Goal: Task Accomplishment & Management: Manage account settings

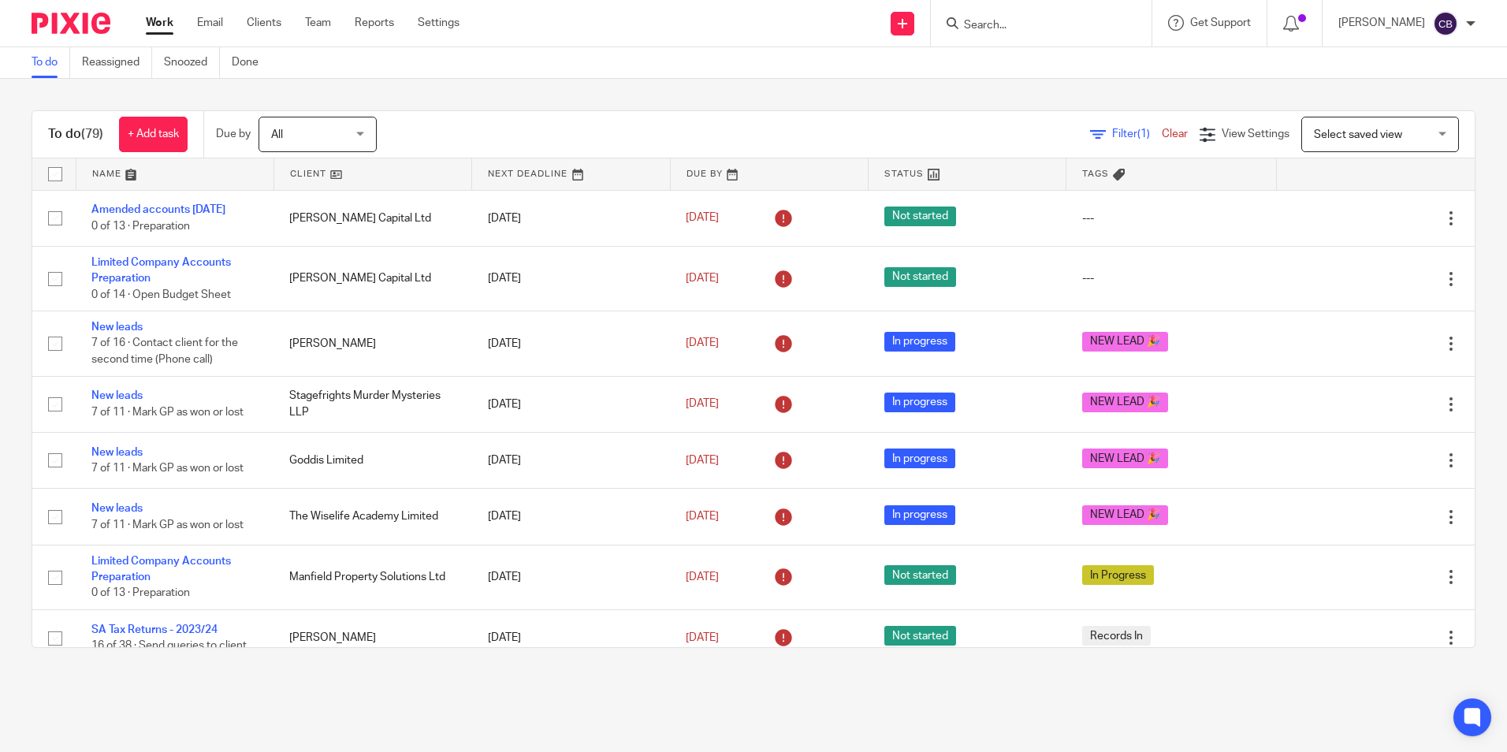
scroll to position [315, 0]
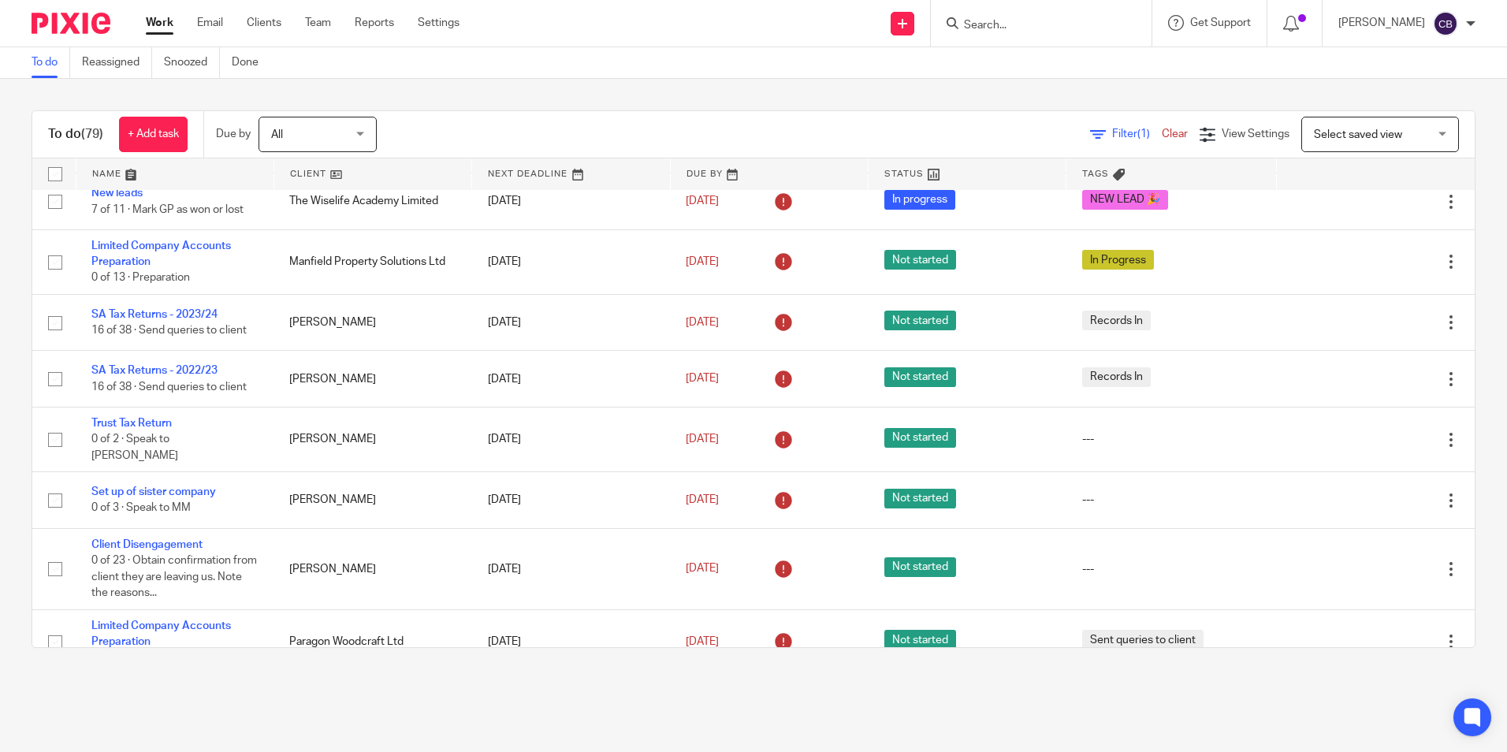
drag, startPoint x: 1111, startPoint y: 136, endPoint x: 1076, endPoint y: 151, distance: 37.5
click at [1112, 136] on span "Filter (1)" at bounding box center [1137, 134] width 50 height 11
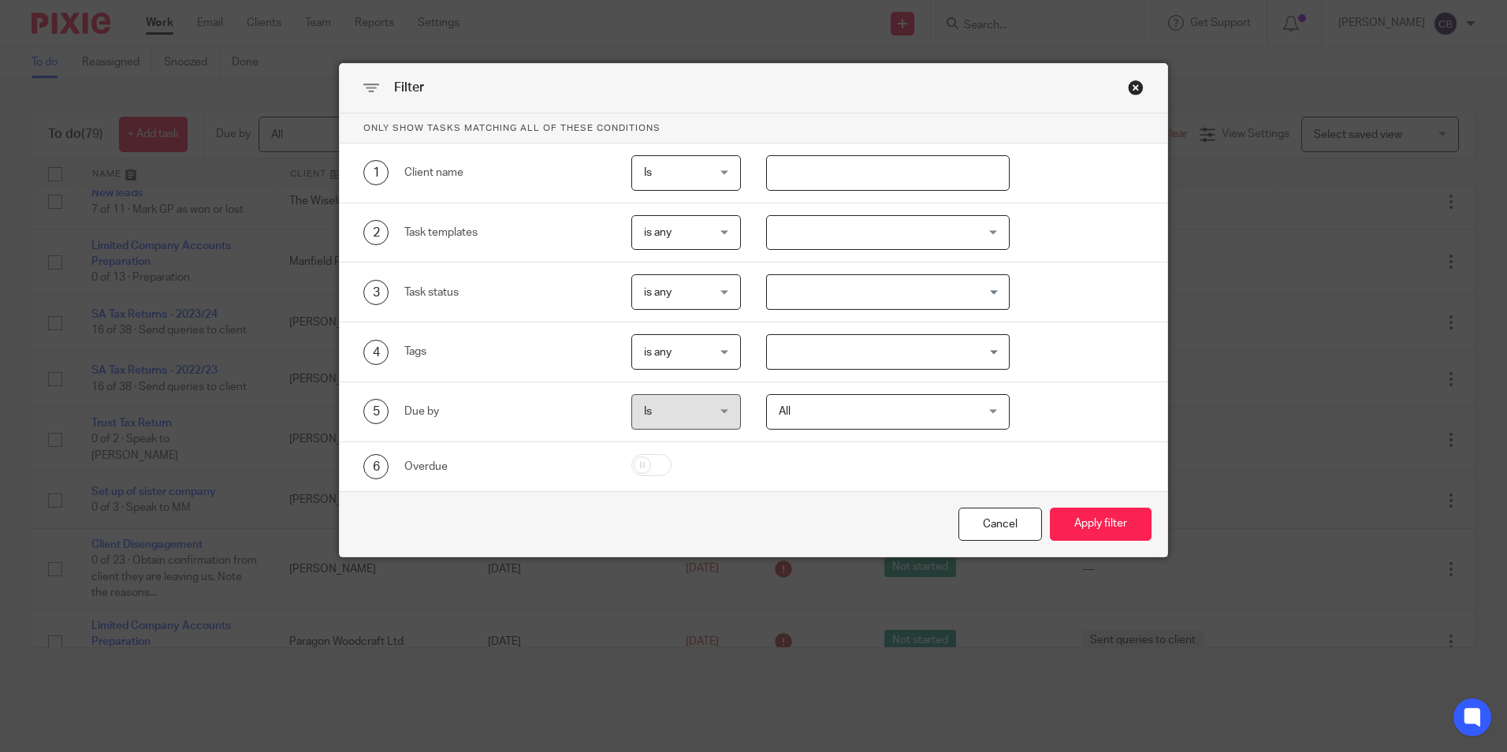
click at [795, 168] on input "text" at bounding box center [888, 172] width 244 height 35
type input "JBW"
click at [1050, 508] on button "Apply filter" at bounding box center [1101, 525] width 102 height 34
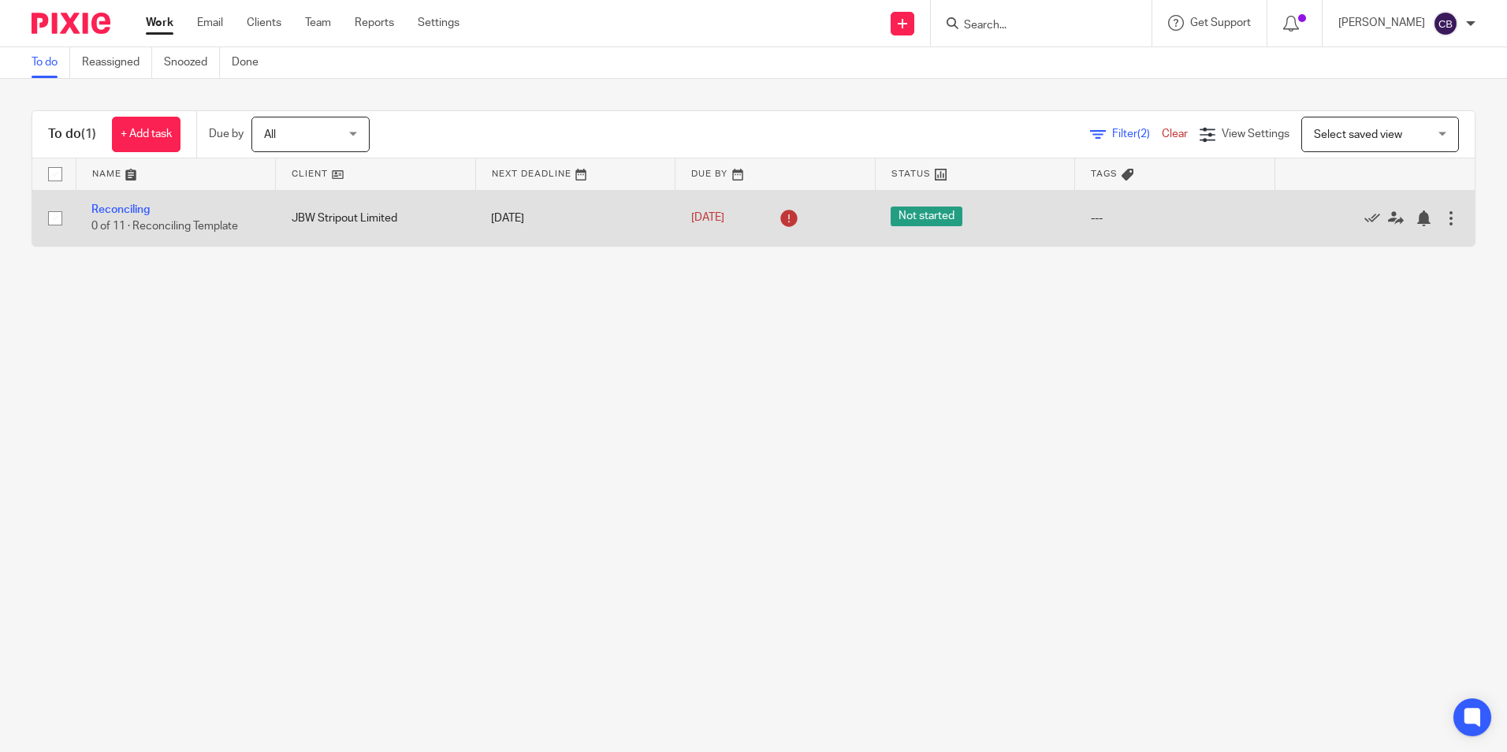
click at [58, 215] on input "checkbox" at bounding box center [55, 218] width 30 height 30
checkbox input "true"
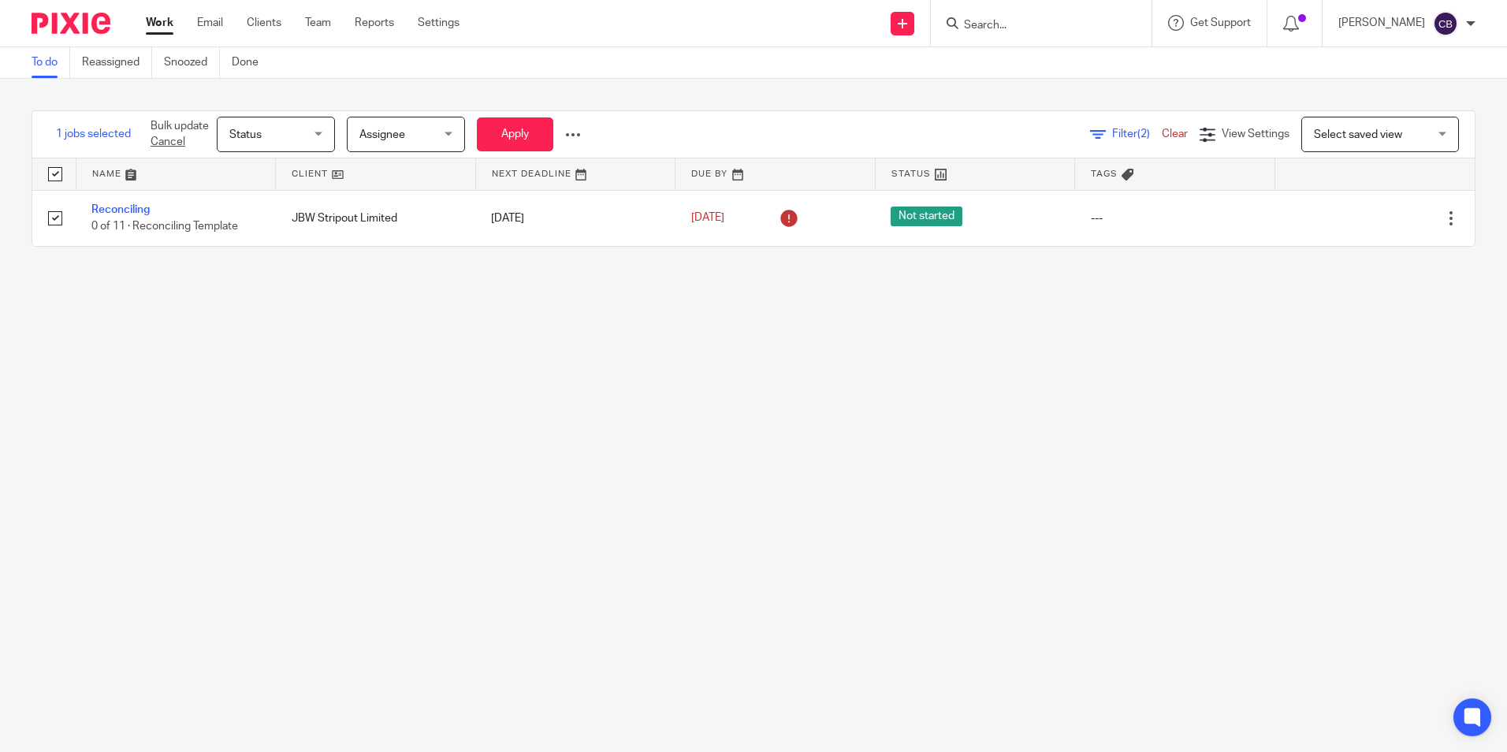
click at [710, 359] on main "To do Reassigned Snoozed Done 1 jobs selected Bulk update Cancel Status Status …" at bounding box center [753, 376] width 1507 height 752
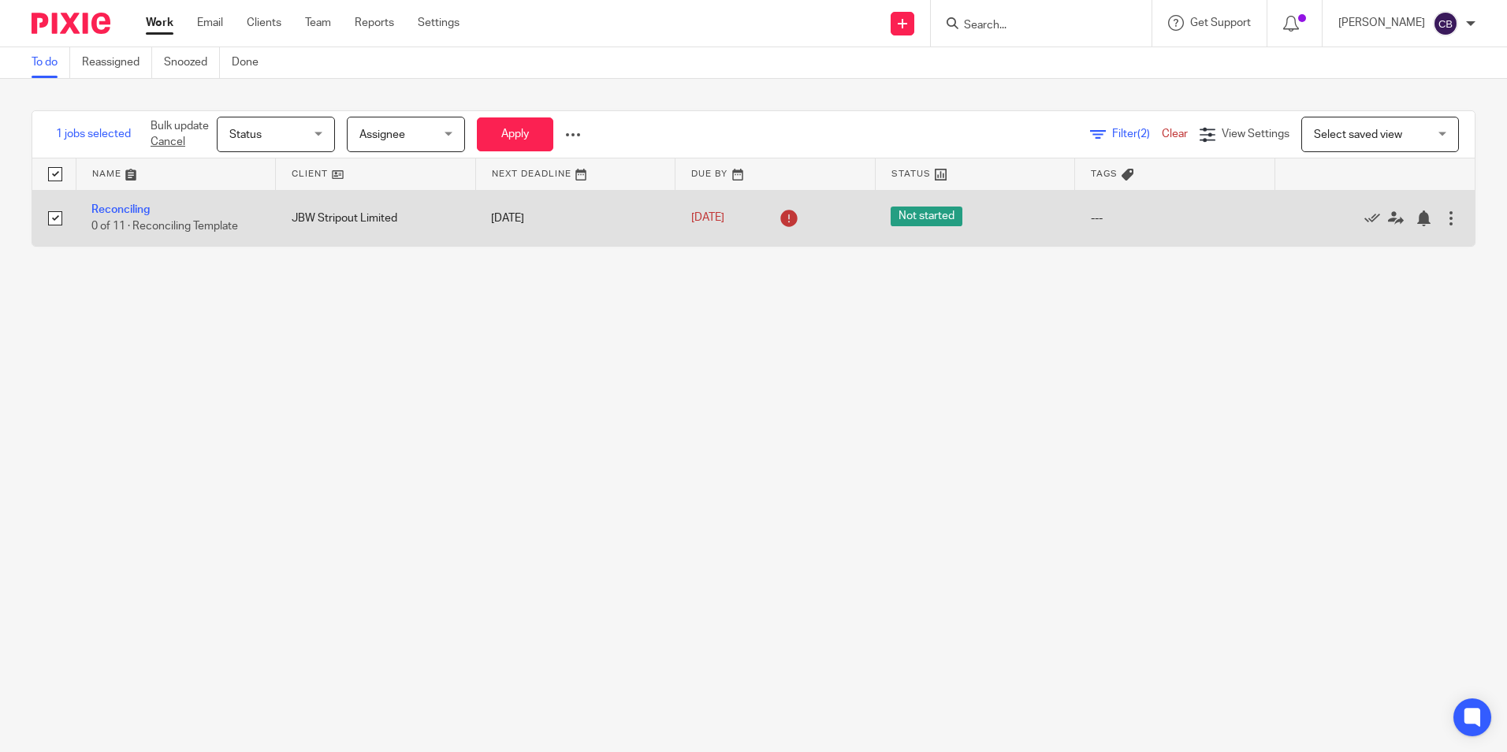
click at [43, 219] on input "checkbox" at bounding box center [55, 218] width 30 height 30
checkbox input "false"
click at [1365, 215] on icon at bounding box center [1373, 218] width 16 height 16
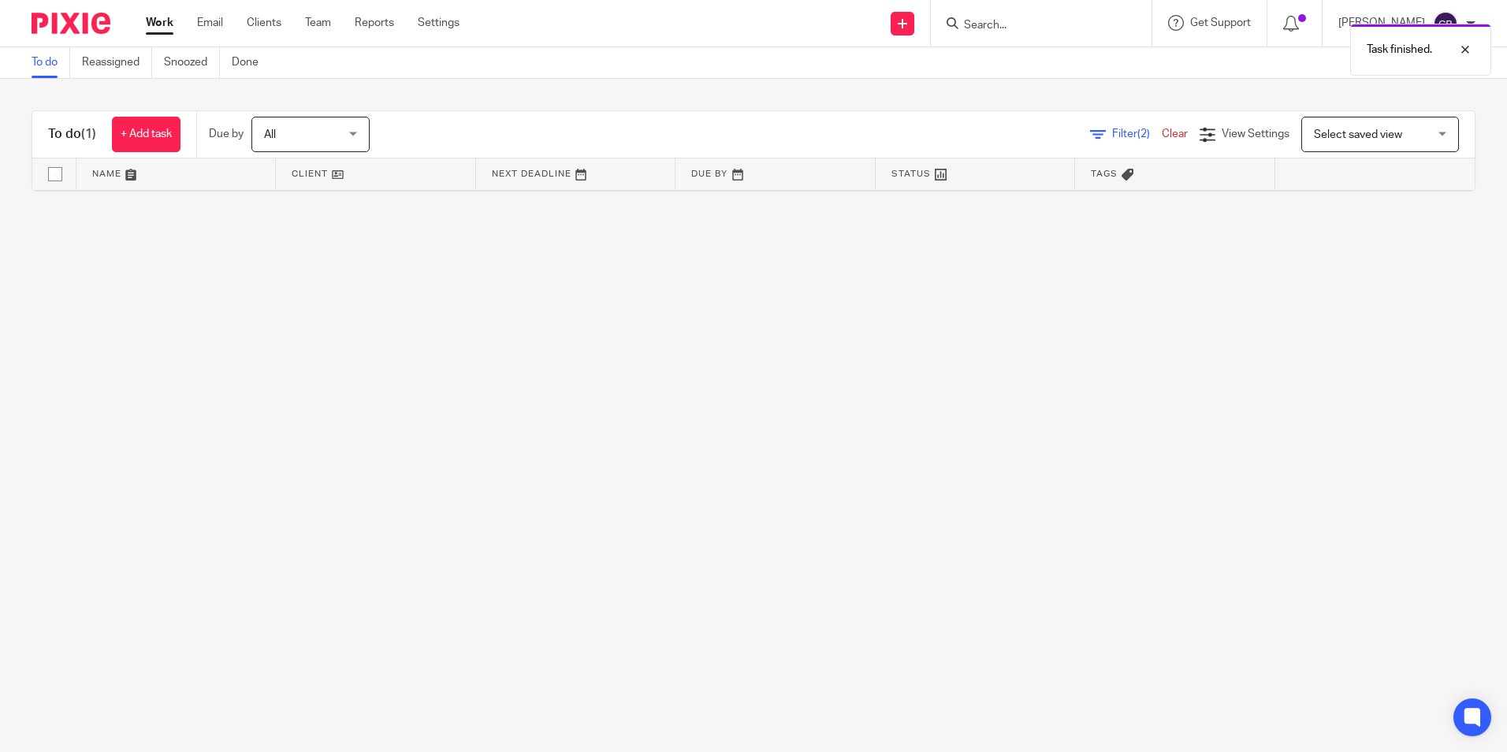
click at [712, 454] on main "To do Reassigned Snoozed Done To do (1) + Add task Due by All All Today Tomorro…" at bounding box center [753, 376] width 1507 height 752
click at [427, 452] on main "To do Reassigned Snoozed Done To do (1) + Add task Due by All All Today Tomorro…" at bounding box center [753, 376] width 1507 height 752
drag, startPoint x: 1056, startPoint y: 32, endPoint x: 1057, endPoint y: 20, distance: 11.9
click at [1057, 27] on input "Search" at bounding box center [1034, 26] width 142 height 14
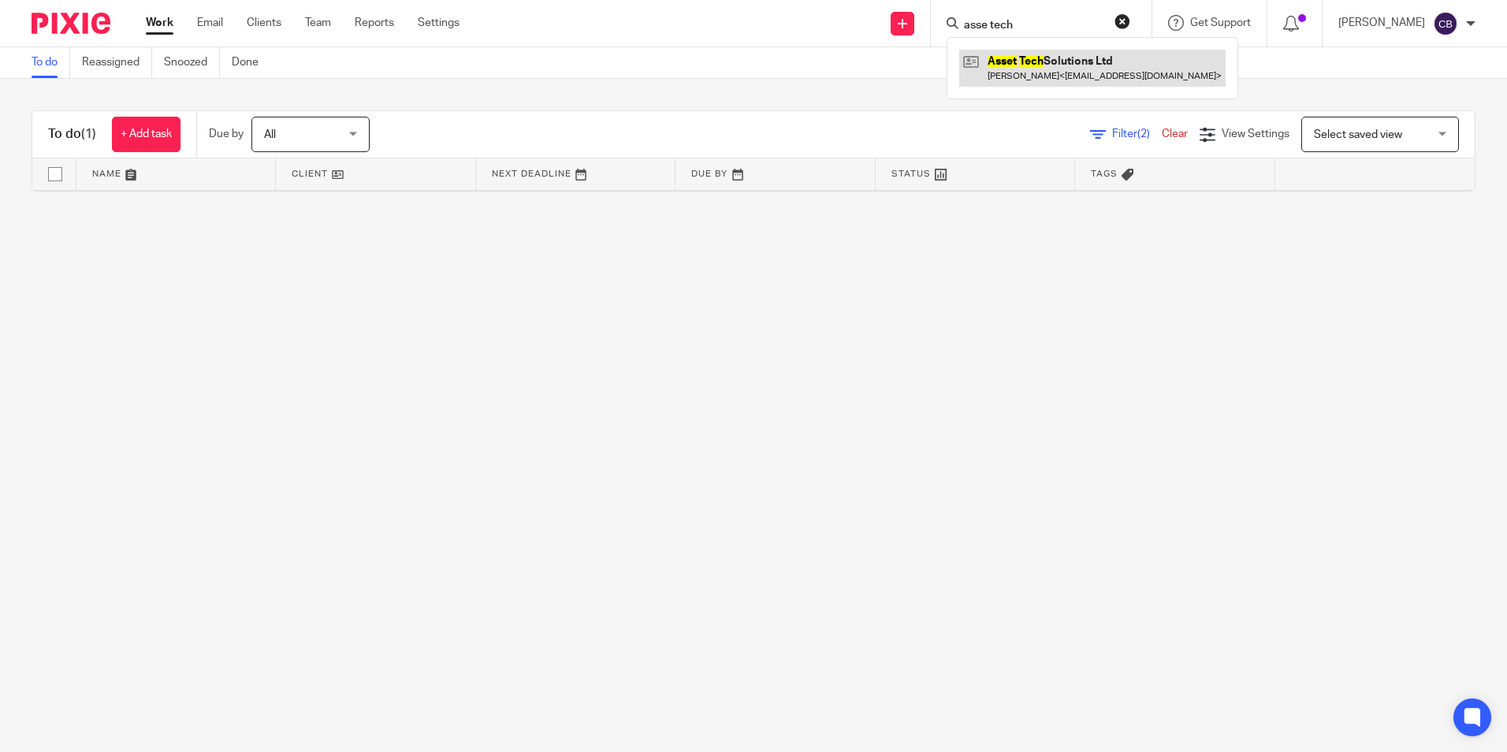
type input "asse tech"
click at [1078, 81] on link at bounding box center [1092, 68] width 266 height 36
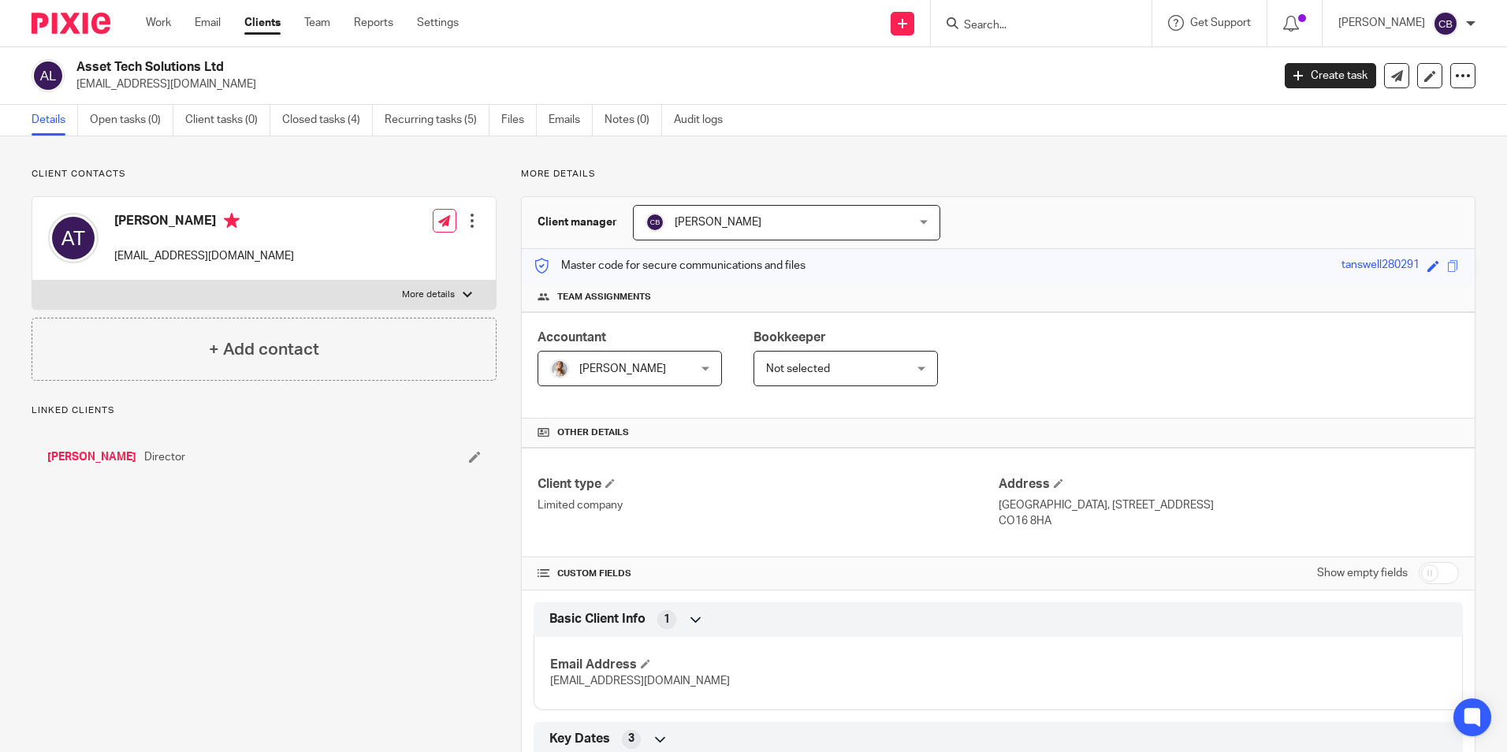
drag, startPoint x: 75, startPoint y: 82, endPoint x: 226, endPoint y: 89, distance: 151.5
click at [226, 88] on div "Asset Tech Solutions Ltd adamtanswell28@gmail.com" at bounding box center [647, 75] width 1230 height 33
copy p "adamtanswell28@gmail.com"
drag, startPoint x: 159, startPoint y: 25, endPoint x: 171, endPoint y: 34, distance: 14.7
click at [161, 25] on link "Work" at bounding box center [158, 23] width 25 height 16
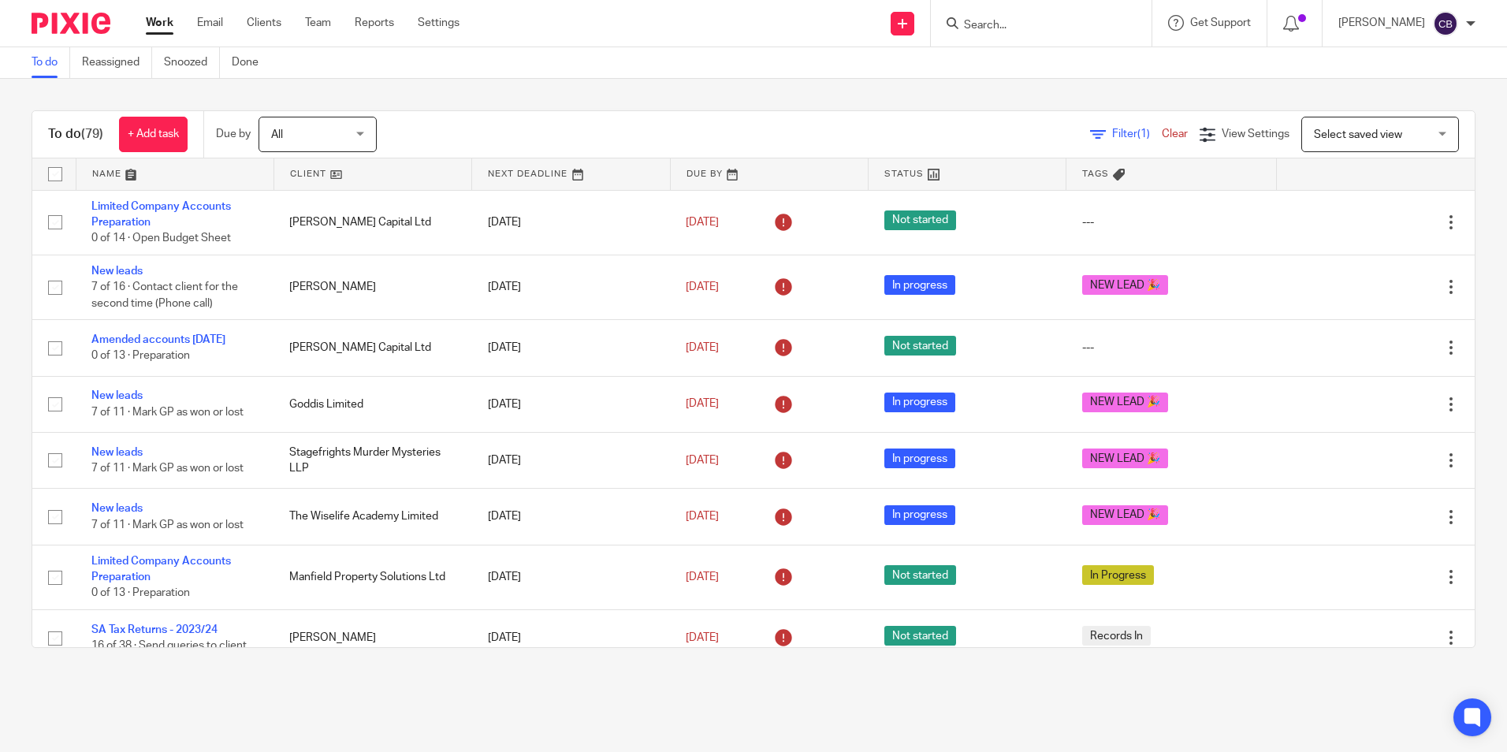
click at [1112, 132] on span "Filter (1)" at bounding box center [1137, 134] width 50 height 11
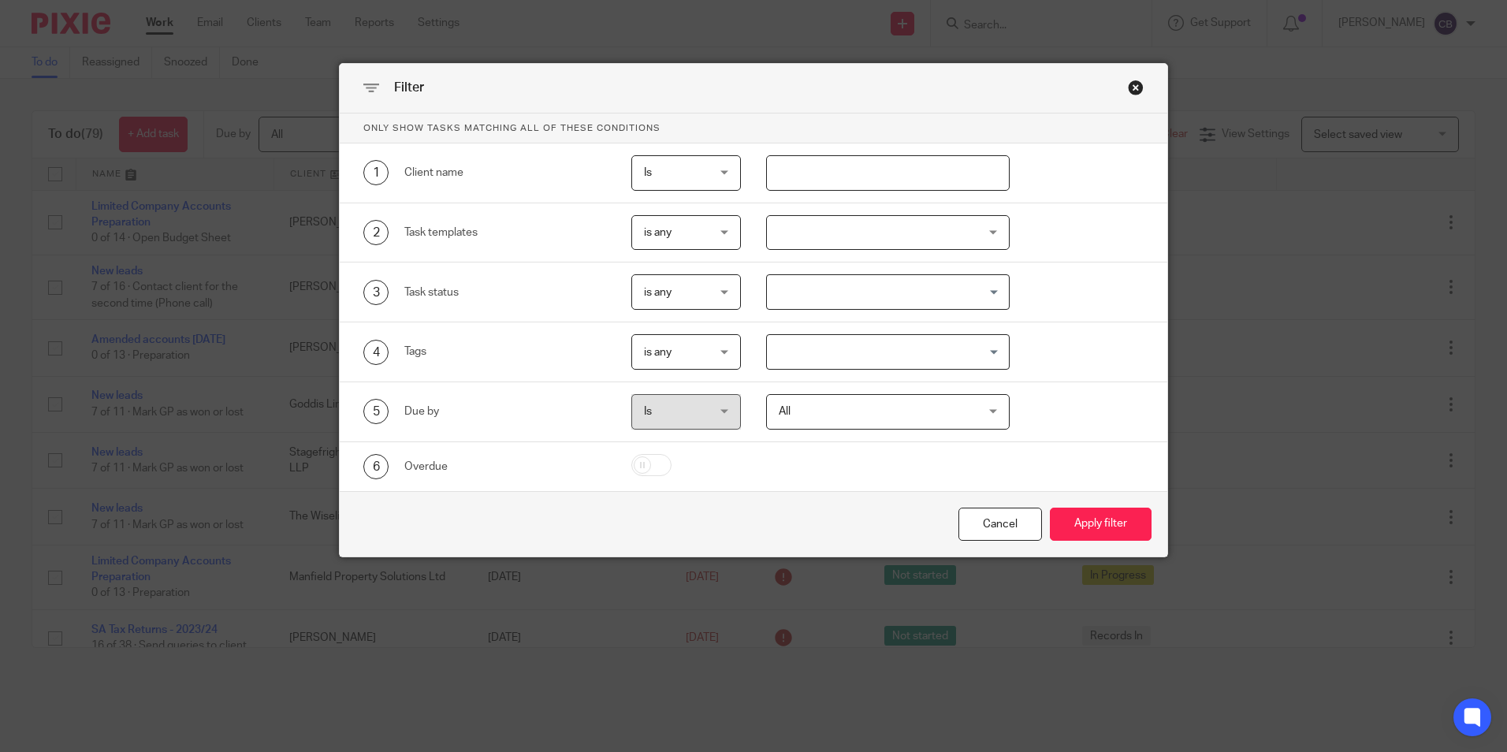
click at [909, 166] on input "text" at bounding box center [888, 172] width 244 height 35
type input "l"
type input "k"
type input "letting"
click at [1050, 508] on button "Apply filter" at bounding box center [1101, 525] width 102 height 34
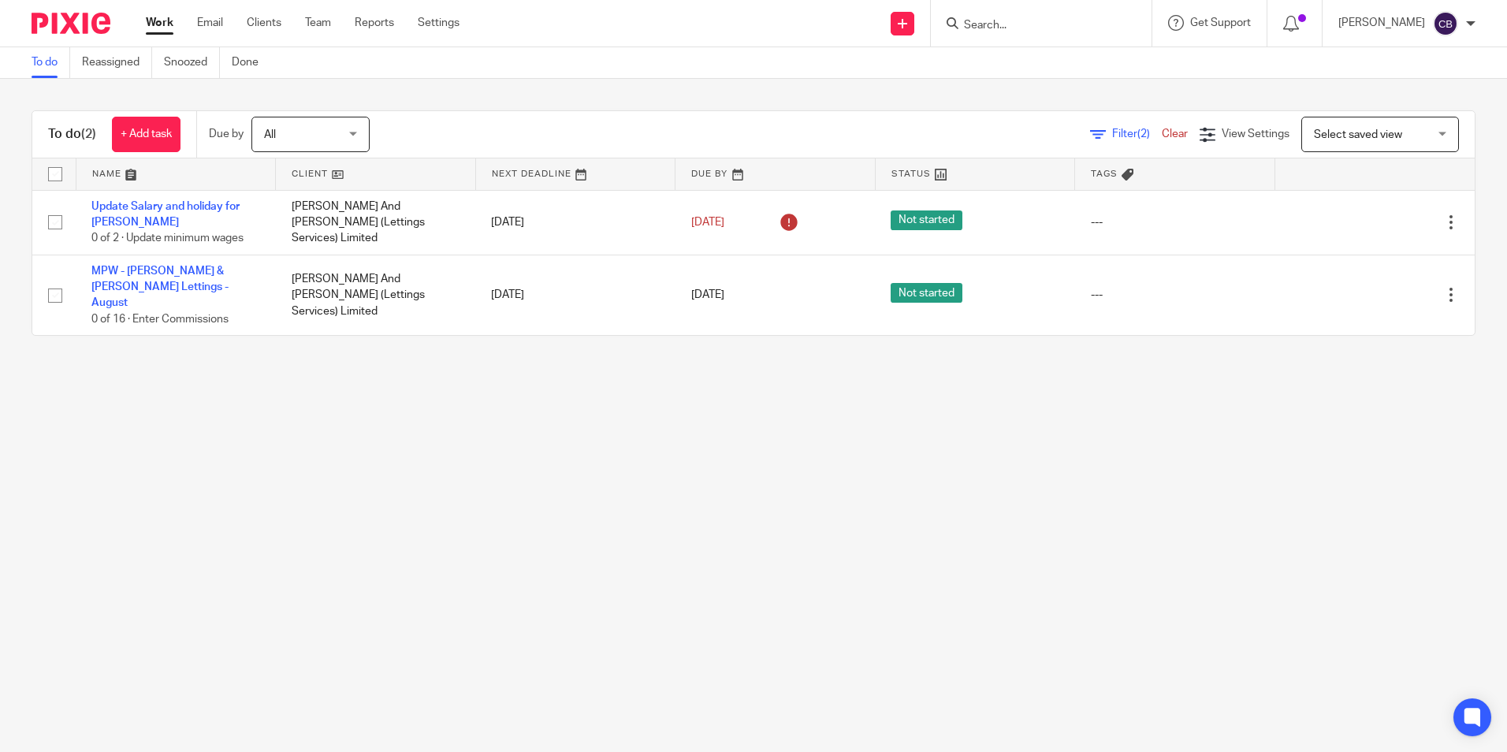
click at [532, 464] on main "To do Reassigned Snoozed Done To do (2) + Add task Due by All All [DATE] [DATE]…" at bounding box center [753, 376] width 1507 height 752
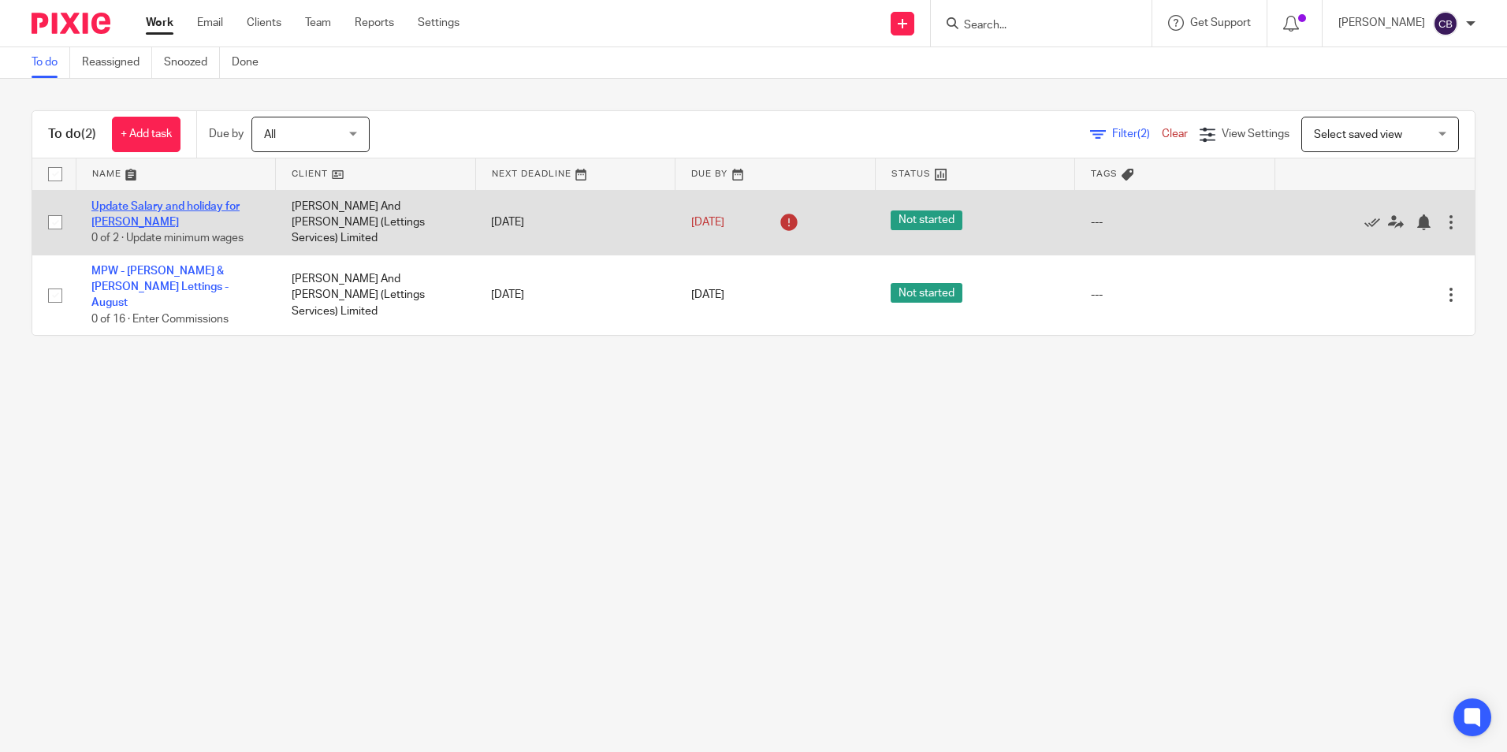
click at [183, 210] on link "Update Salary and holiday for [PERSON_NAME]" at bounding box center [165, 214] width 148 height 27
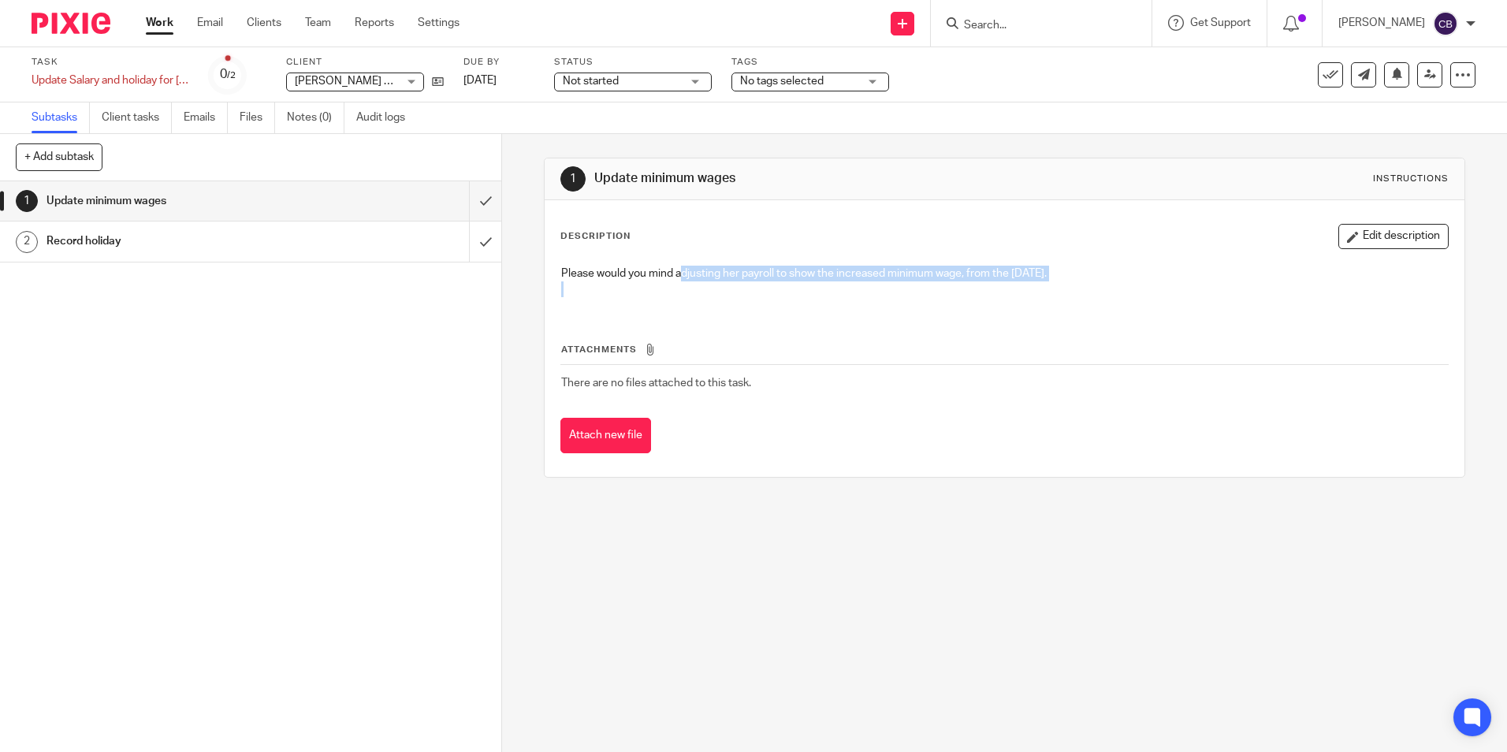
drag, startPoint x: 683, startPoint y: 281, endPoint x: 983, endPoint y: 302, distance: 301.1
click at [983, 302] on div "Please would you mind adjusting her payroll to show the increased minimum wage,…" at bounding box center [1004, 284] width 902 height 52
click at [903, 307] on div "Please would you mind adjusting her payroll to show the increased minimum wage,…" at bounding box center [1004, 284] width 902 height 52
click at [840, 282] on p at bounding box center [1004, 289] width 886 height 16
click at [394, 358] on div "1 Update minimum wages 2 Record holiday" at bounding box center [250, 466] width 501 height 571
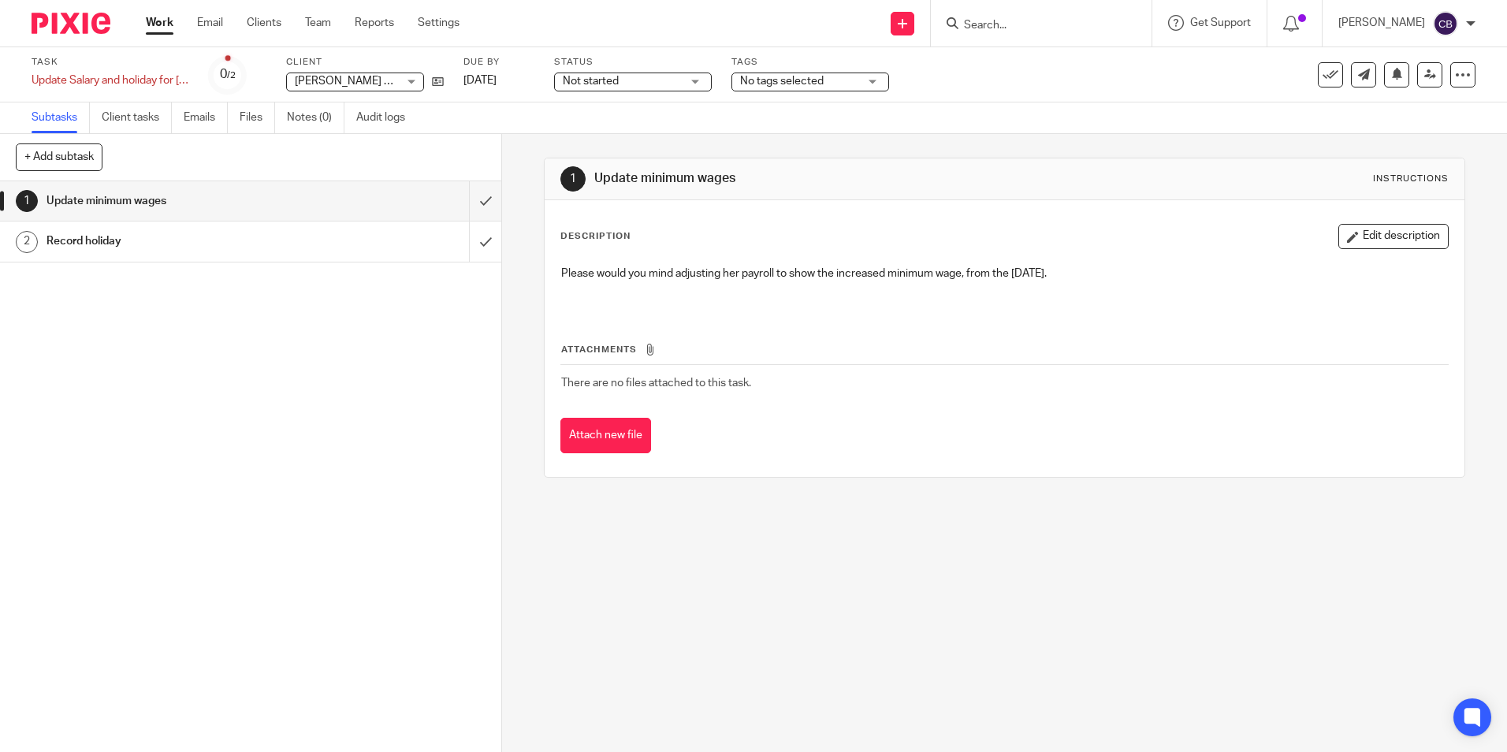
drag, startPoint x: 477, startPoint y: 290, endPoint x: 473, endPoint y: 267, distance: 23.2
click at [478, 290] on div "1 Update minimum wages 2 Record holiday" at bounding box center [250, 466] width 501 height 571
click at [348, 321] on div "1 Update minimum wages 2 Record holiday" at bounding box center [250, 466] width 501 height 571
click at [266, 244] on h1 "Record holiday" at bounding box center [182, 241] width 271 height 24
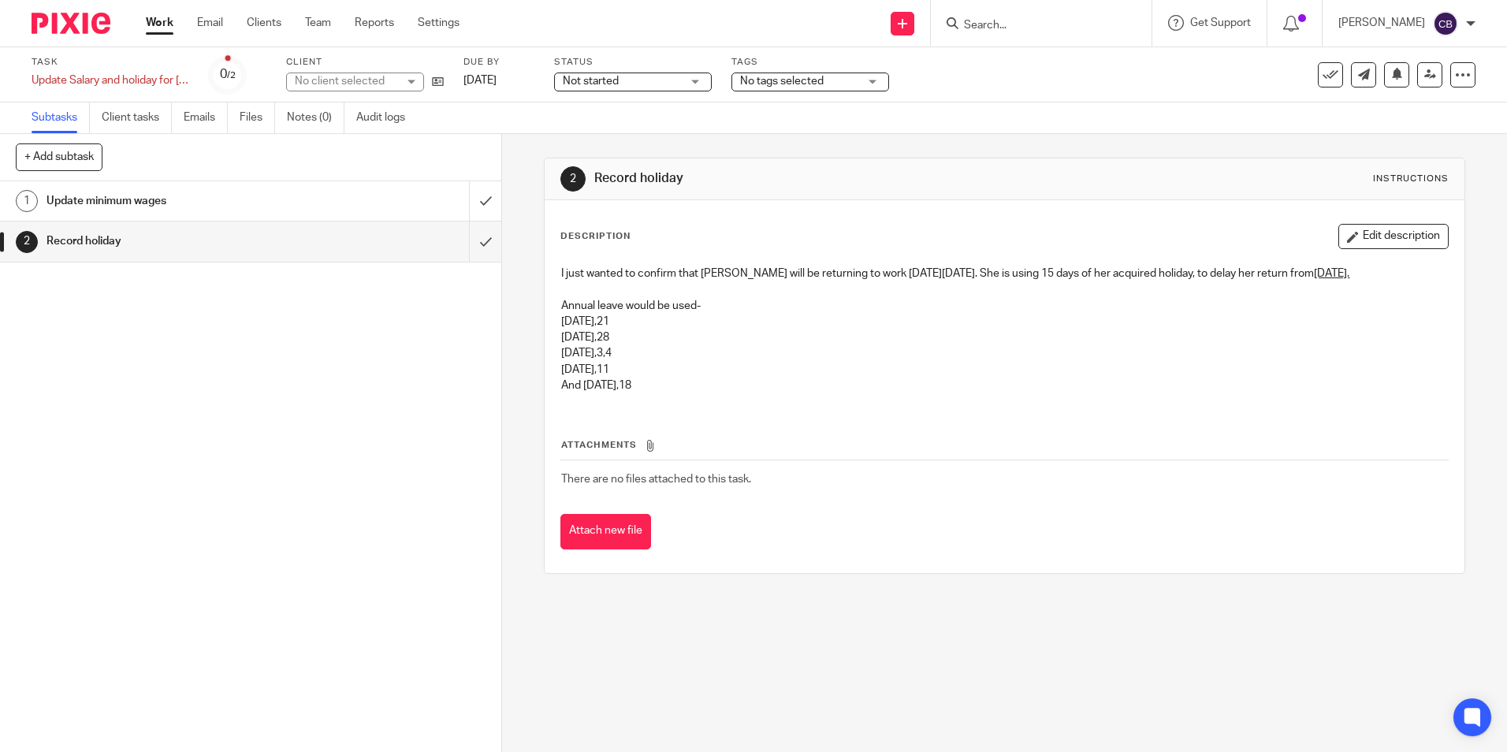
drag, startPoint x: 764, startPoint y: 329, endPoint x: 762, endPoint y: 360, distance: 31.6
click at [764, 330] on div "I just wanted to confirm that Emily Whiteford will be returning to work on Tues…" at bounding box center [1004, 331] width 902 height 147
drag, startPoint x: 762, startPoint y: 360, endPoint x: 759, endPoint y: 378, distance: 17.5
click at [761, 363] on div "I just wanted to confirm that Emily Whiteford will be returning to work on Tues…" at bounding box center [1004, 331] width 902 height 147
click at [761, 378] on p "September 9,10,11" at bounding box center [1004, 370] width 886 height 16
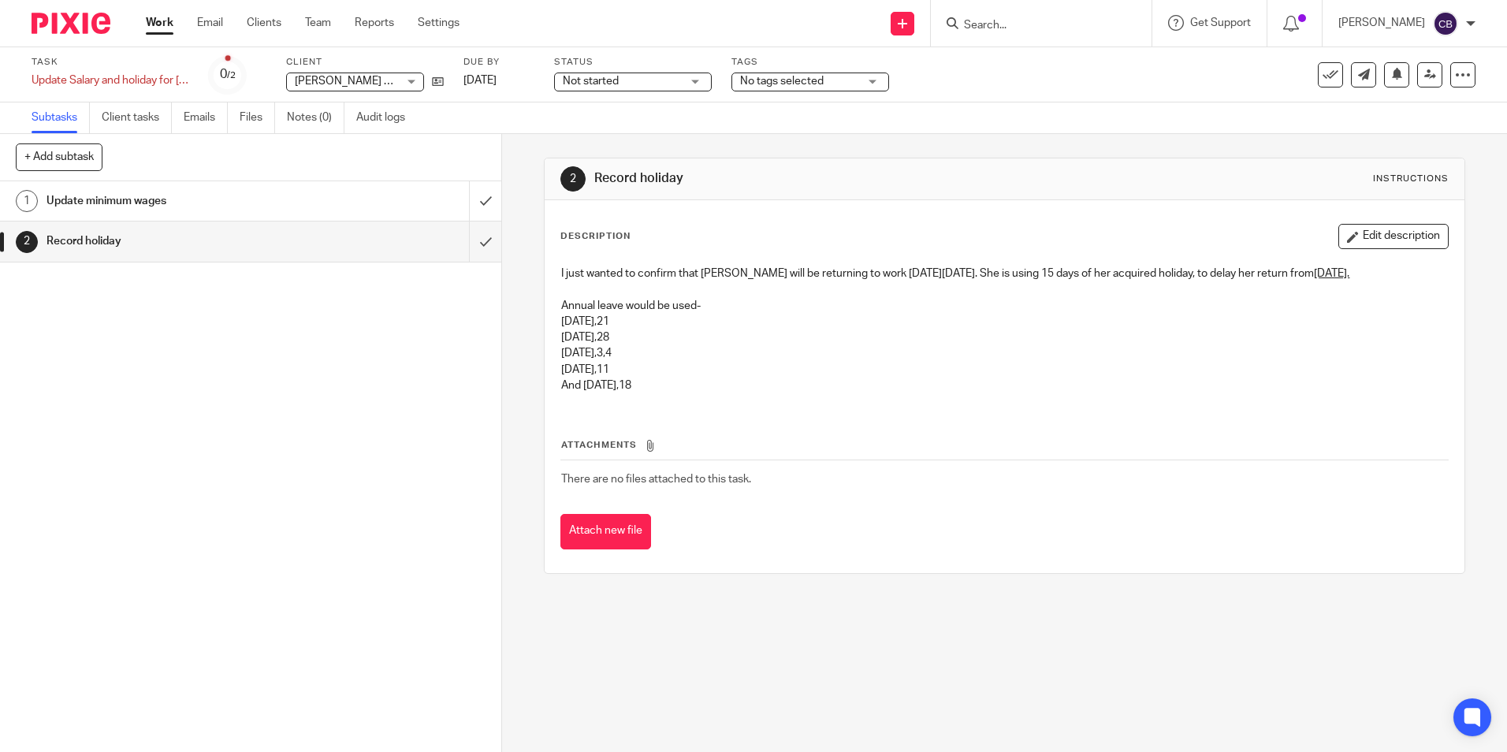
click at [143, 28] on div "Work Email Clients Team Reports Settings Work Email Clients Team Reports Settin…" at bounding box center [306, 23] width 353 height 47
click at [166, 31] on link "Work" at bounding box center [160, 23] width 28 height 16
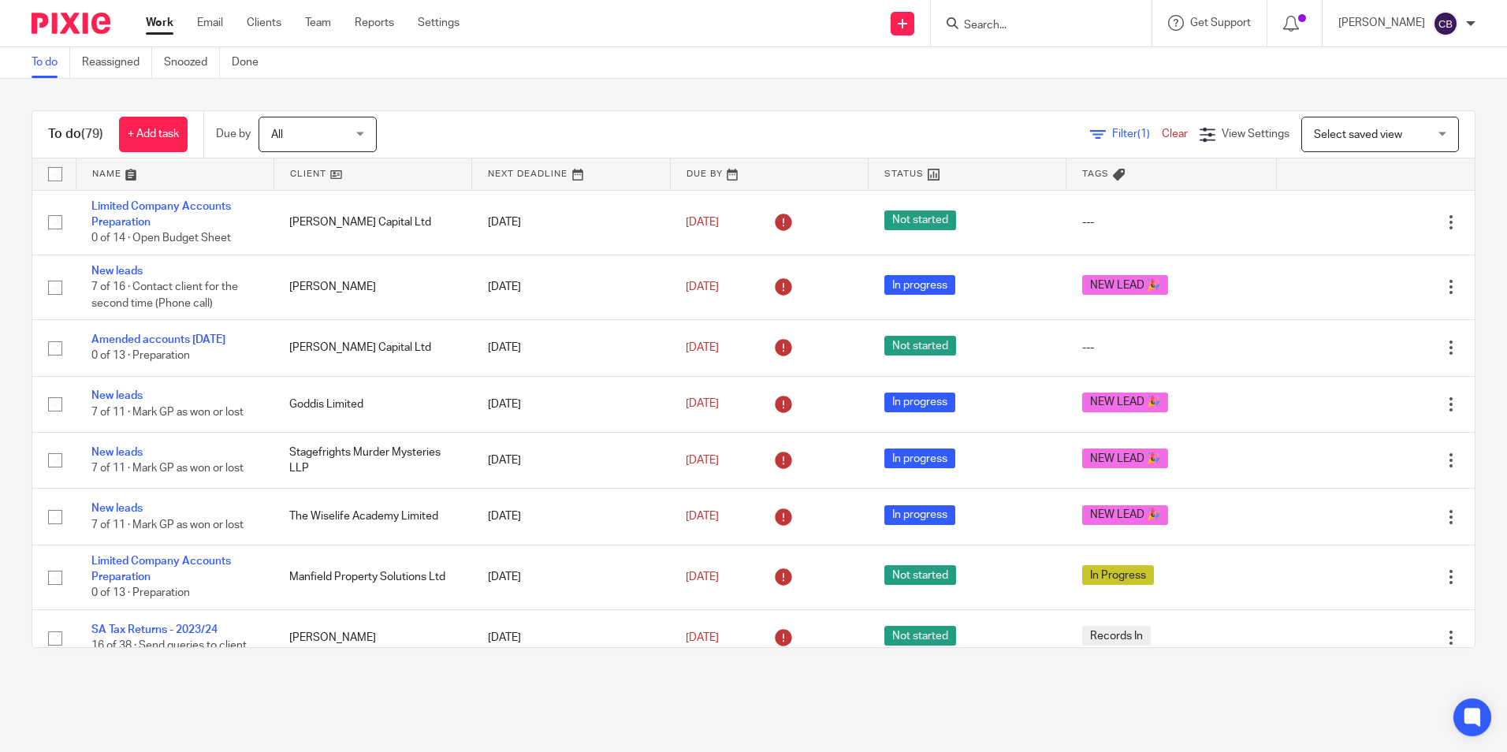
click at [1097, 127] on div "Filter (1) Clear" at bounding box center [1145, 134] width 110 height 17
click at [1112, 136] on span "Filter (1)" at bounding box center [1137, 134] width 50 height 11
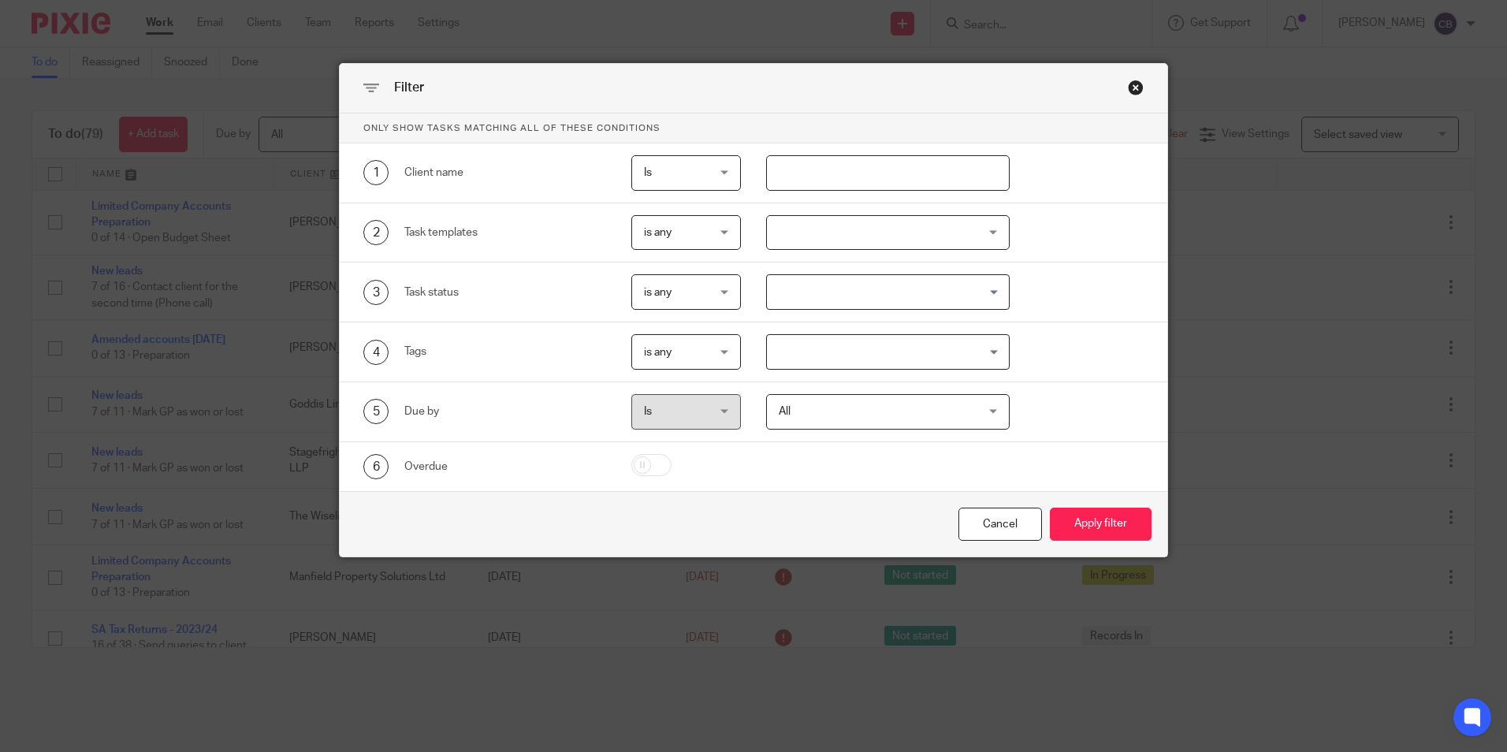
drag, startPoint x: 851, startPoint y: 157, endPoint x: 840, endPoint y: 166, distance: 15.1
click at [844, 163] on input "text" at bounding box center [888, 172] width 244 height 35
type input "[PERSON_NAME]"
click at [1050, 508] on button "Apply filter" at bounding box center [1101, 525] width 102 height 34
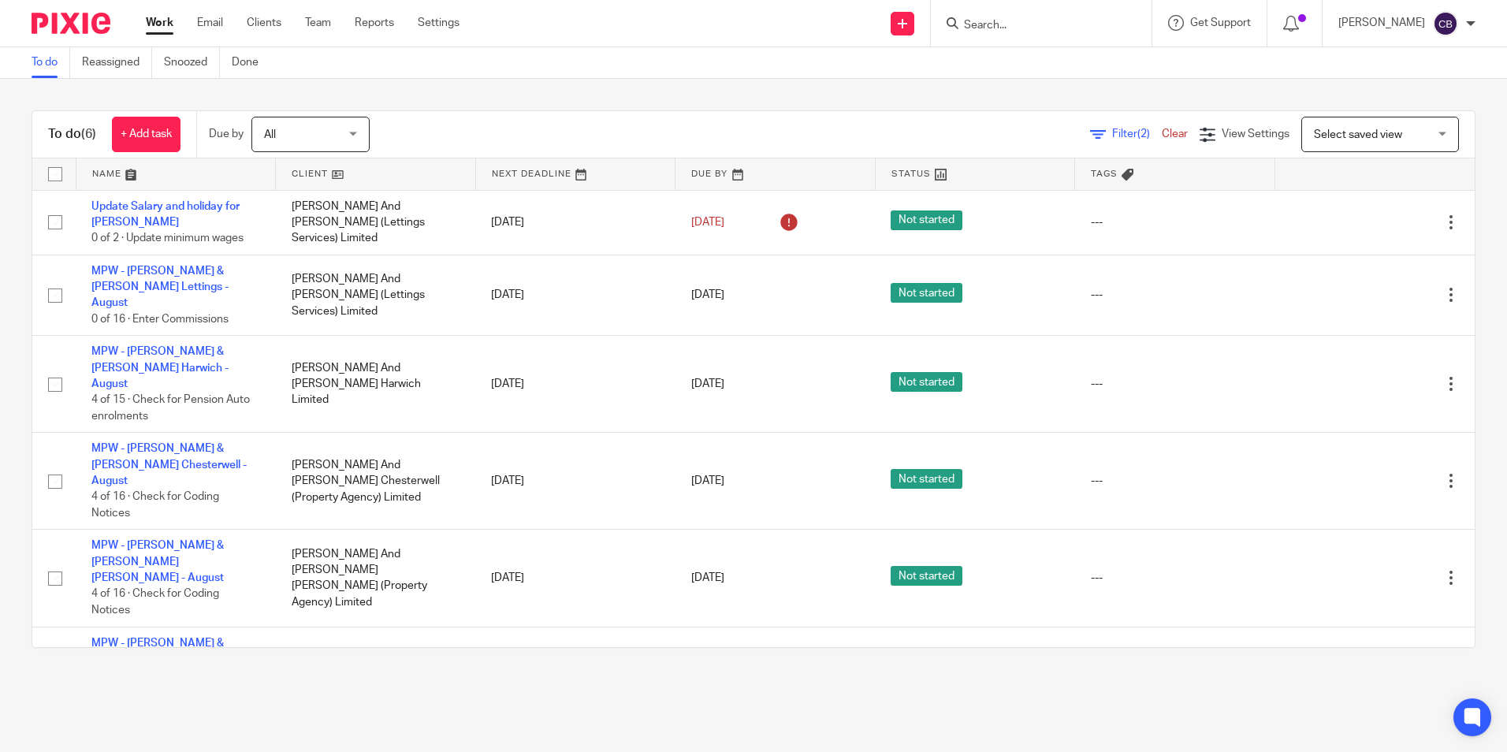
click at [468, 702] on main "To do Reassigned Snoozed Done To do (6) + Add task Due by All All [DATE] [DATE]…" at bounding box center [753, 376] width 1507 height 752
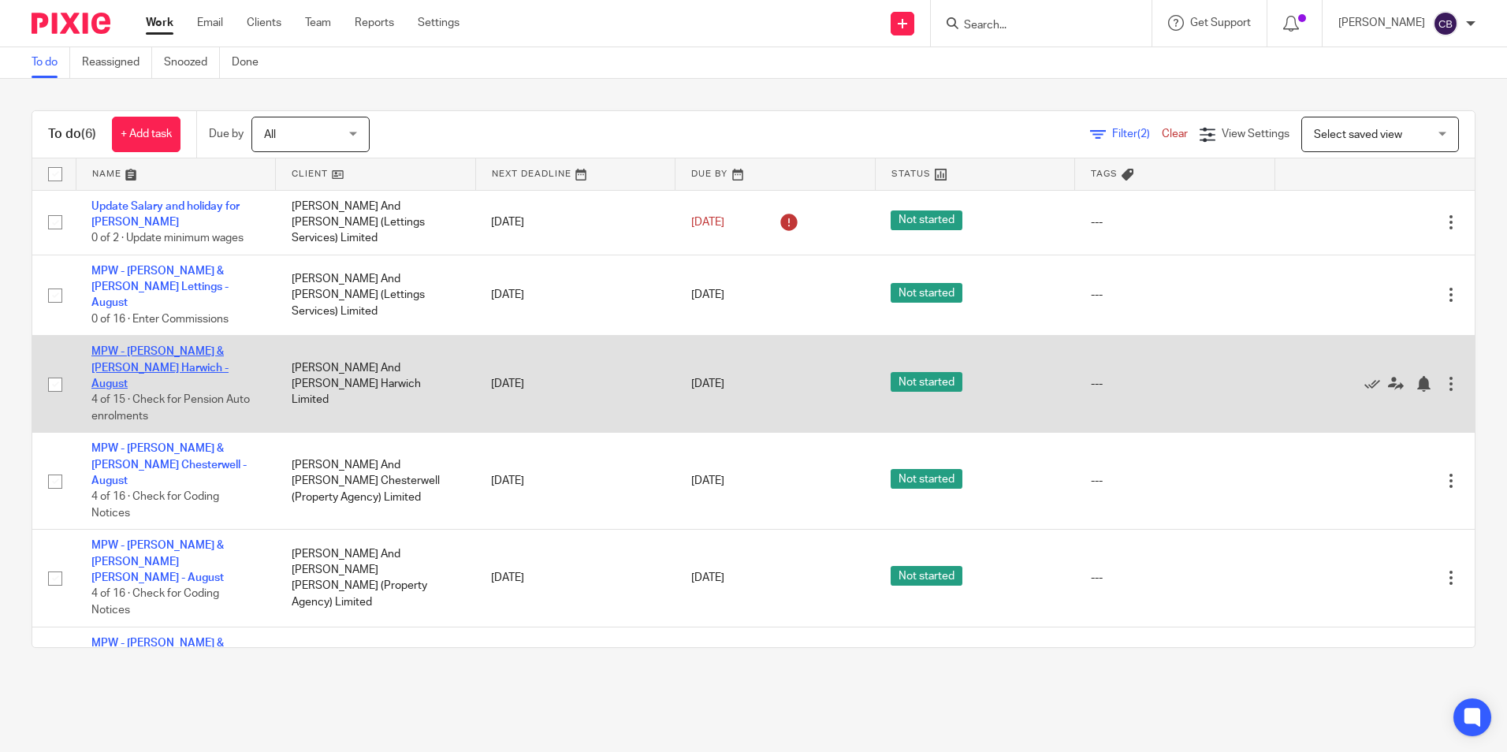
click at [196, 346] on link "MPW - [PERSON_NAME] & [PERSON_NAME] Harwich - August" at bounding box center [159, 367] width 137 height 43
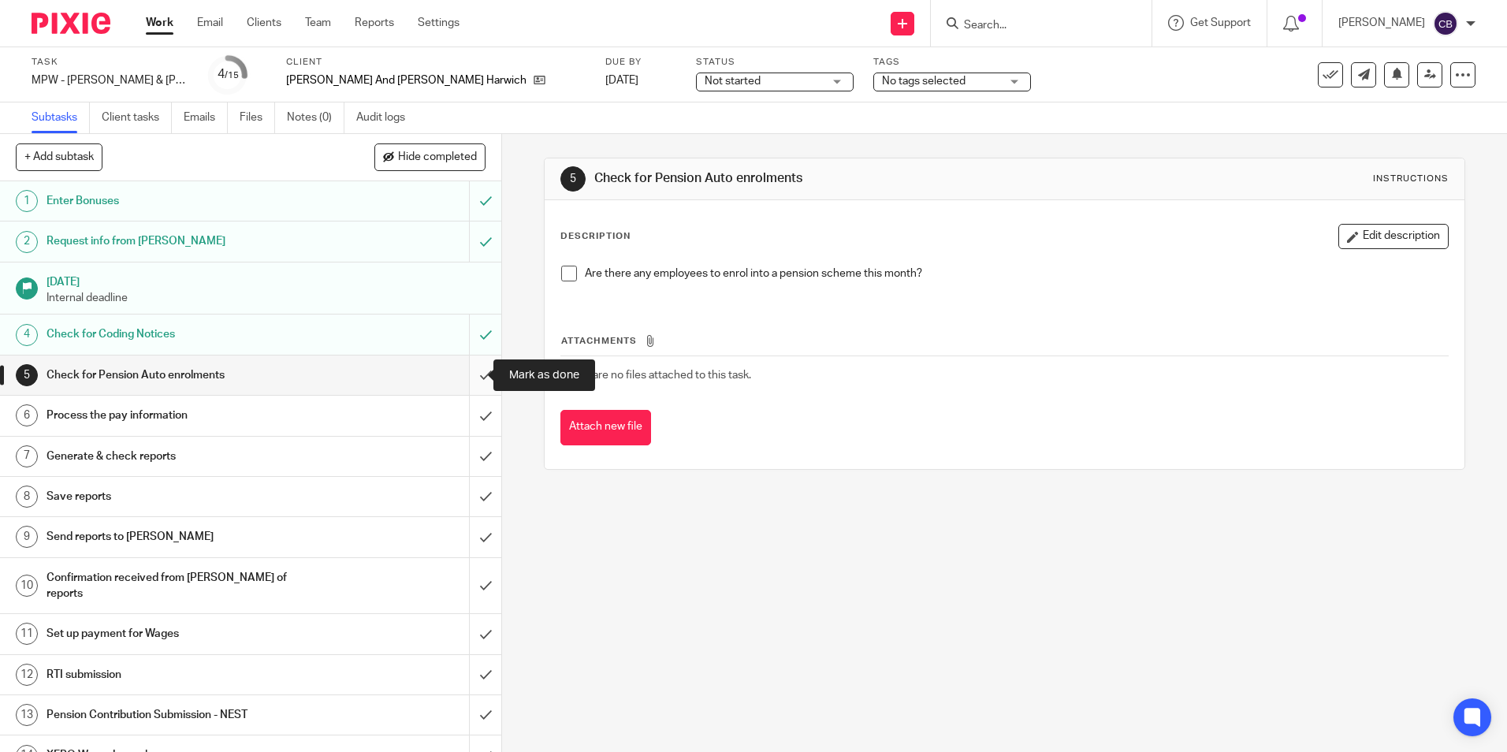
click at [475, 372] on input "submit" at bounding box center [250, 375] width 501 height 39
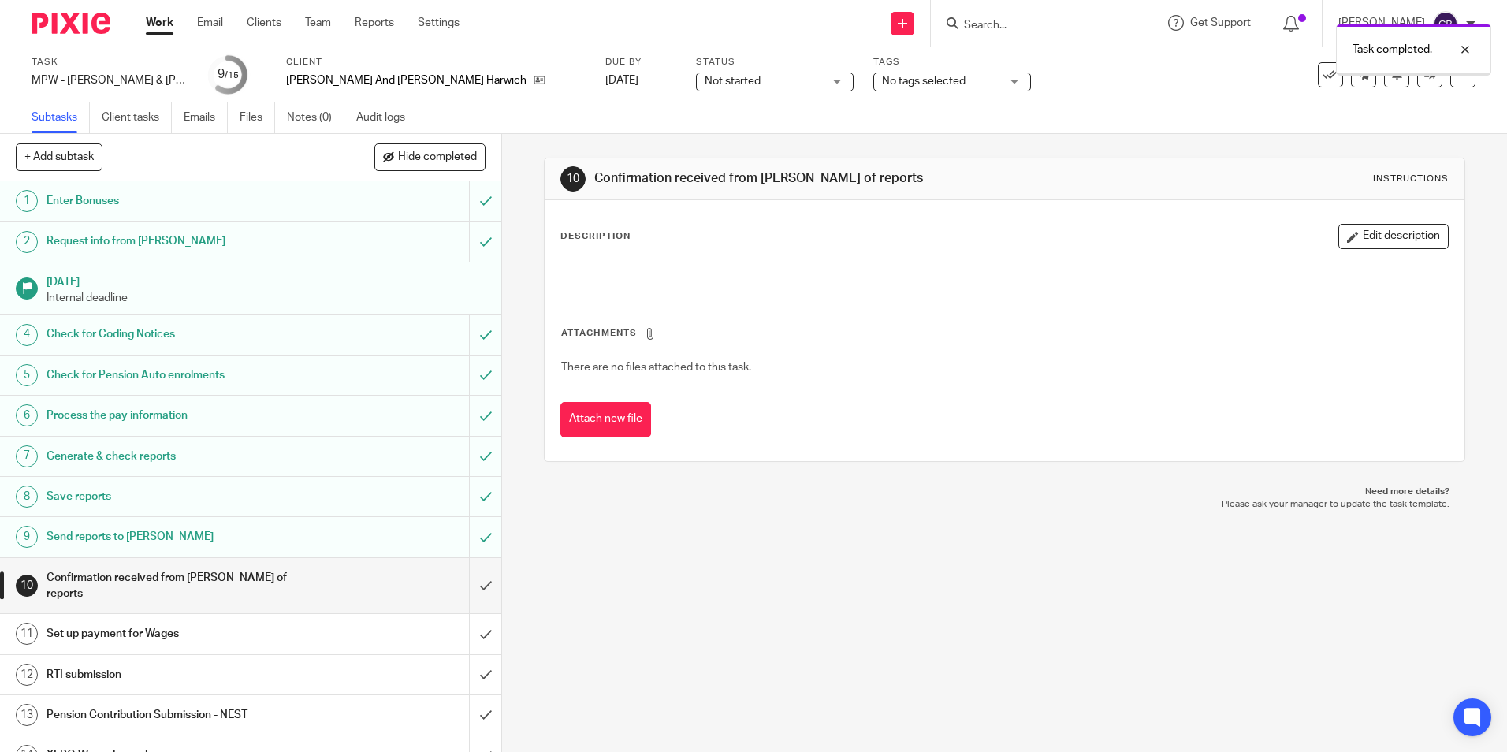
click at [476, 576] on input "submit" at bounding box center [250, 586] width 501 height 56
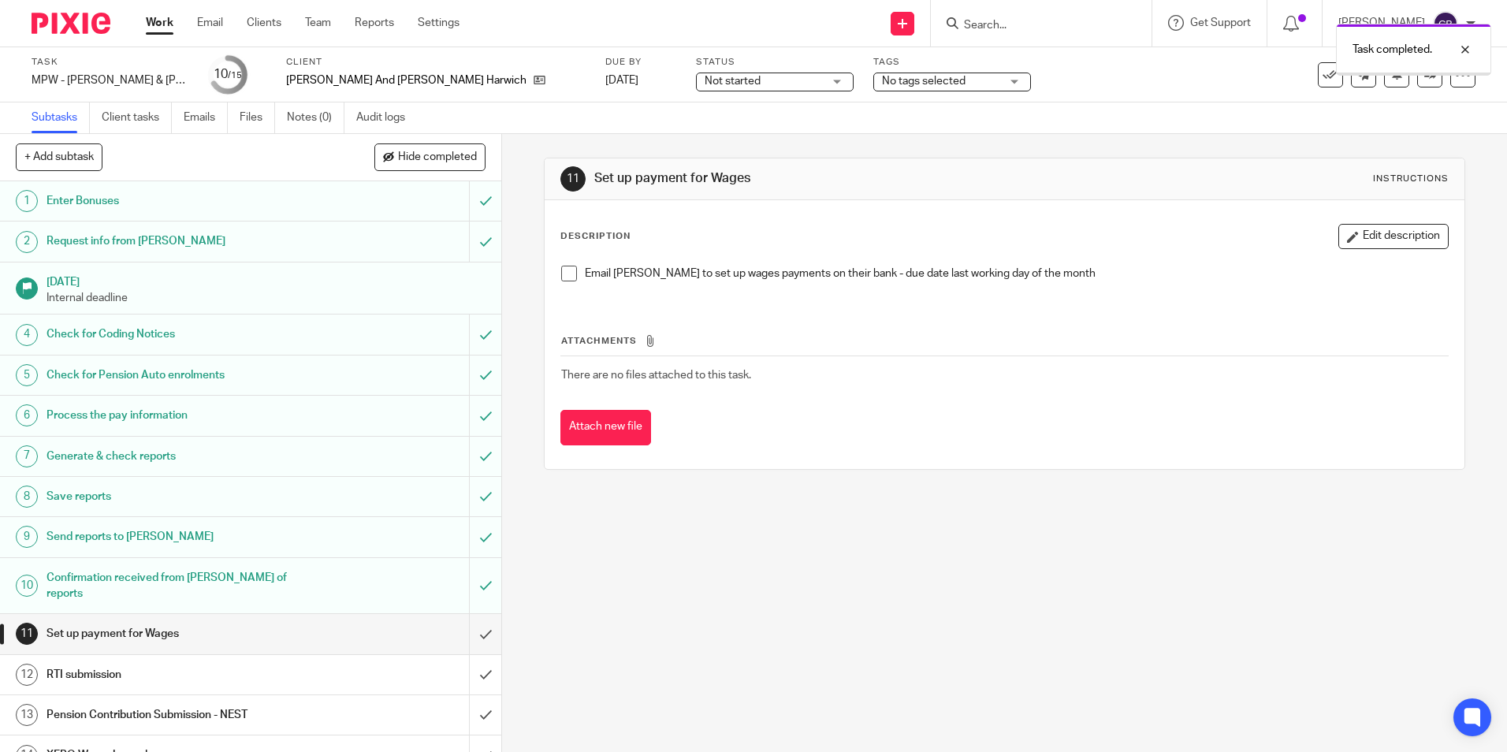
click at [475, 614] on input "submit" at bounding box center [250, 633] width 501 height 39
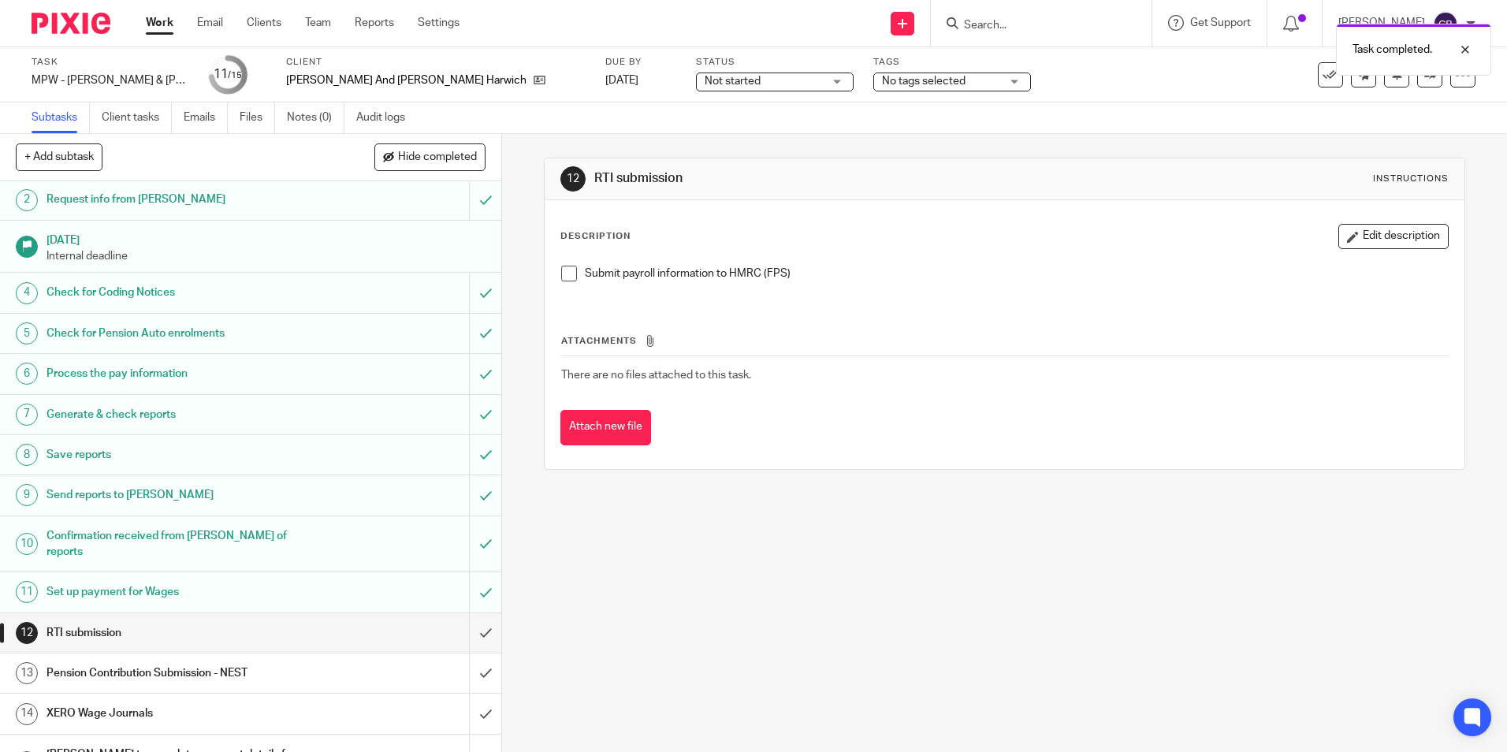
scroll to position [65, 0]
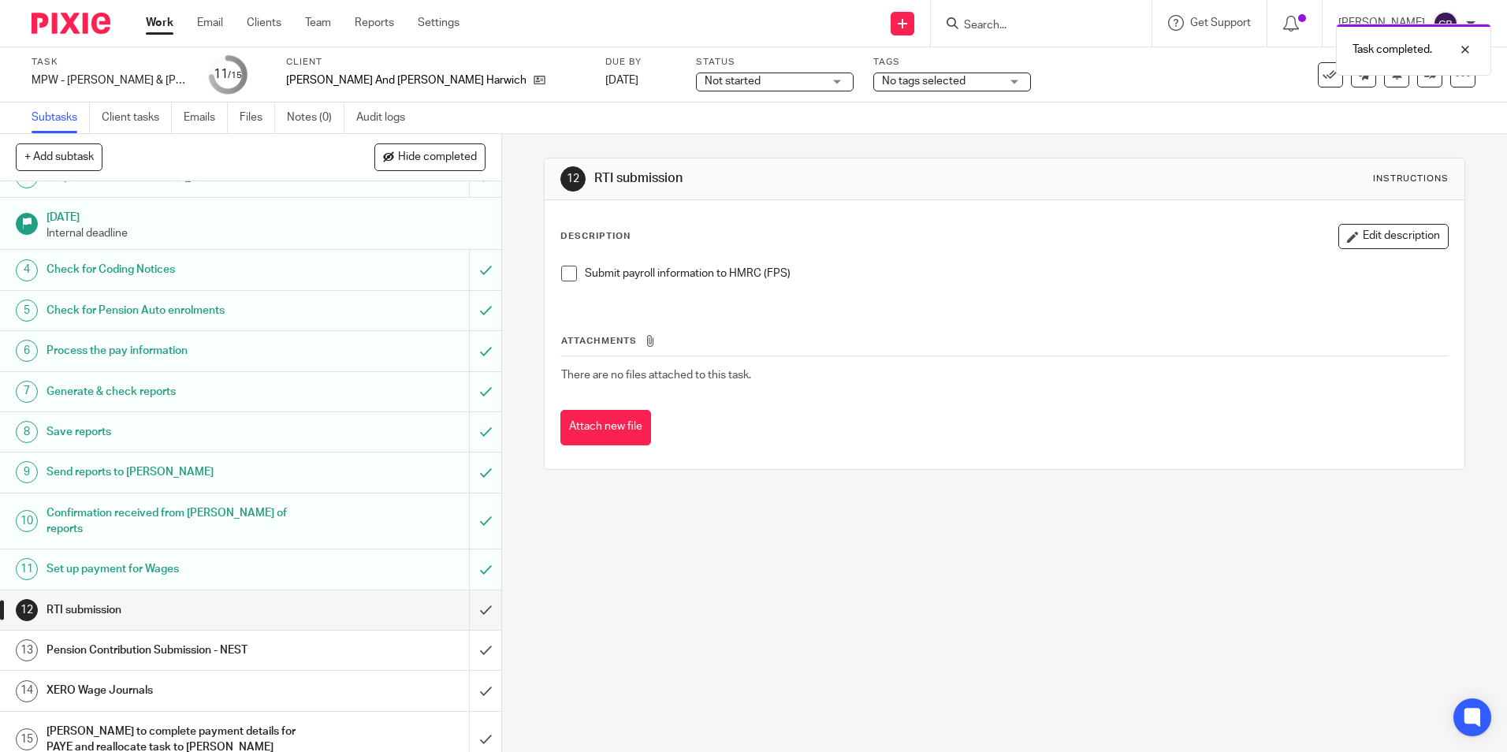
click at [918, 298] on div "Submit payroll information to HMRC (FPS)" at bounding box center [1004, 279] width 902 height 43
click at [1347, 244] on button "Edit description" at bounding box center [1394, 236] width 110 height 25
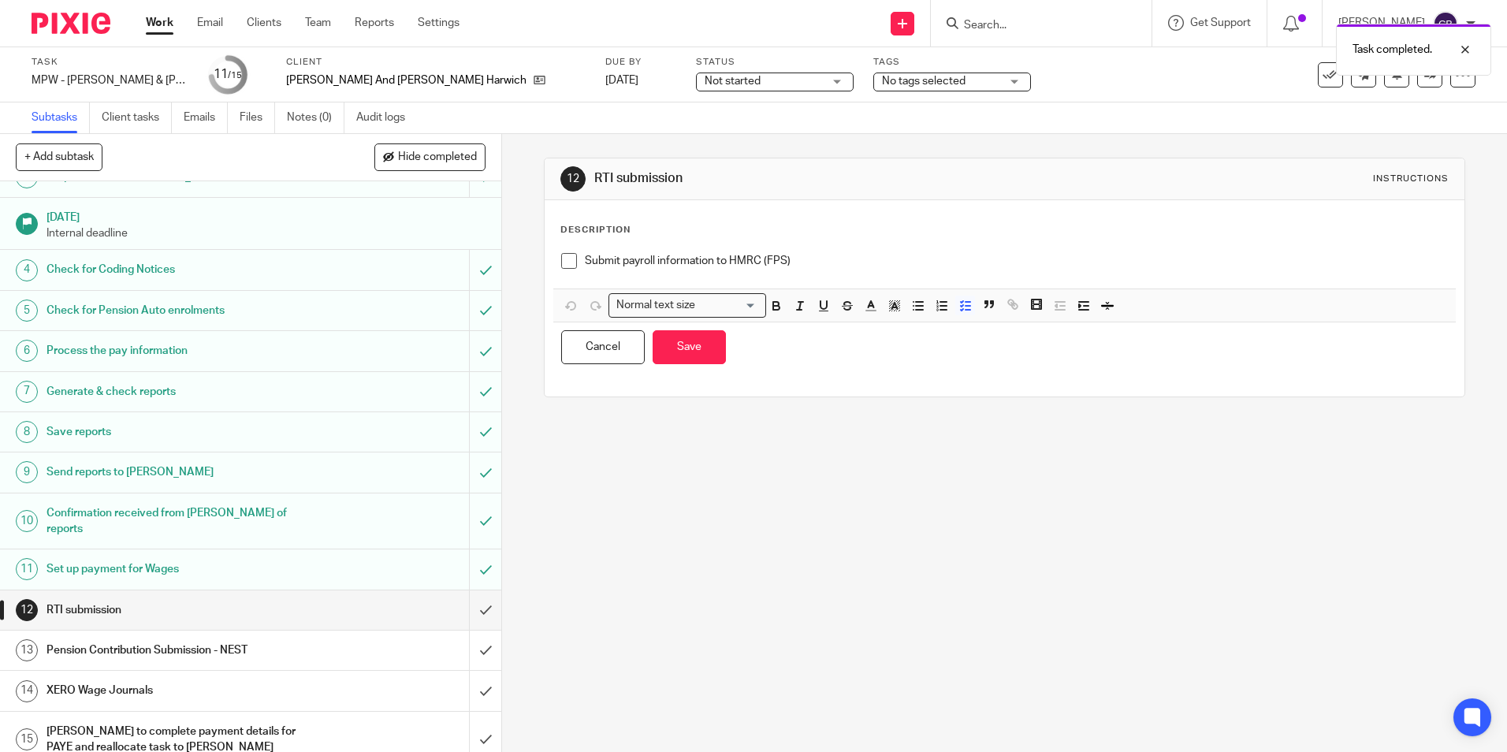
click at [847, 257] on p "Submit payroll information to HMRC (FPS)" at bounding box center [1016, 261] width 862 height 16
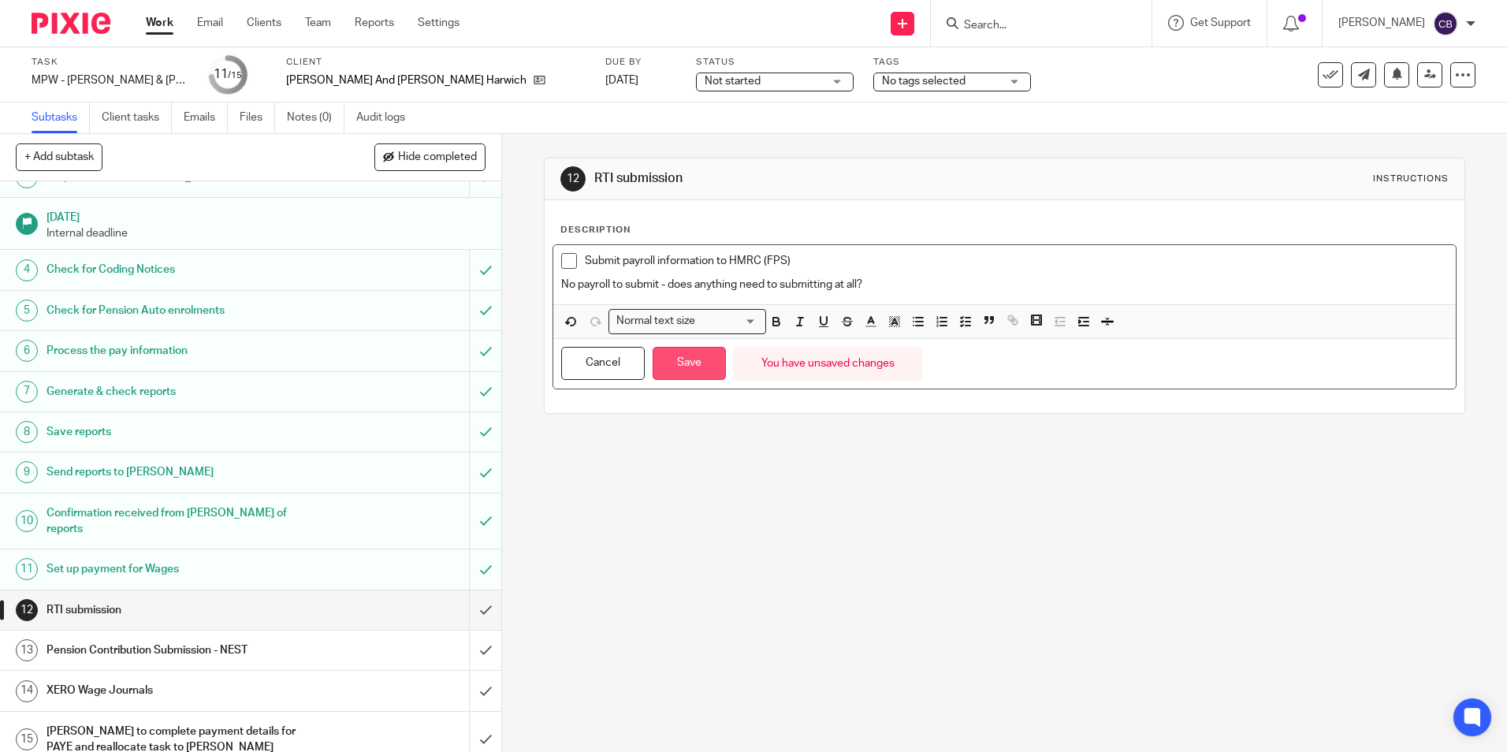
click at [691, 363] on button "Save" at bounding box center [689, 364] width 73 height 34
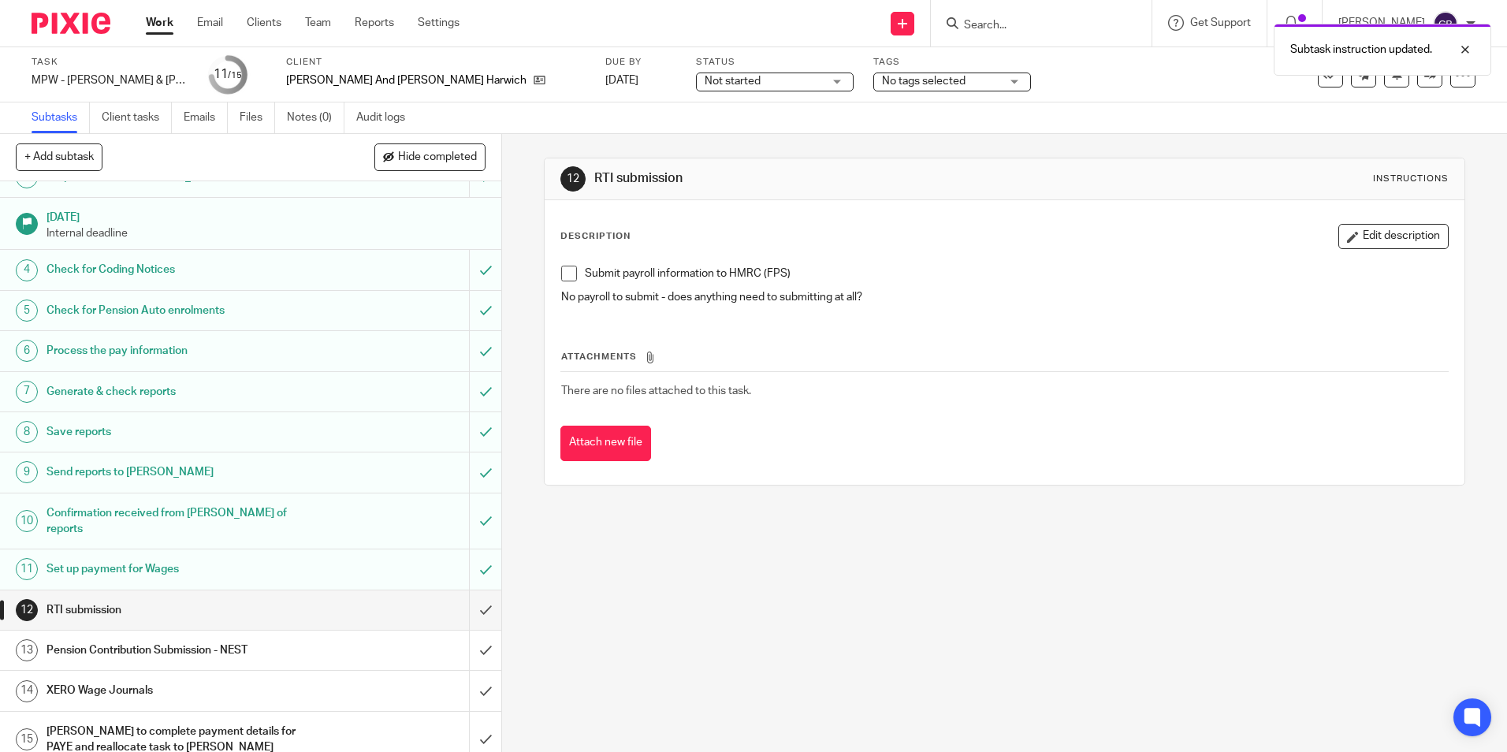
click at [686, 506] on div "12 RTI submission Instructions Description Edit description Submit payroll info…" at bounding box center [1004, 321] width 921 height 375
click at [780, 489] on div "12 RTI submission Instructions Description Edit description Submit payroll info…" at bounding box center [1004, 321] width 921 height 375
drag, startPoint x: 1423, startPoint y: 85, endPoint x: 1408, endPoint y: 102, distance: 22.3
click at [1423, 85] on link at bounding box center [1429, 74] width 25 height 25
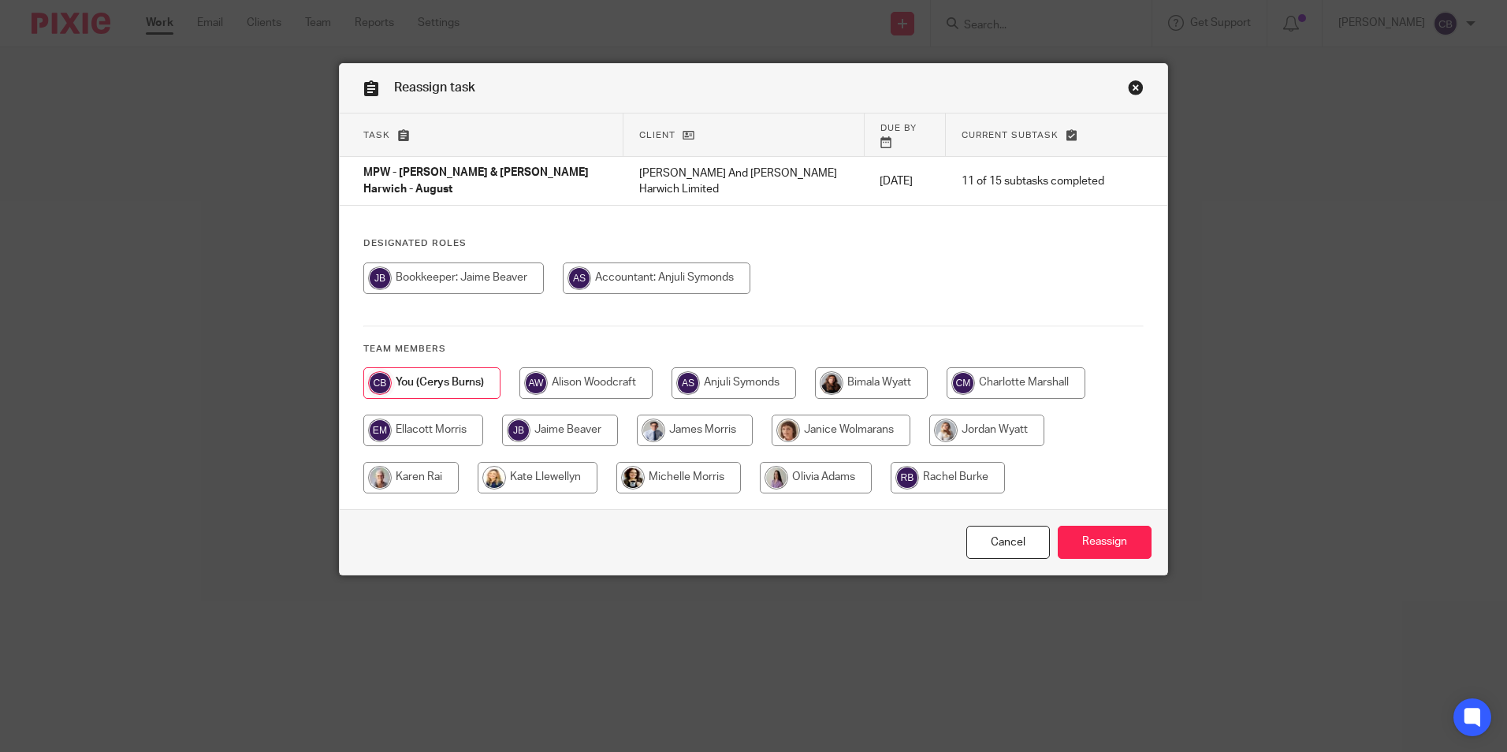
click at [751, 509] on div "Cancel Reassign" at bounding box center [754, 542] width 828 height 66
click at [687, 415] on input "radio" at bounding box center [695, 431] width 116 height 32
radio input "true"
click at [1101, 526] on input "Reassign" at bounding box center [1105, 543] width 94 height 34
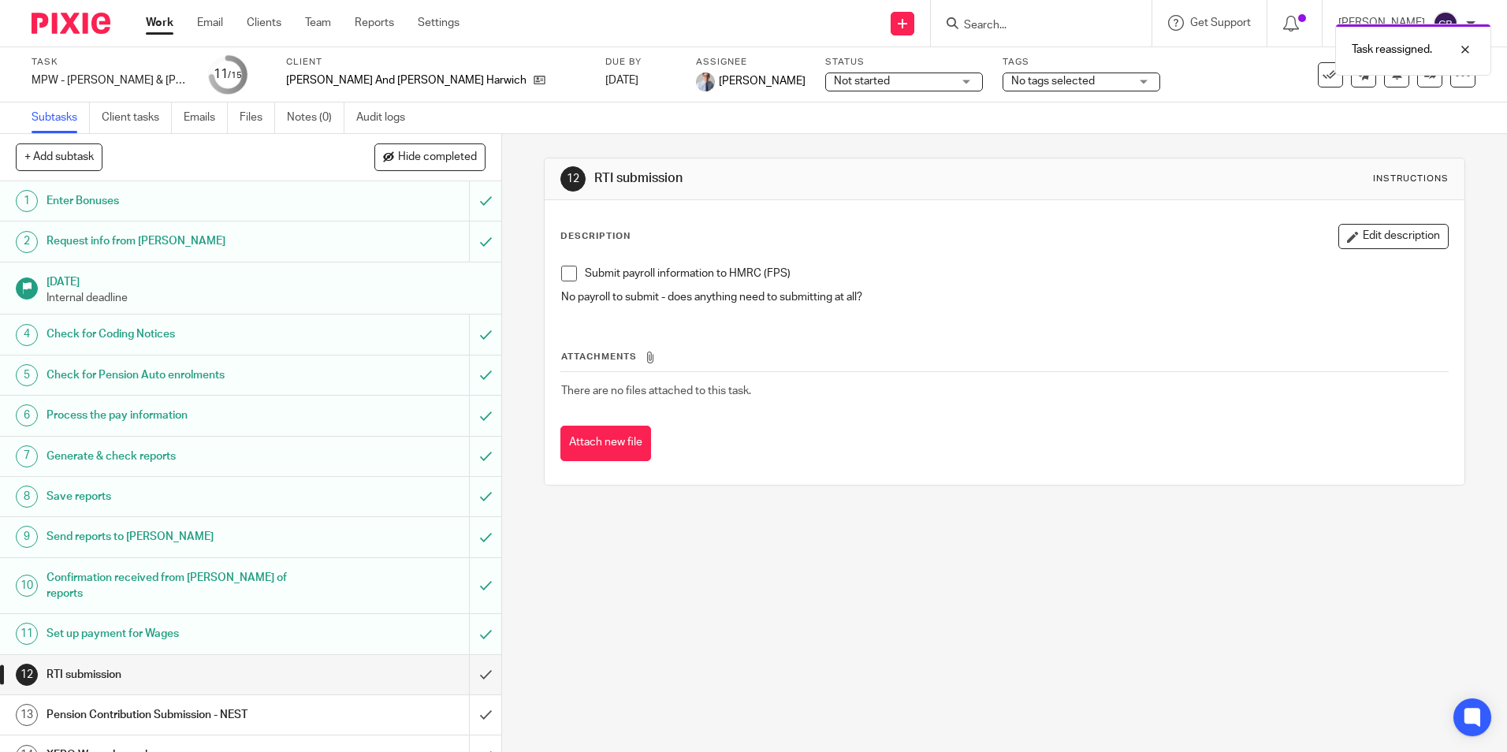
click at [169, 17] on link "Work" at bounding box center [160, 23] width 28 height 16
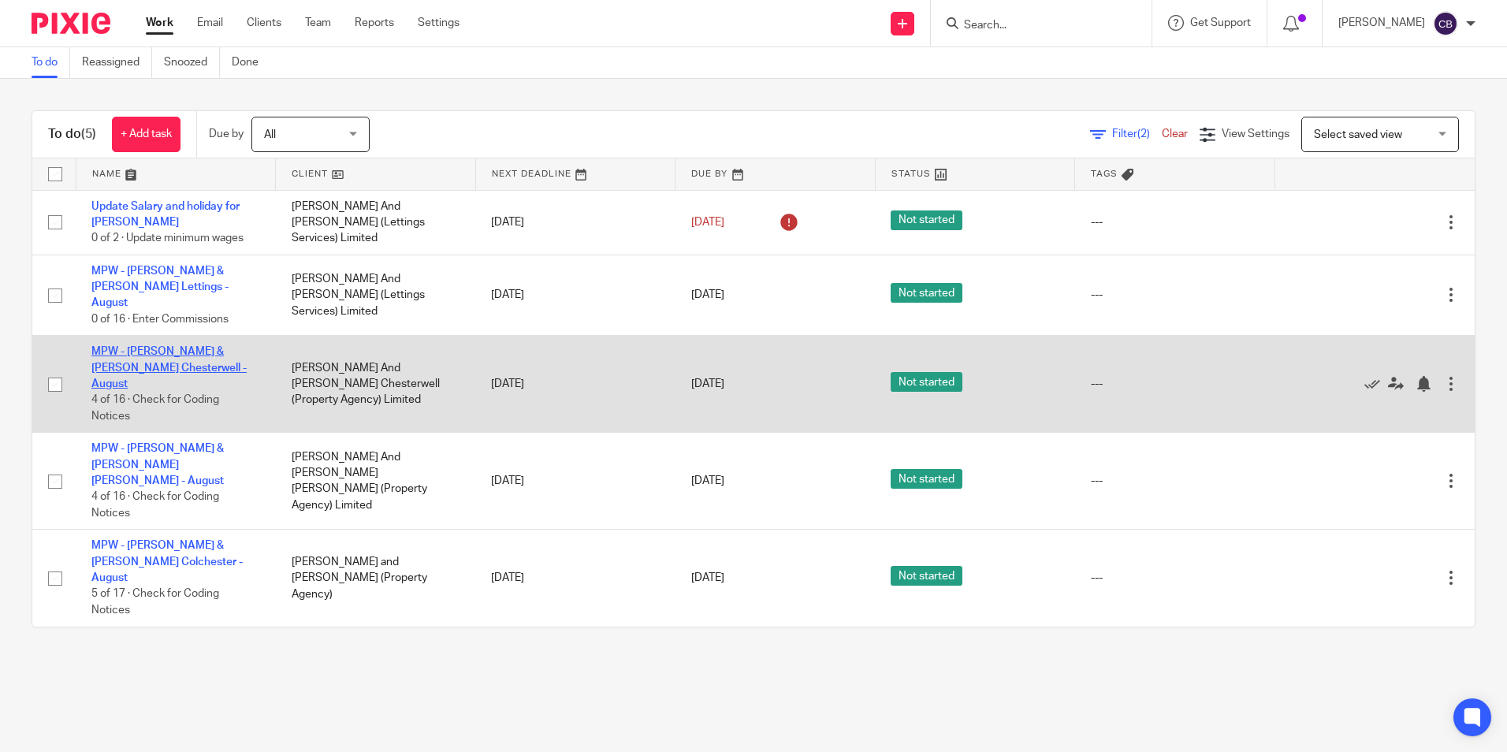
click at [155, 351] on link "MPW - [PERSON_NAME] & [PERSON_NAME] Chesterwell - August" at bounding box center [168, 367] width 155 height 43
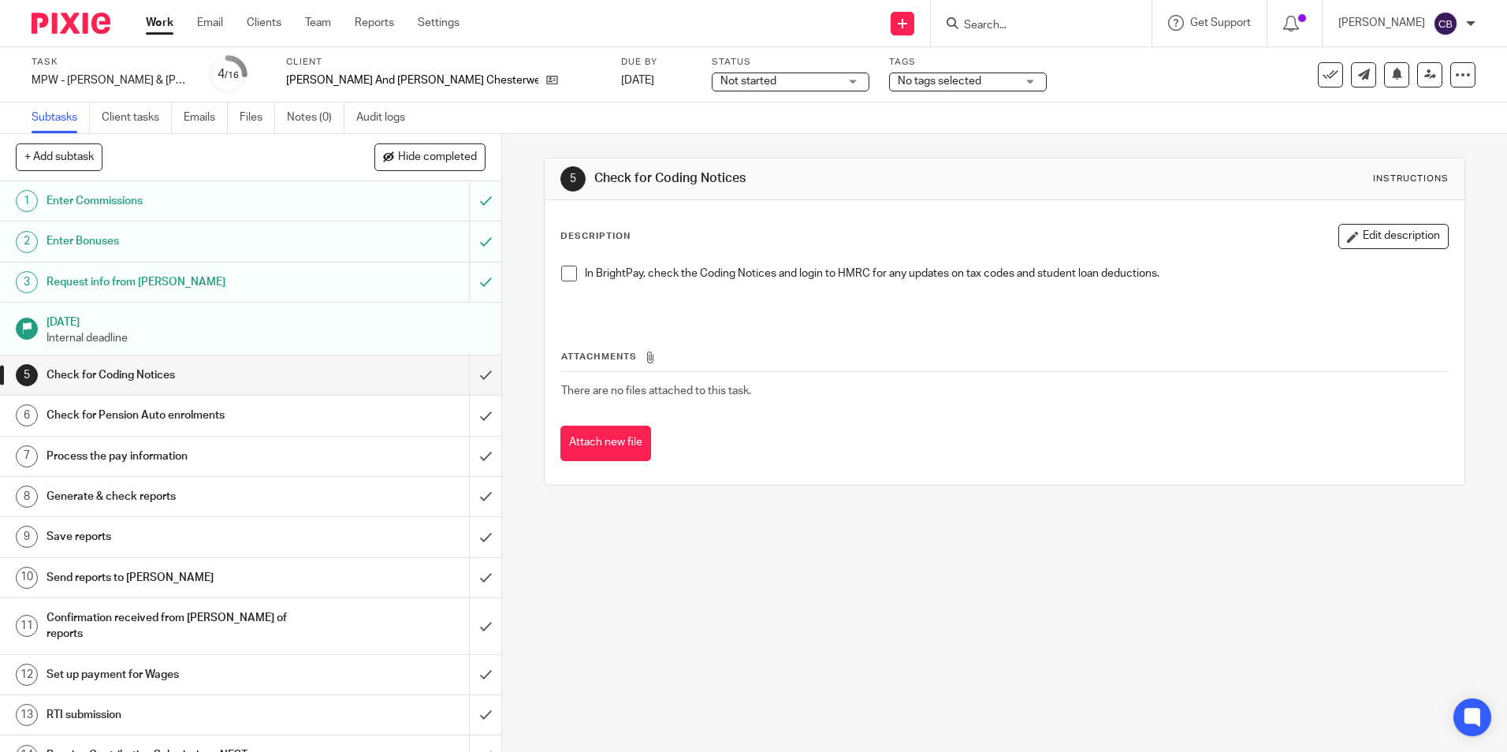
click at [532, 337] on div "5 Check for Coding Notices Instructions Description Edit description In BrightP…" at bounding box center [1004, 443] width 1005 height 618
click at [695, 331] on div "Attachments There are no files attached to this task. Attach new file" at bounding box center [1005, 389] width 888 height 143
click at [695, 336] on div "Attachments There are no files attached to this task. Attach new file" at bounding box center [1005, 389] width 888 height 143
drag, startPoint x: 1049, startPoint y: 324, endPoint x: 1134, endPoint y: 278, distance: 97.3
click at [1049, 324] on div "Attachments There are no files attached to this task. Attach new file" at bounding box center [1005, 389] width 888 height 143
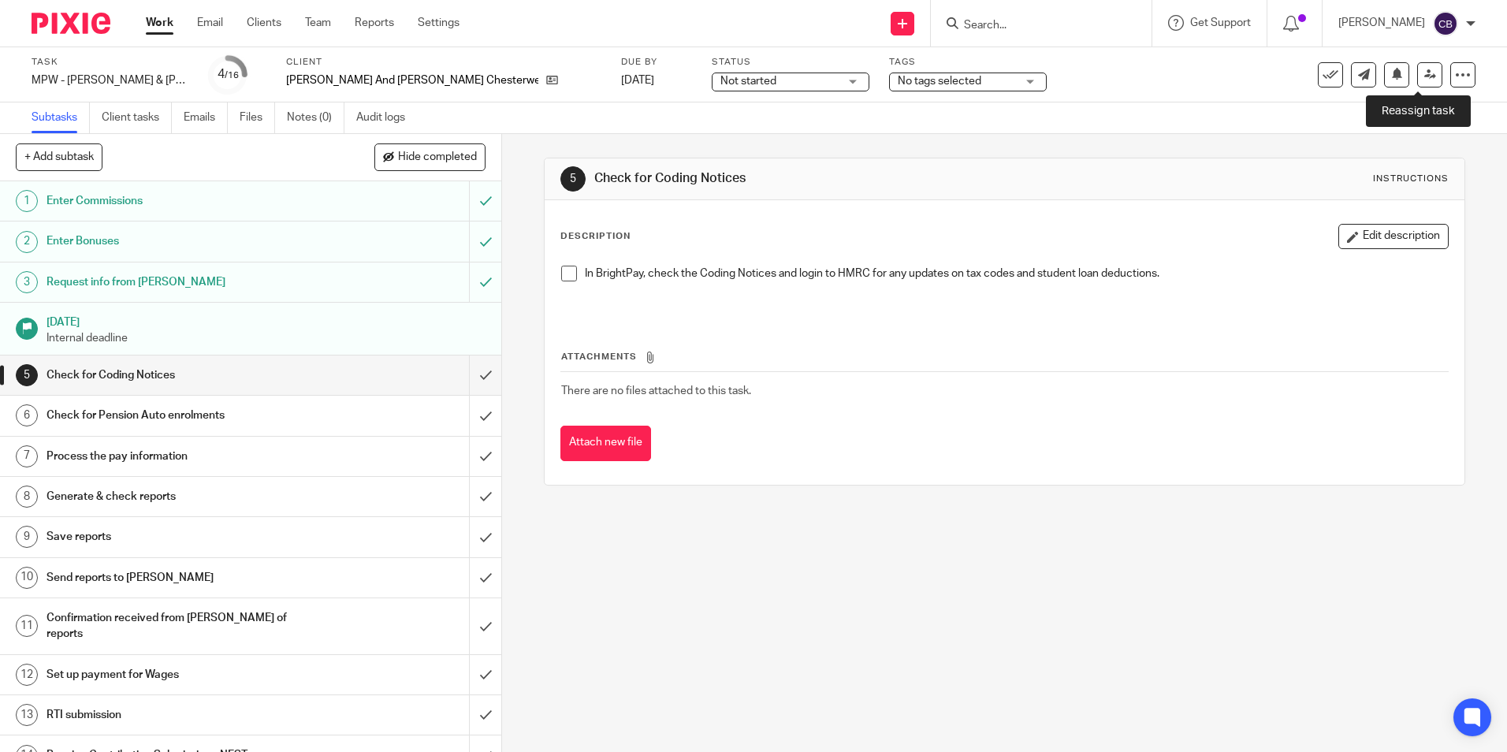
drag, startPoint x: 1416, startPoint y: 76, endPoint x: 1381, endPoint y: 99, distance: 42.0
click at [1425, 75] on icon at bounding box center [1431, 75] width 12 height 12
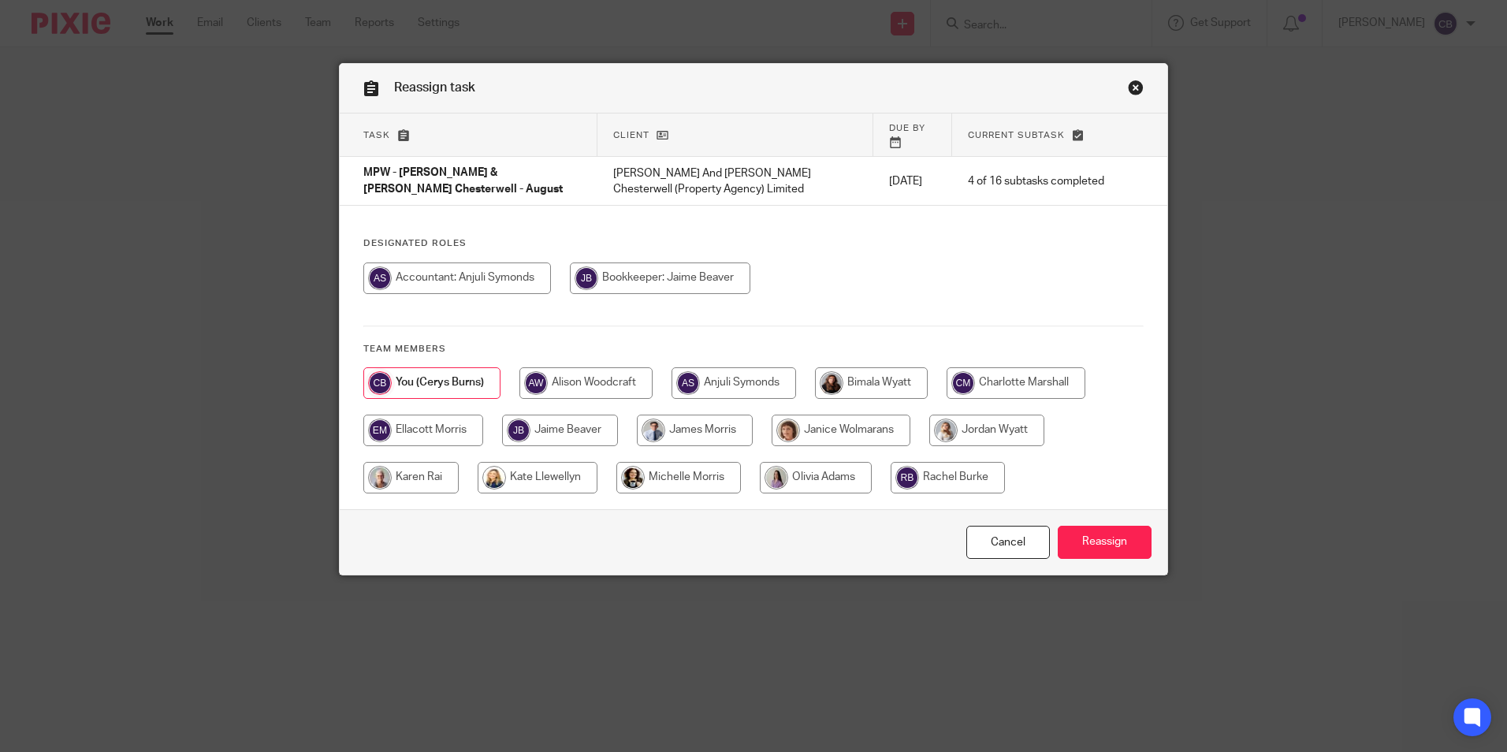
click at [726, 427] on input "radio" at bounding box center [695, 431] width 116 height 32
radio input "true"
click at [1090, 537] on input "Reassign" at bounding box center [1105, 543] width 94 height 34
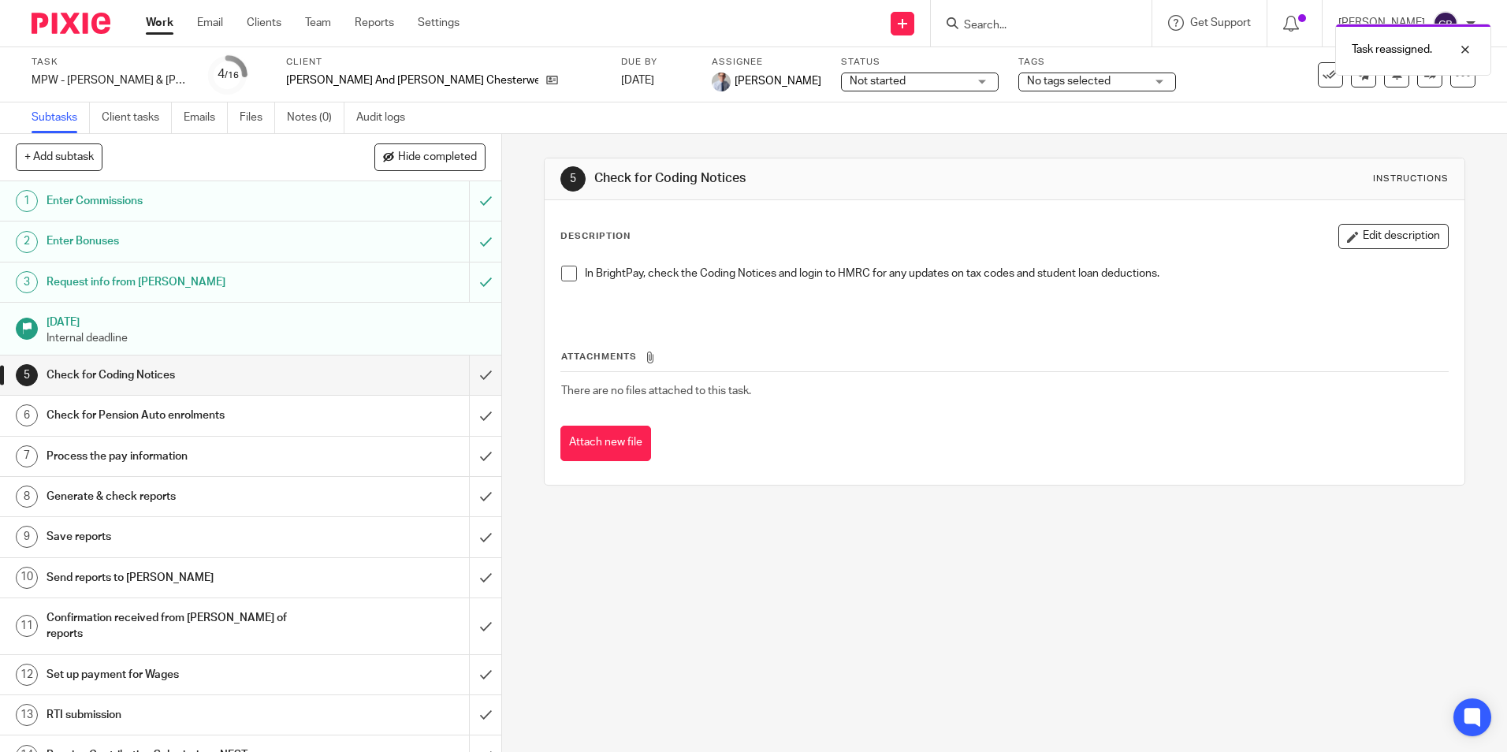
click at [151, 22] on link "Work" at bounding box center [160, 23] width 28 height 16
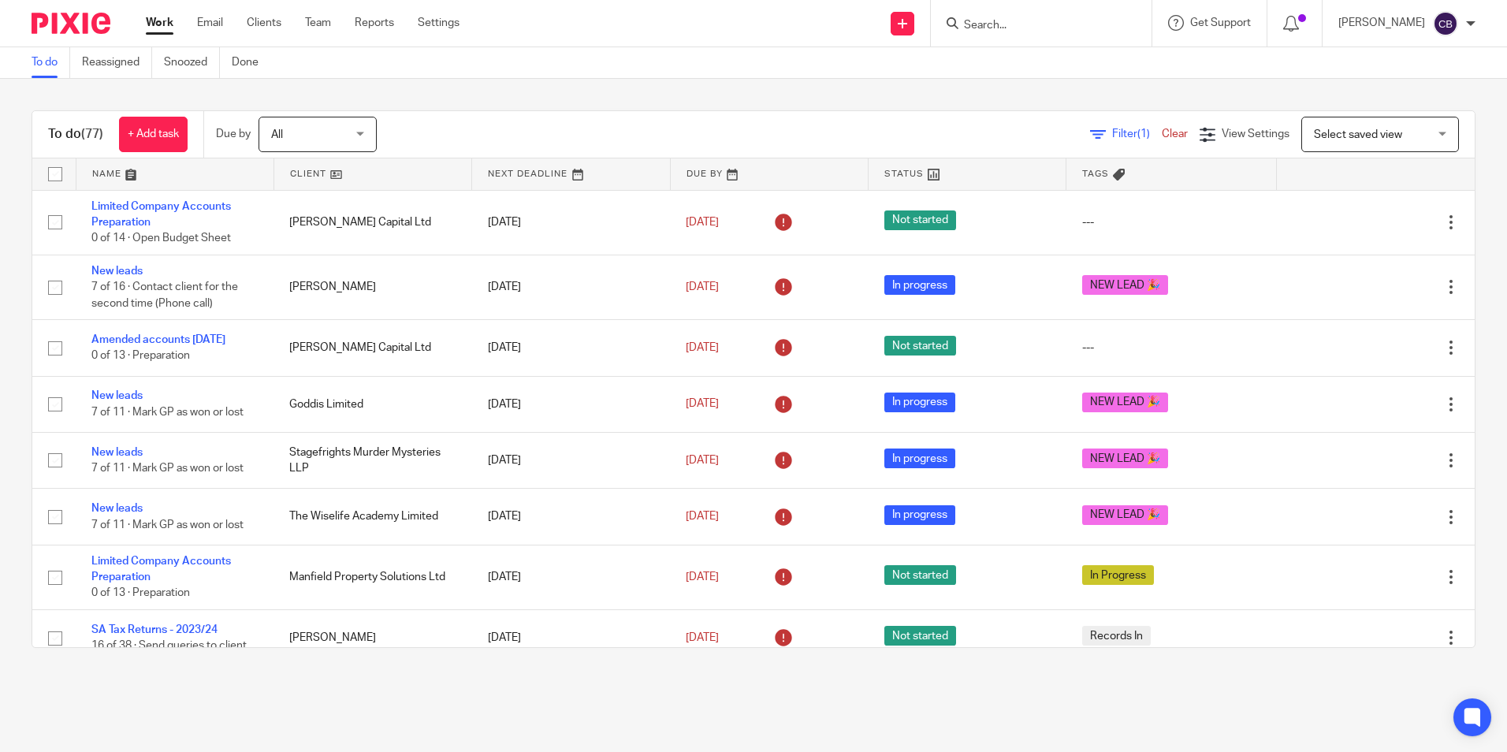
drag, startPoint x: 1097, startPoint y: 128, endPoint x: 1005, endPoint y: 137, distance: 91.9
click at [1097, 128] on div "Filter (1) Clear" at bounding box center [1145, 134] width 110 height 17
click at [1099, 127] on div "Filter (1) Clear" at bounding box center [1145, 134] width 110 height 17
click at [1090, 139] on icon at bounding box center [1098, 135] width 16 height 16
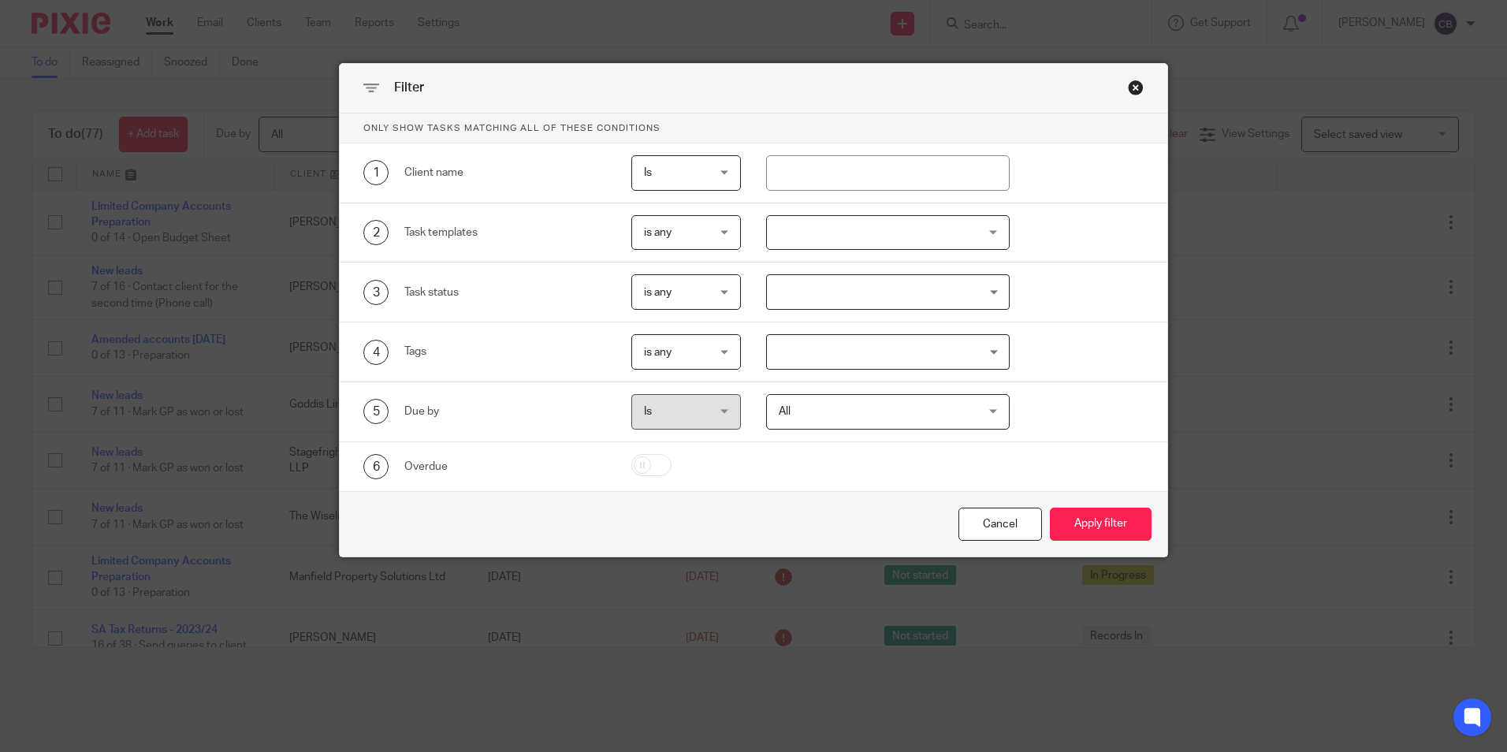
click at [758, 172] on div at bounding box center [875, 172] width 268 height 35
click at [766, 172] on input "text" at bounding box center [888, 172] width 244 height 35
type input "a"
type input "harris"
click at [1050, 508] on button "Apply filter" at bounding box center [1101, 525] width 102 height 34
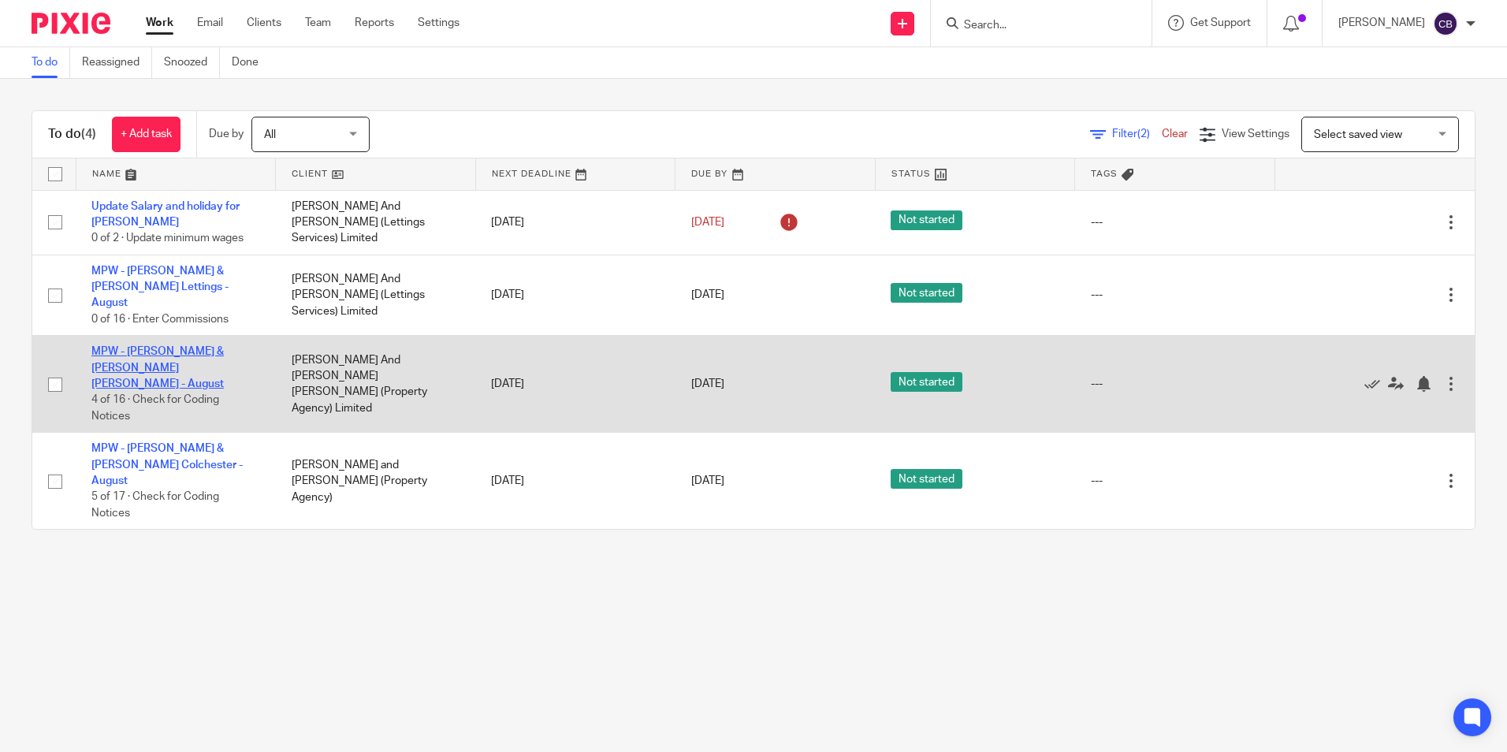
click at [214, 346] on link "MPW - [PERSON_NAME] & [PERSON_NAME] [PERSON_NAME] - August" at bounding box center [157, 367] width 132 height 43
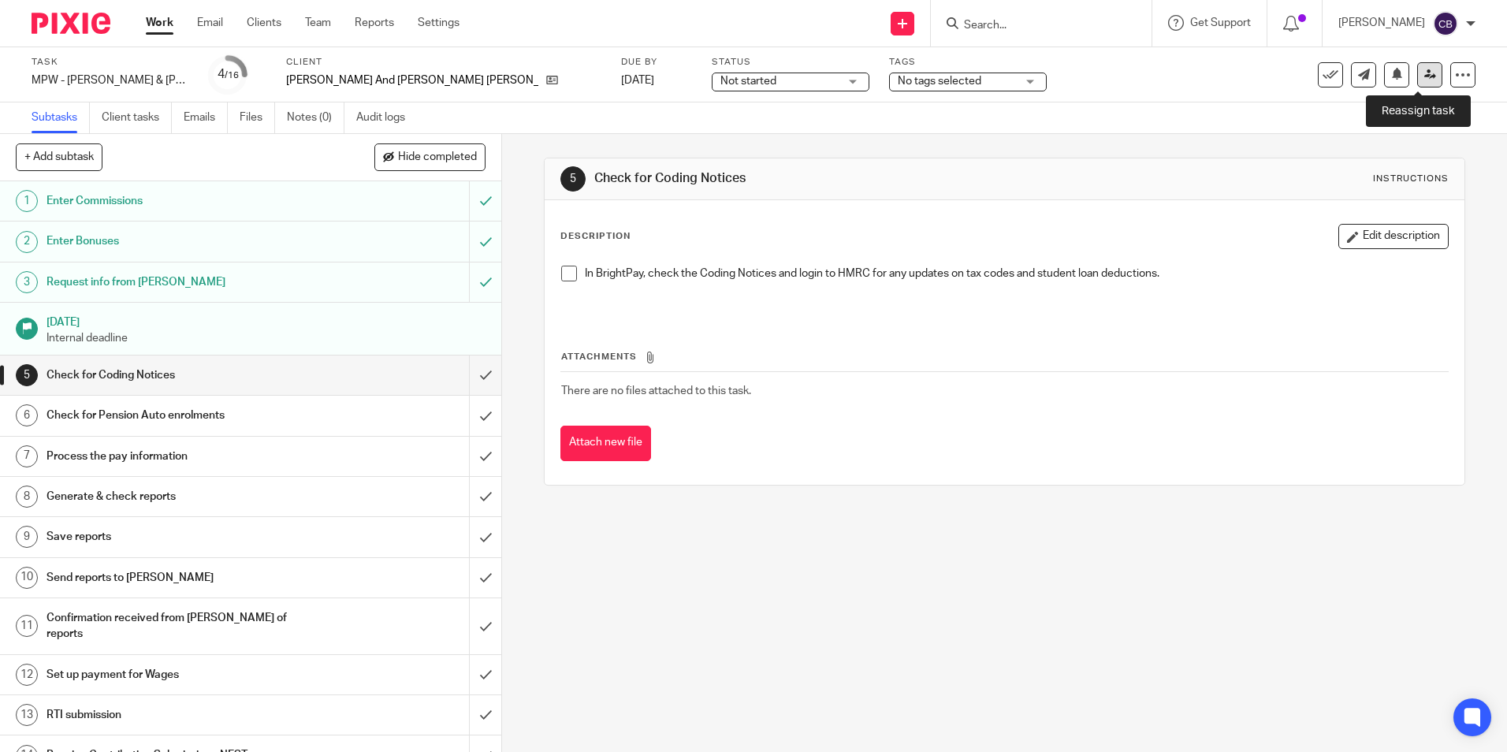
click at [1421, 84] on link at bounding box center [1429, 74] width 25 height 25
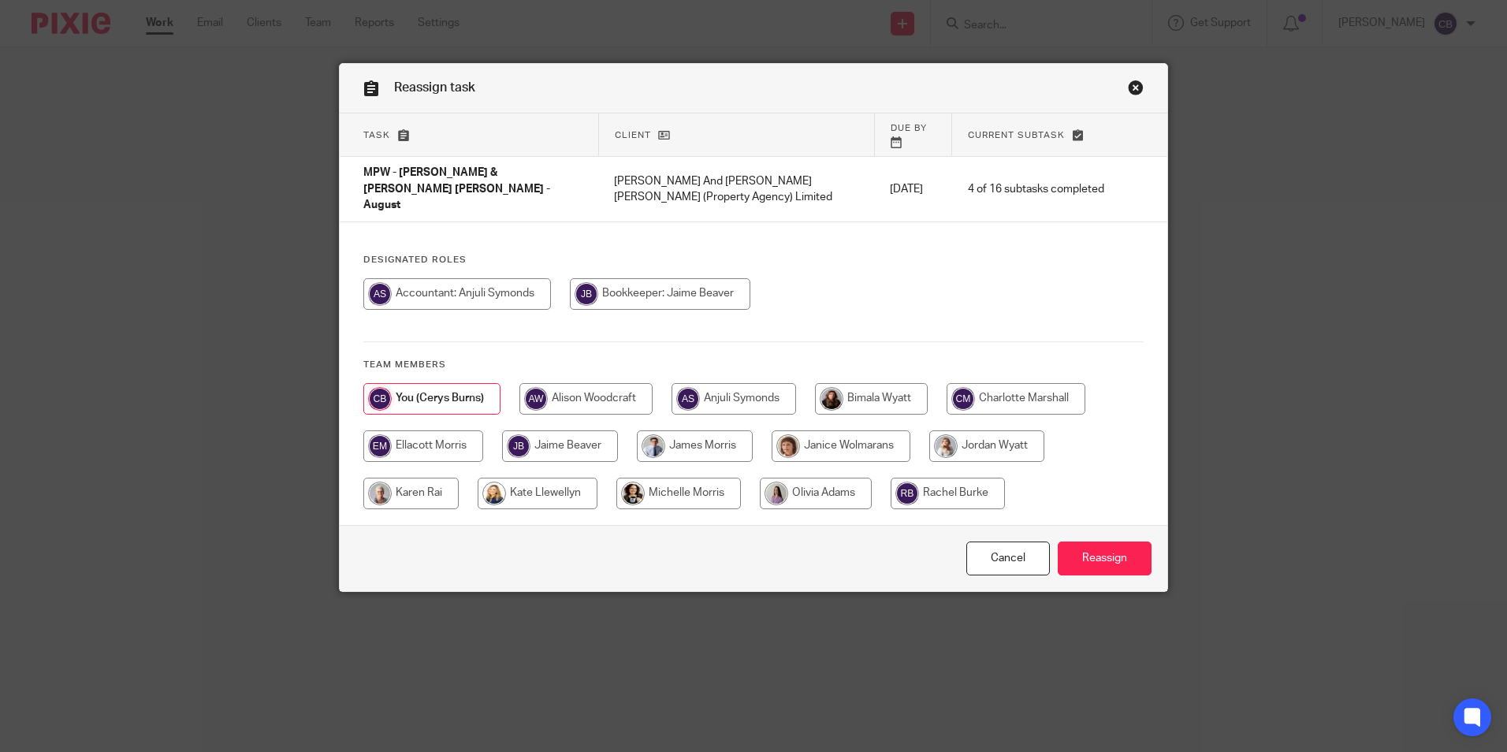
click at [705, 430] on input "radio" at bounding box center [695, 446] width 116 height 32
radio input "true"
click at [1071, 542] on input "Reassign" at bounding box center [1105, 559] width 94 height 34
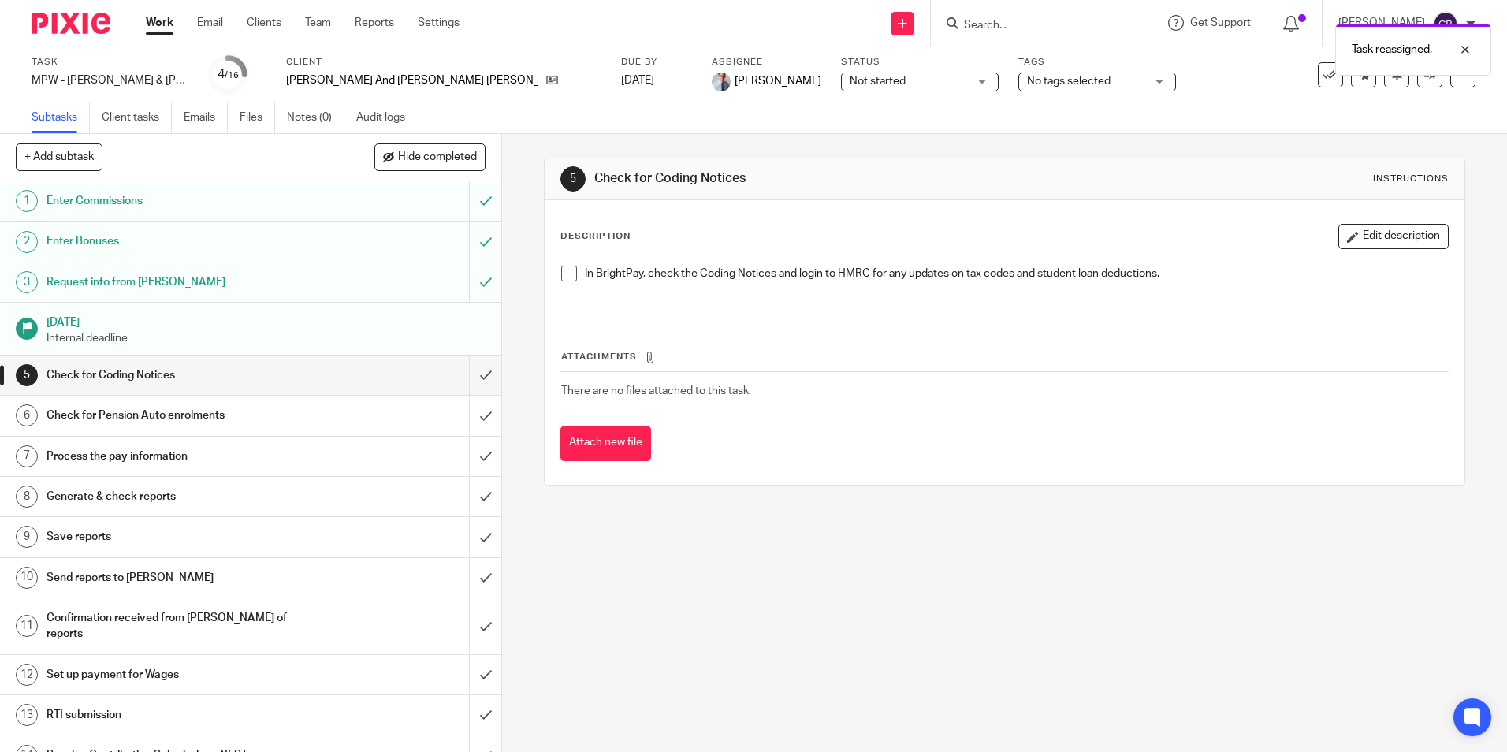
click at [691, 629] on div "5 Check for Coding Notices Instructions Description Edit description In BrightP…" at bounding box center [1004, 443] width 1005 height 618
click at [672, 636] on div "5 Check for Coding Notices Instructions Description Edit description In BrightP…" at bounding box center [1004, 443] width 1005 height 618
click at [158, 25] on link "Work" at bounding box center [160, 23] width 28 height 16
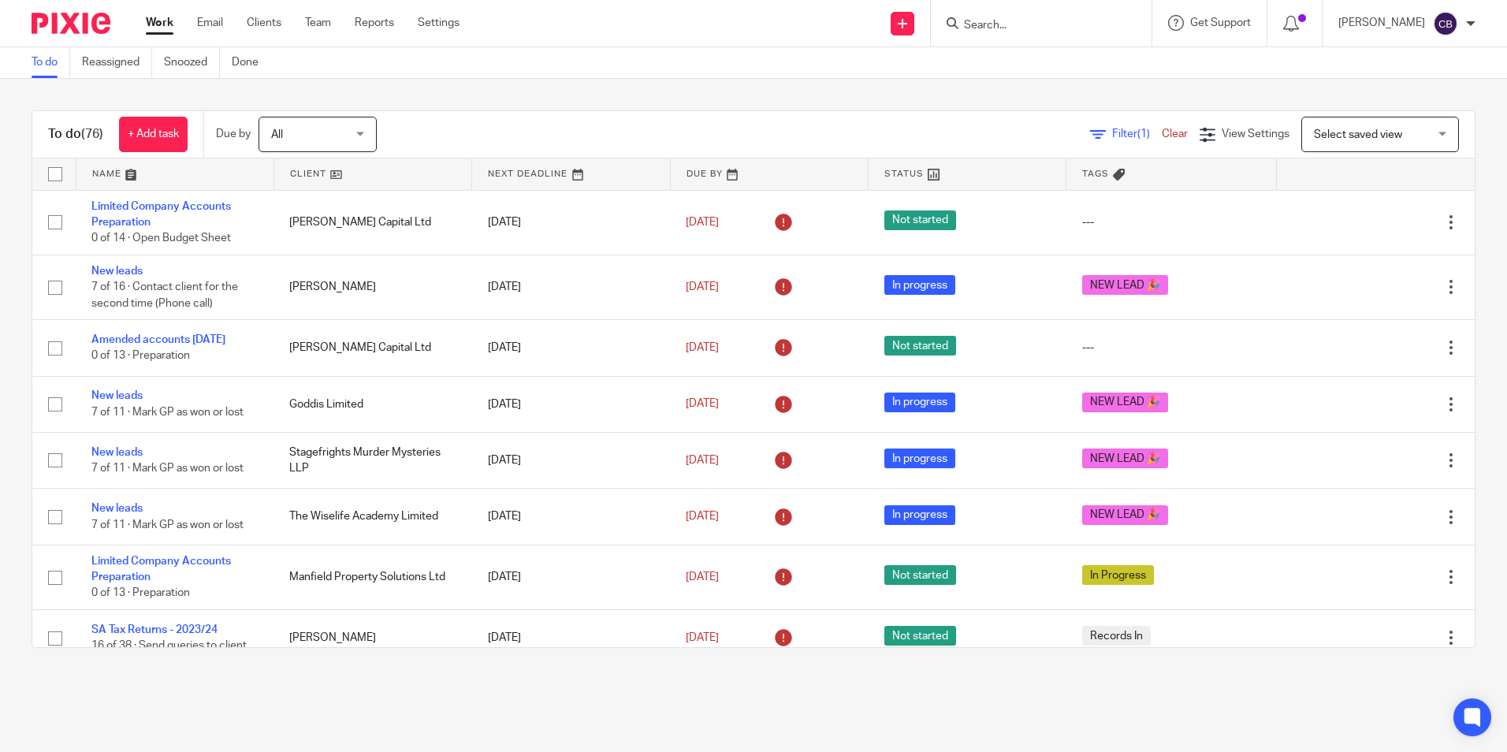
click at [1112, 136] on span "Filter (1)" at bounding box center [1137, 134] width 50 height 11
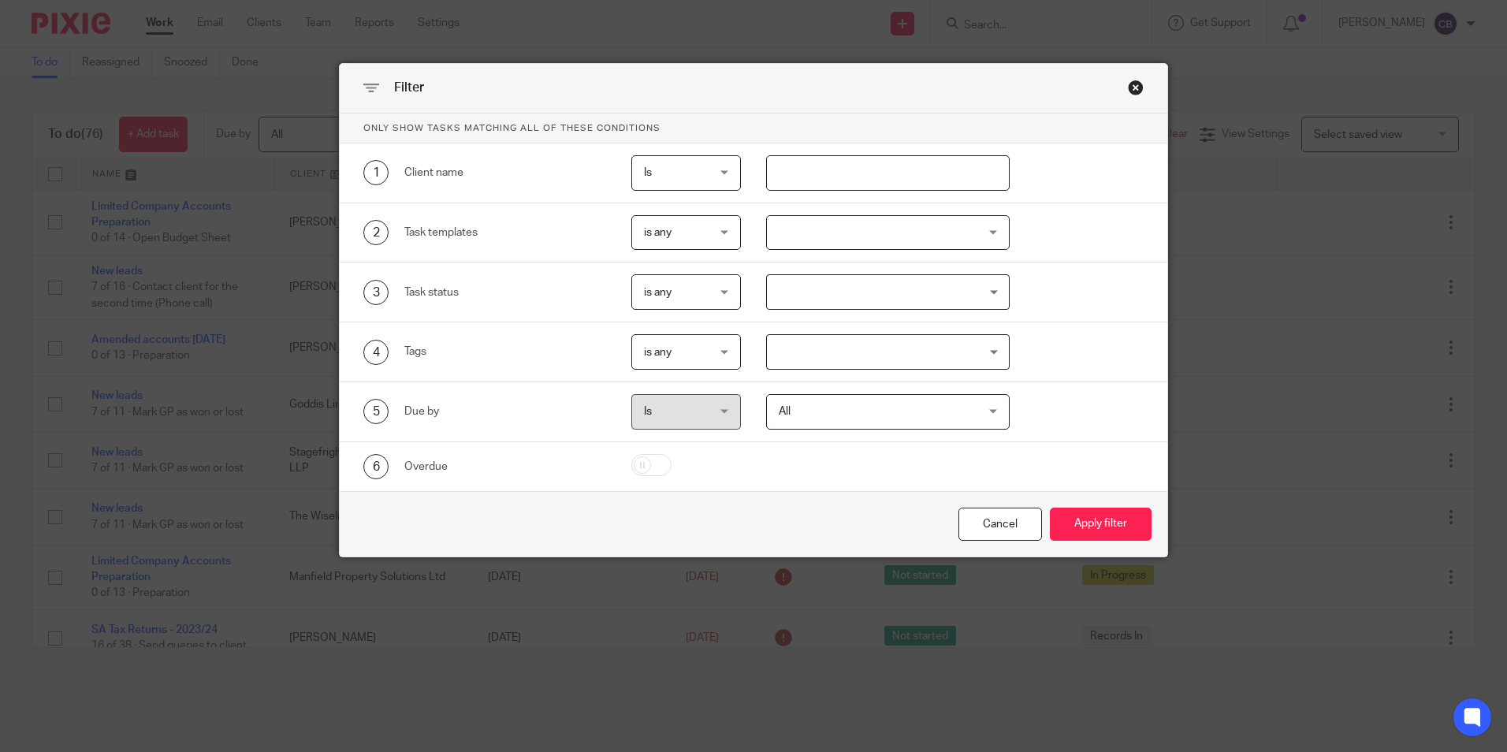
click at [836, 176] on input "text" at bounding box center [888, 172] width 244 height 35
type input "harris"
click at [1050, 508] on button "Apply filter" at bounding box center [1101, 525] width 102 height 34
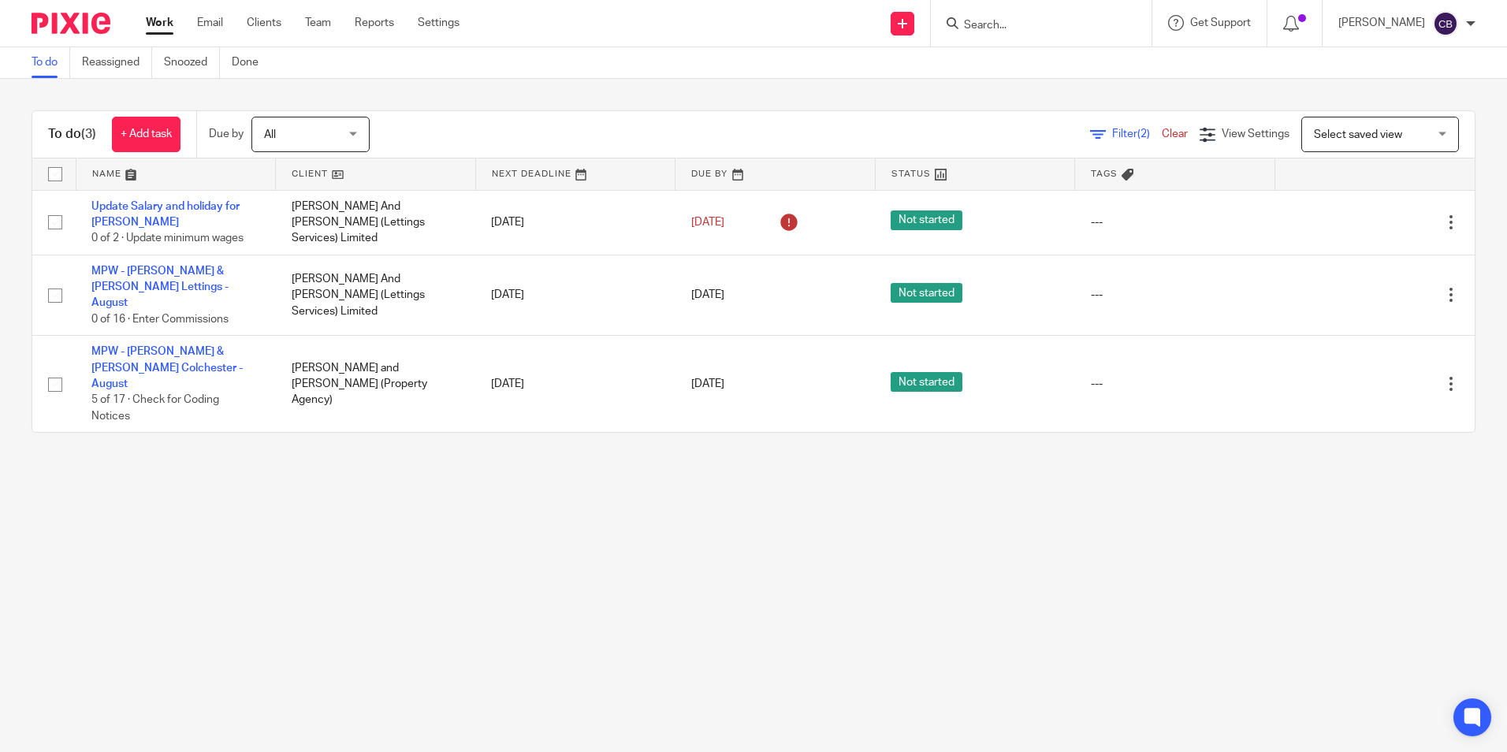
drag, startPoint x: 612, startPoint y: 474, endPoint x: 499, endPoint y: 492, distance: 114.2
click at [584, 475] on main "To do Reassigned Snoozed Done To do (3) + Add task Due by All All Today Tomorro…" at bounding box center [753, 376] width 1507 height 752
drag, startPoint x: 499, startPoint y: 492, endPoint x: 489, endPoint y: 492, distance: 10.2
click at [494, 492] on main "To do Reassigned Snoozed Done To do (3) + Add task Due by All All Today Tomorro…" at bounding box center [753, 376] width 1507 height 752
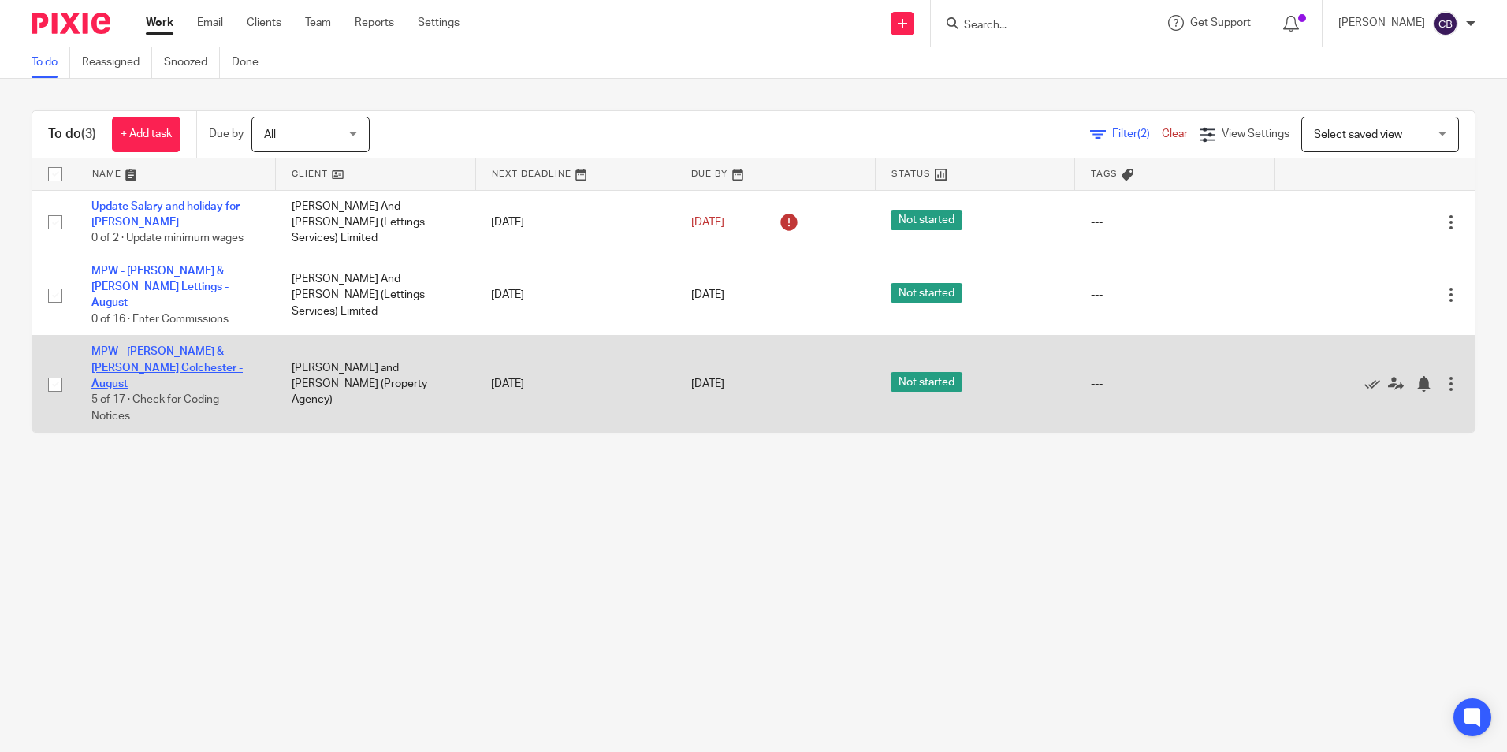
drag, startPoint x: 172, startPoint y: 341, endPoint x: 192, endPoint y: 337, distance: 20.1
click at [172, 346] on link "MPW - [PERSON_NAME] & [PERSON_NAME] Colchester - August" at bounding box center [166, 367] width 151 height 43
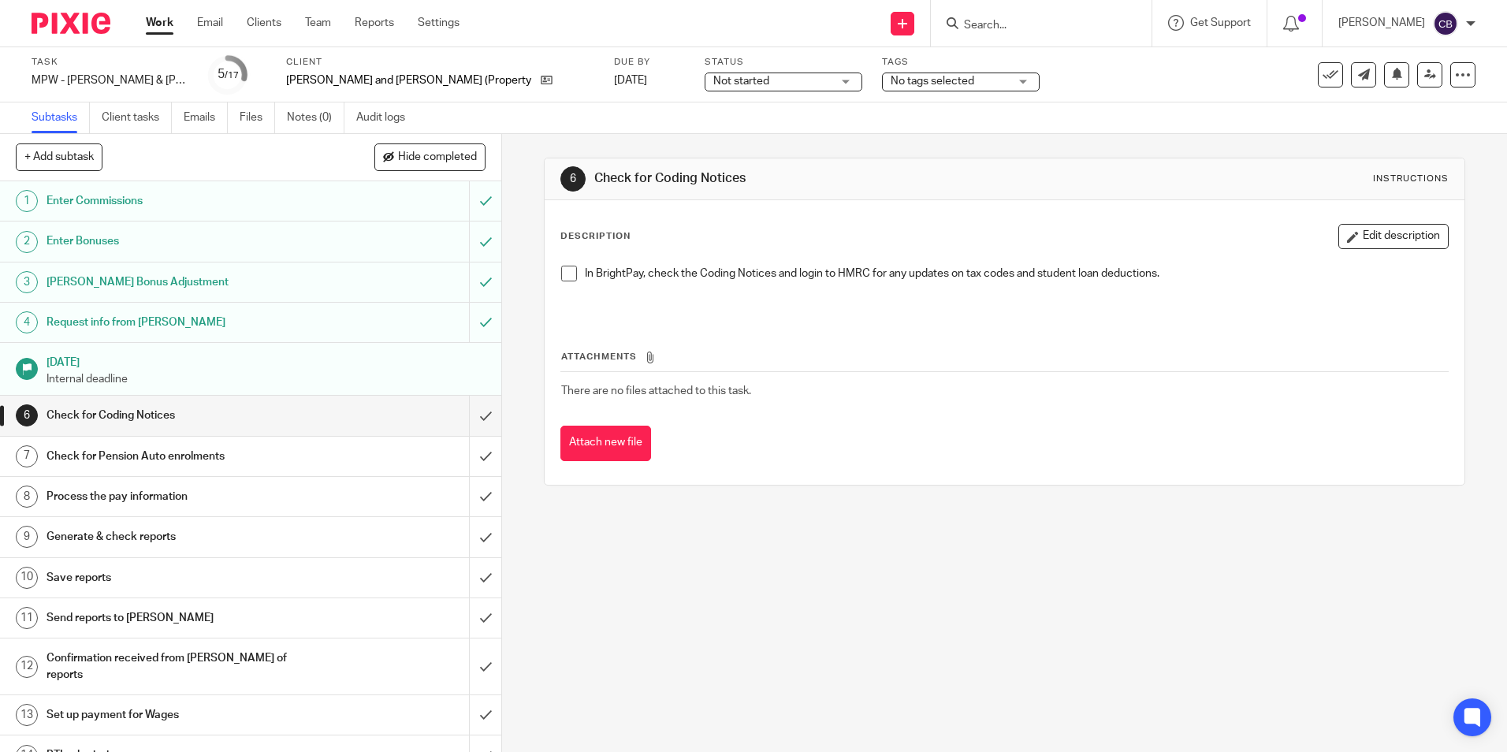
click at [548, 322] on div "Description Edit description In BrightPay, check the Coding Notices and login t…" at bounding box center [1004, 342] width 919 height 285
click at [544, 174] on div "6 Check for Coding Notices Instructions Description Edit description In BrightP…" at bounding box center [1004, 322] width 921 height 328
drag, startPoint x: 1414, startPoint y: 76, endPoint x: 1340, endPoint y: 229, distance: 169.2
click at [1425, 76] on icon at bounding box center [1431, 75] width 12 height 12
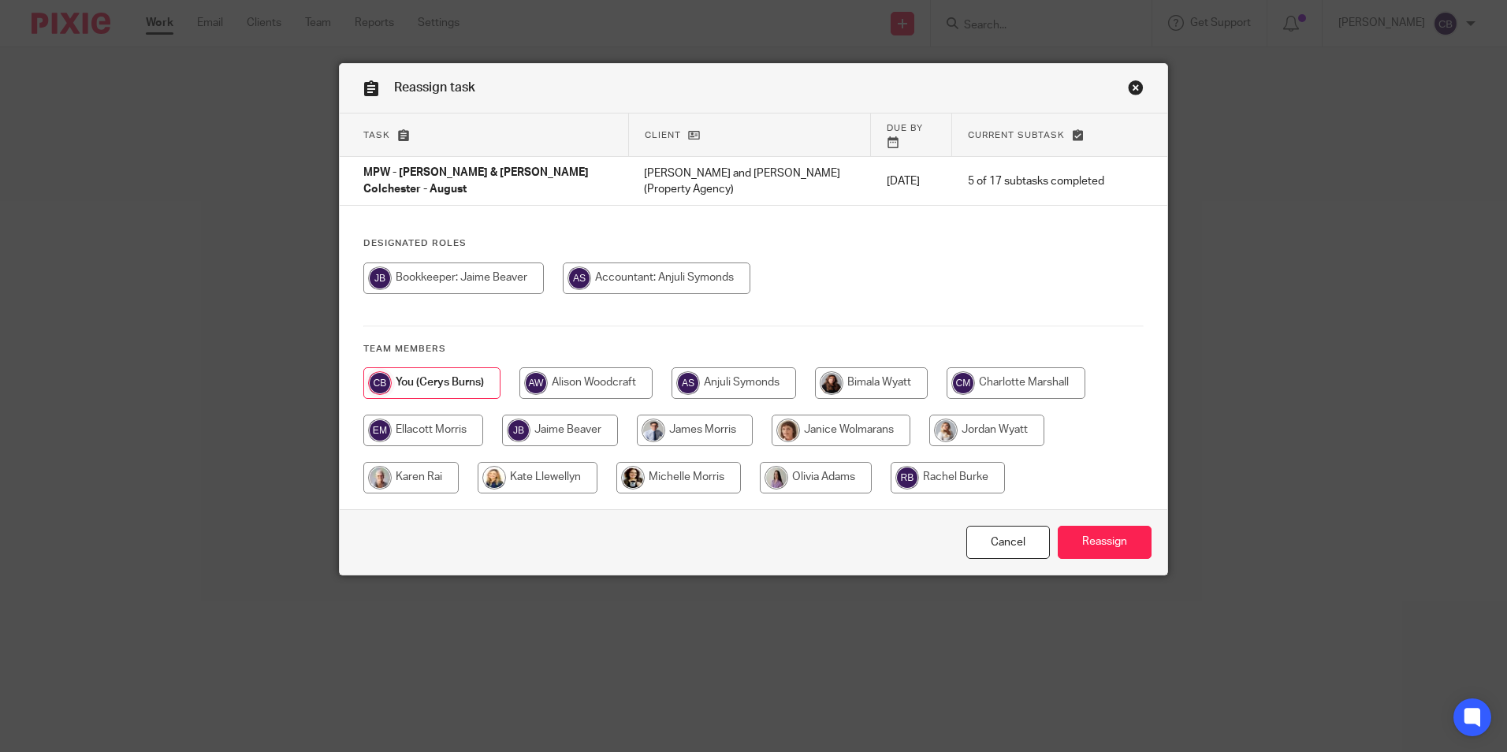
click at [789, 509] on div "Cancel Reassign" at bounding box center [754, 542] width 828 height 66
click at [724, 415] on input "radio" at bounding box center [695, 431] width 116 height 32
radio input "true"
click at [1093, 526] on input "Reassign" at bounding box center [1105, 543] width 94 height 34
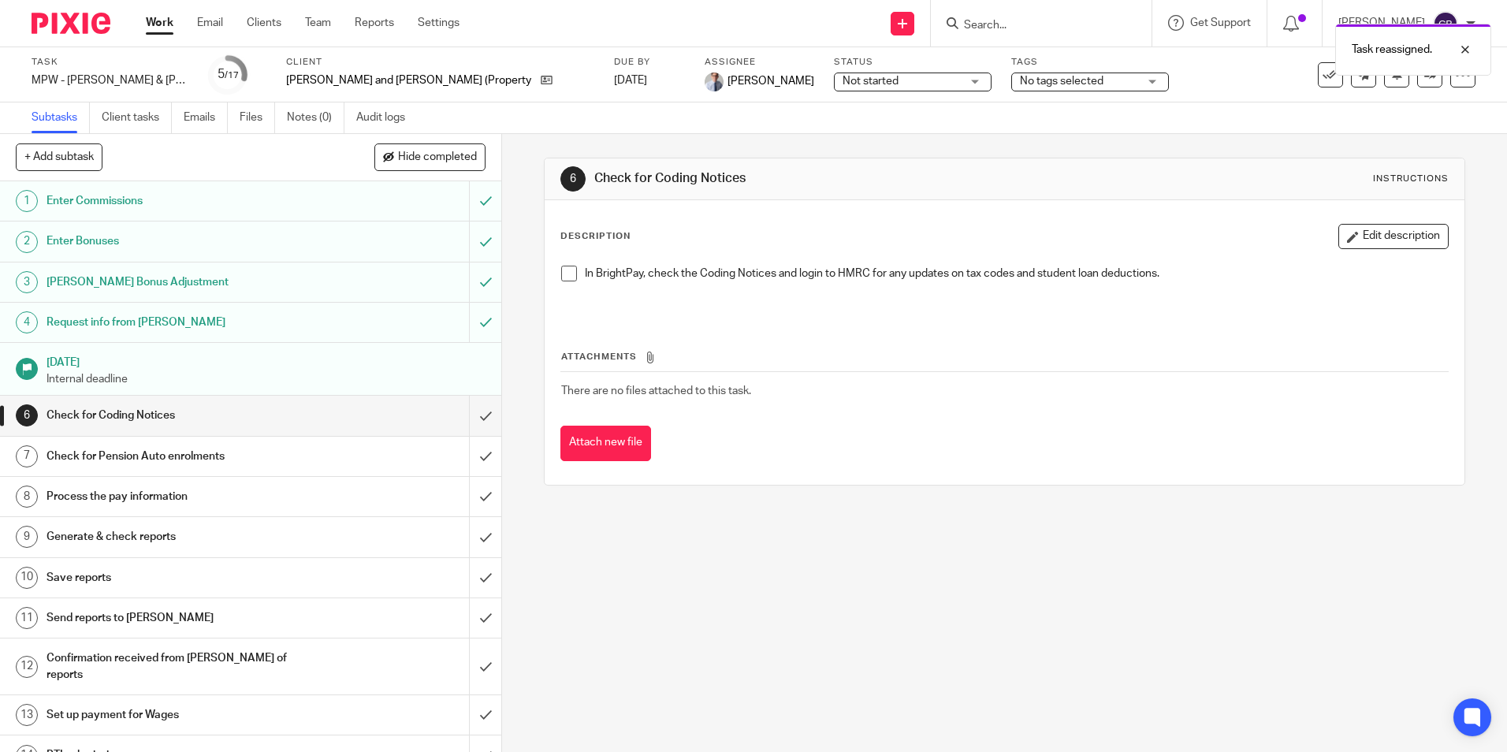
drag, startPoint x: 748, startPoint y: 609, endPoint x: 766, endPoint y: 618, distance: 20.1
click at [750, 609] on div "6 Check for Coding Notices Instructions Description Edit description In BrightP…" at bounding box center [1004, 443] width 1005 height 618
drag, startPoint x: 792, startPoint y: 632, endPoint x: 833, endPoint y: 680, distance: 62.7
click at [793, 632] on div "6 Check for Coding Notices Instructions Description Edit description In BrightP…" at bounding box center [1004, 443] width 1005 height 618
drag, startPoint x: 1062, startPoint y: 649, endPoint x: 1045, endPoint y: 668, distance: 25.7
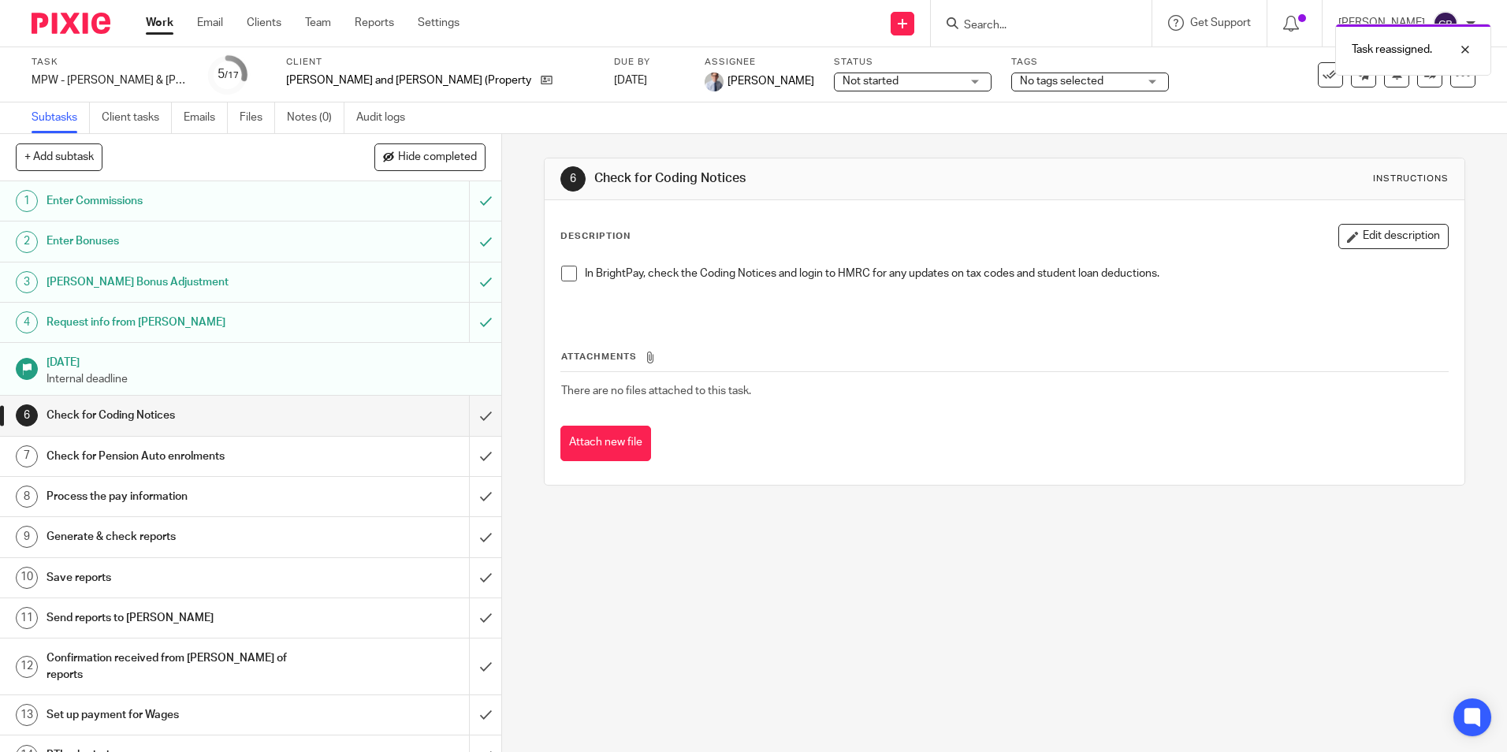
click at [1060, 656] on div "6 Check for Coding Notices Instructions Description Edit description In BrightP…" at bounding box center [1004, 443] width 1005 height 618
drag, startPoint x: 1023, startPoint y: 693, endPoint x: 957, endPoint y: 743, distance: 82.8
click at [1020, 697] on div "6 Check for Coding Notices Instructions Description Edit description In BrightP…" at bounding box center [1004, 443] width 1005 height 618
click at [163, 21] on link "Work" at bounding box center [160, 23] width 28 height 16
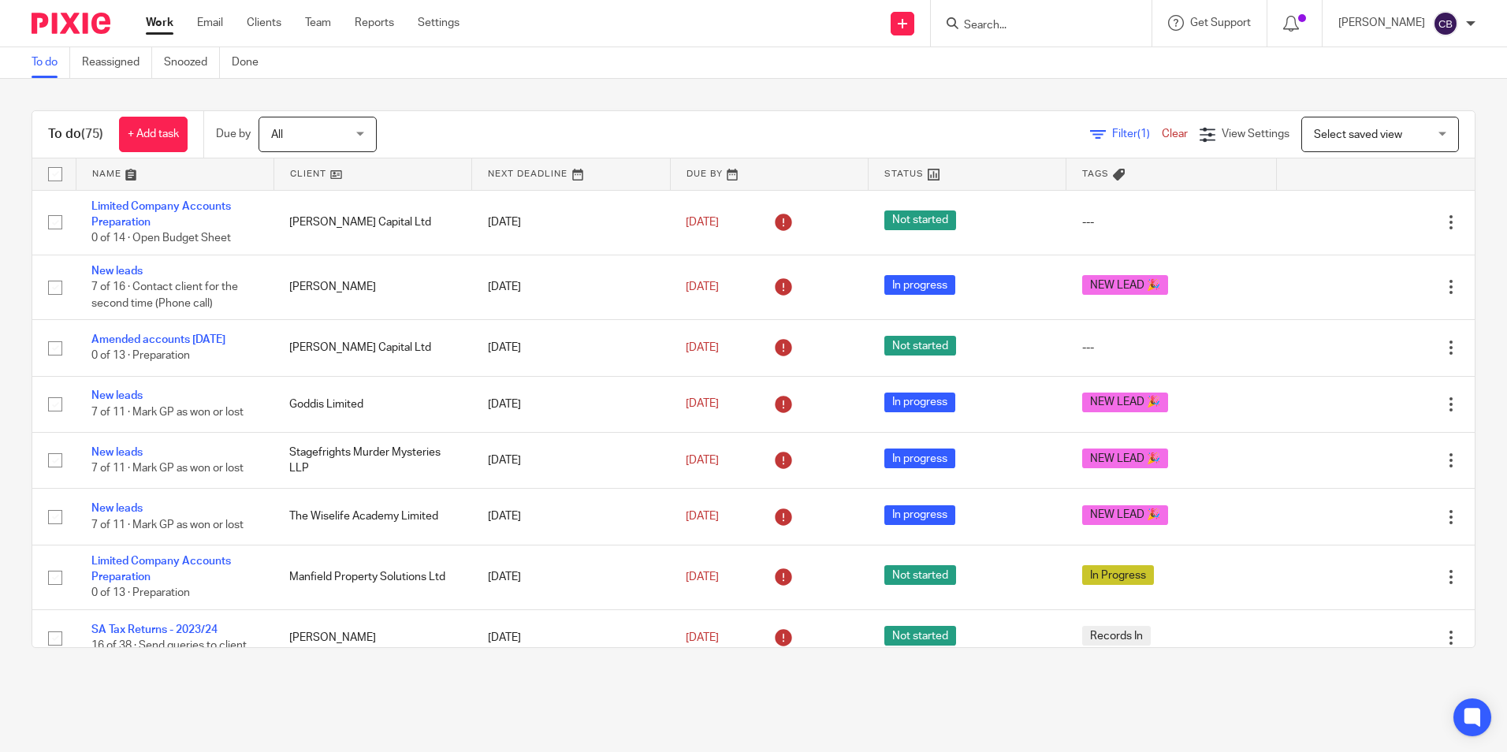
click at [574, 135] on div "Filter (1) Clear View Settings View Settings (1) Filters Clear Save Manage save…" at bounding box center [939, 134] width 1071 height 35
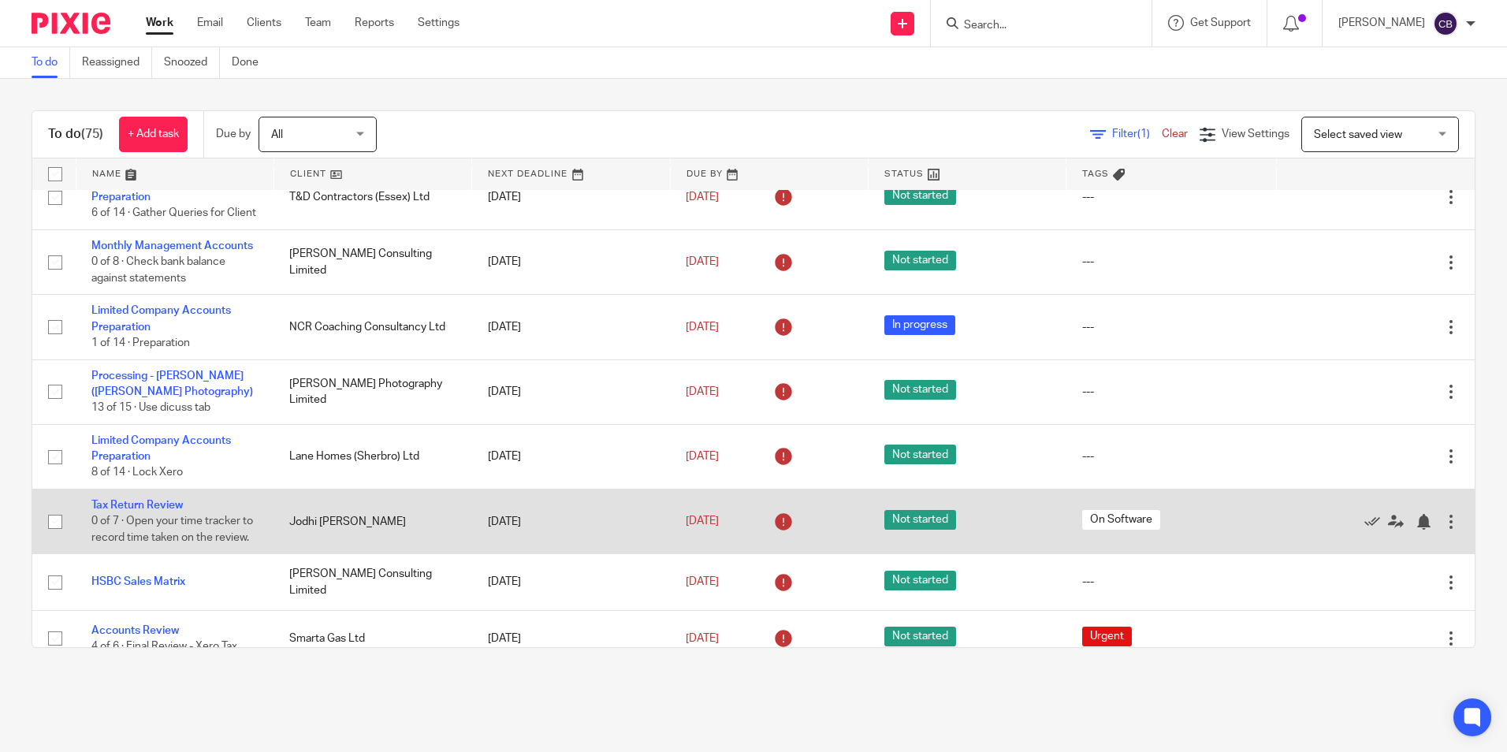
scroll to position [1025, 0]
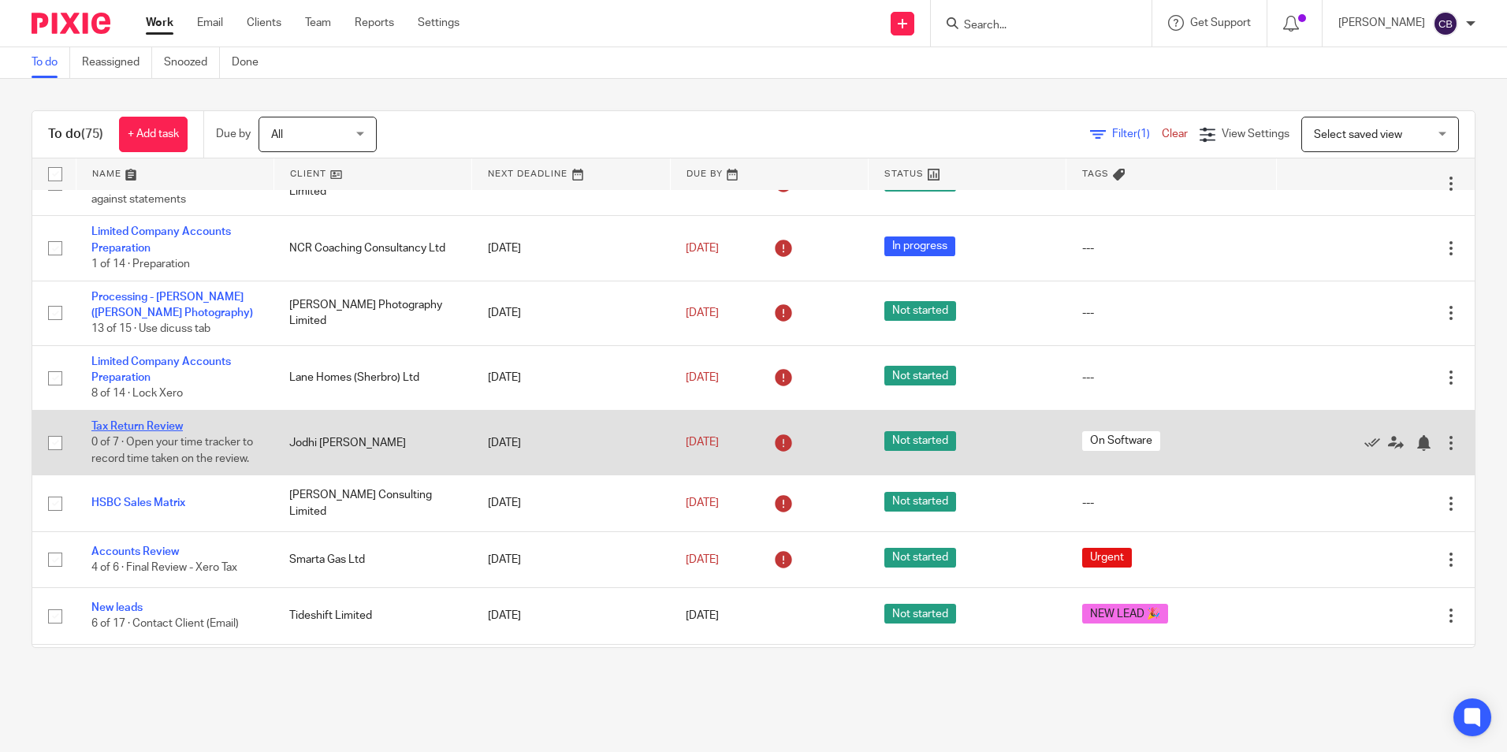
click at [153, 430] on link "Tax Return Review" at bounding box center [136, 426] width 91 height 11
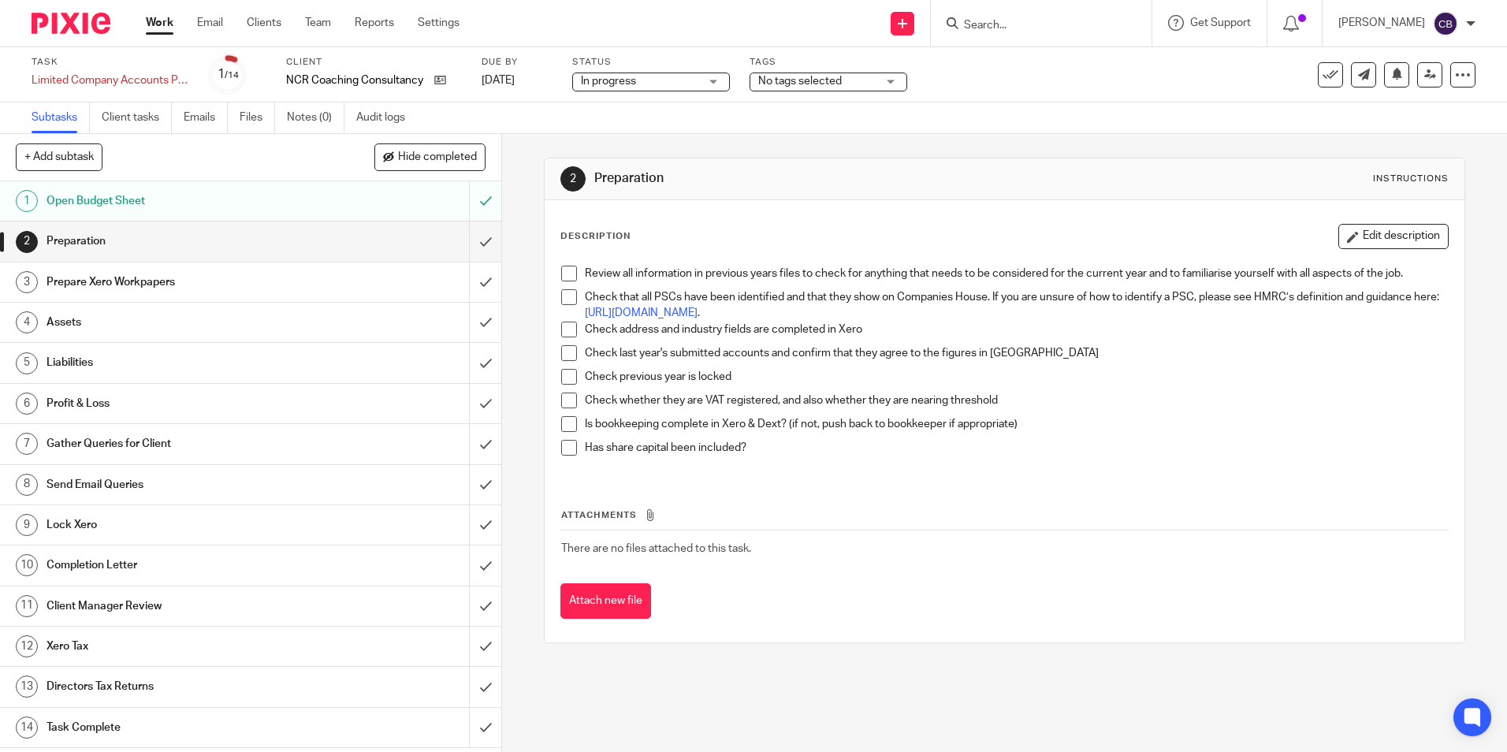
drag, startPoint x: 833, startPoint y: 88, endPoint x: 833, endPoint y: 99, distance: 11.0
click at [833, 88] on span "No tags selected" at bounding box center [817, 81] width 118 height 17
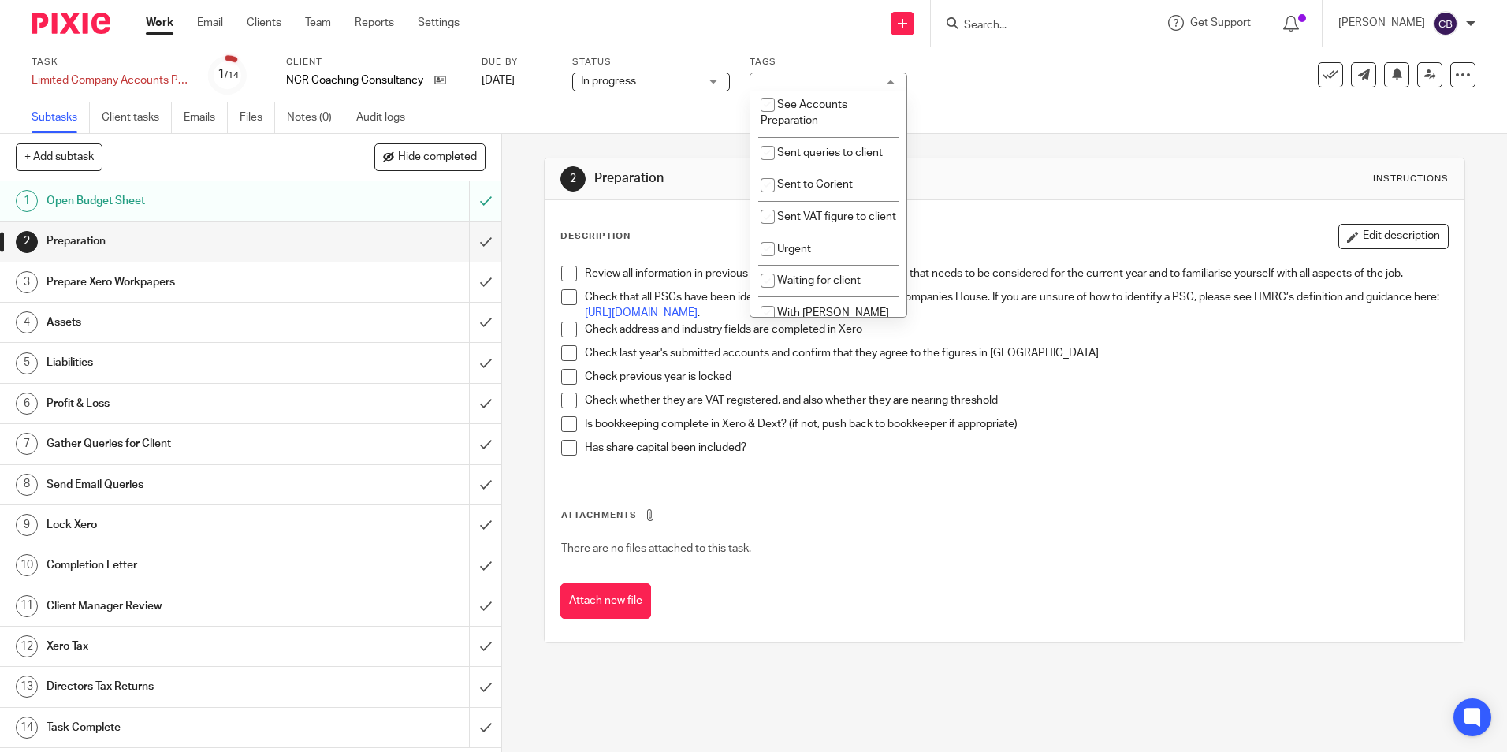
scroll to position [552, 0]
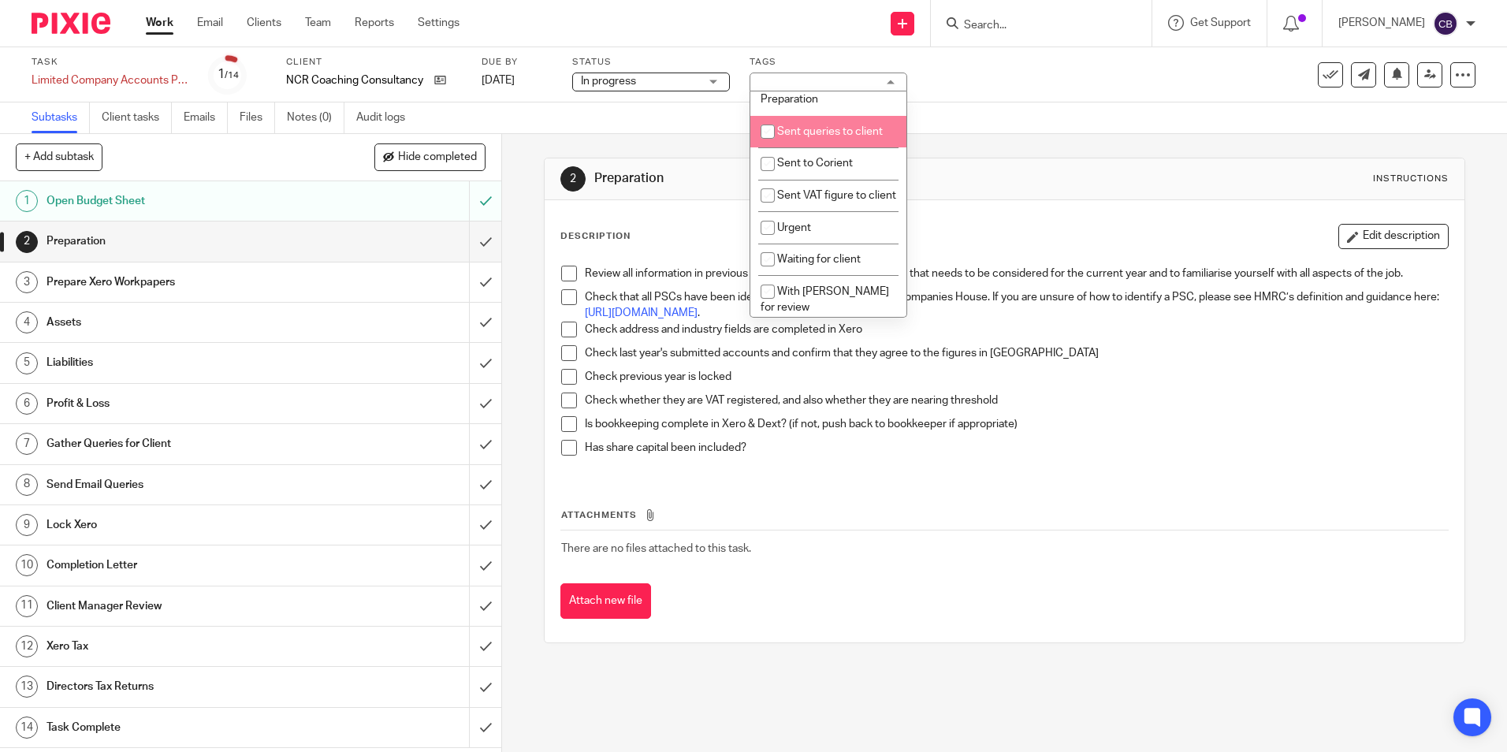
click at [840, 138] on li "Sent queries to client" at bounding box center [829, 132] width 156 height 32
checkbox input "true"
click at [648, 132] on div "Subtasks Client tasks Emails Files Notes (0) Audit logs" at bounding box center [753, 118] width 1507 height 32
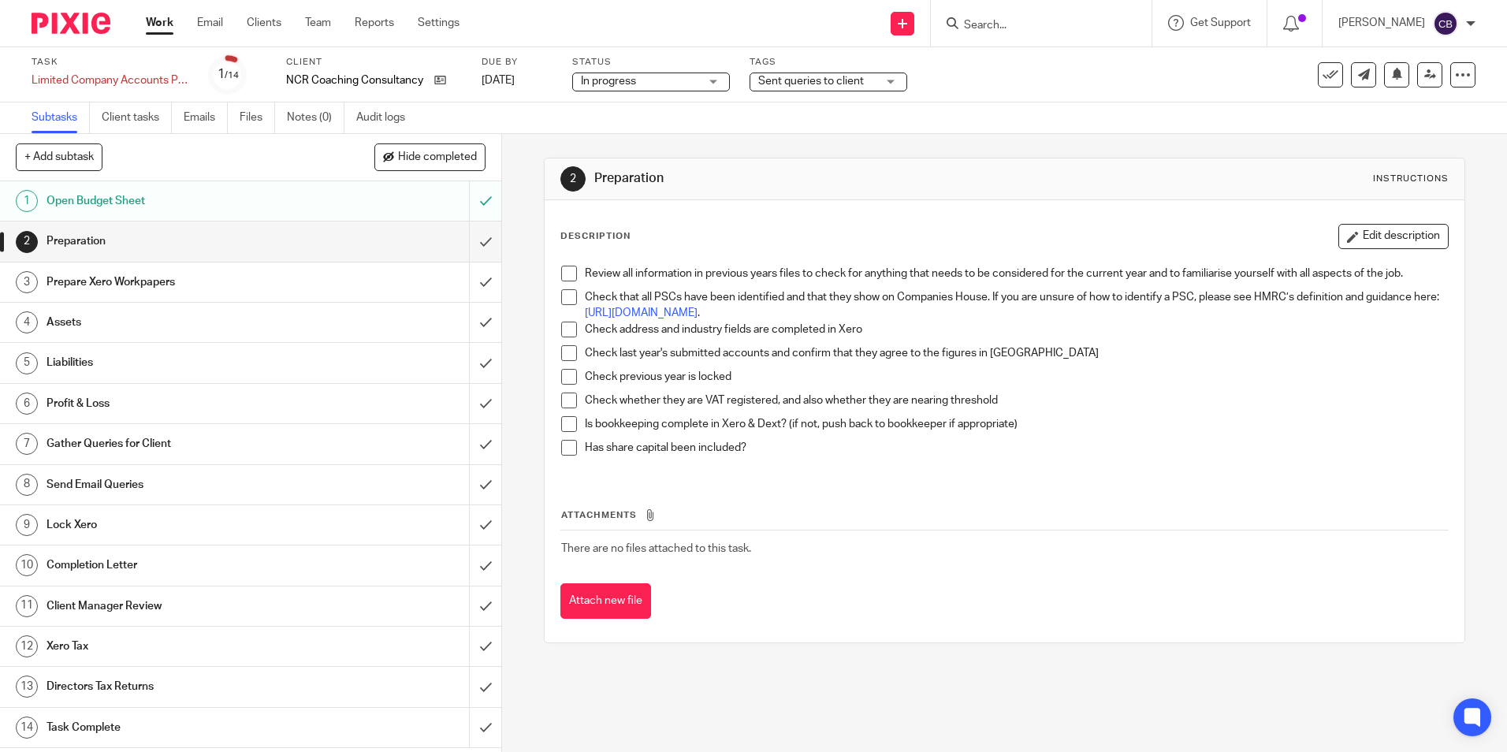
click at [601, 135] on div "2 Preparation Instructions Description Edit description Review all information …" at bounding box center [1004, 400] width 921 height 533
click at [553, 80] on link "11 Aug 2025" at bounding box center [517, 81] width 71 height 17
click at [758, 144] on div "2 Preparation Instructions Description Edit description Review all information …" at bounding box center [1004, 400] width 921 height 533
drag, startPoint x: 740, startPoint y: 160, endPoint x: 617, endPoint y: 136, distance: 125.2
click at [740, 162] on div "2 Preparation Instructions" at bounding box center [1004, 179] width 919 height 42
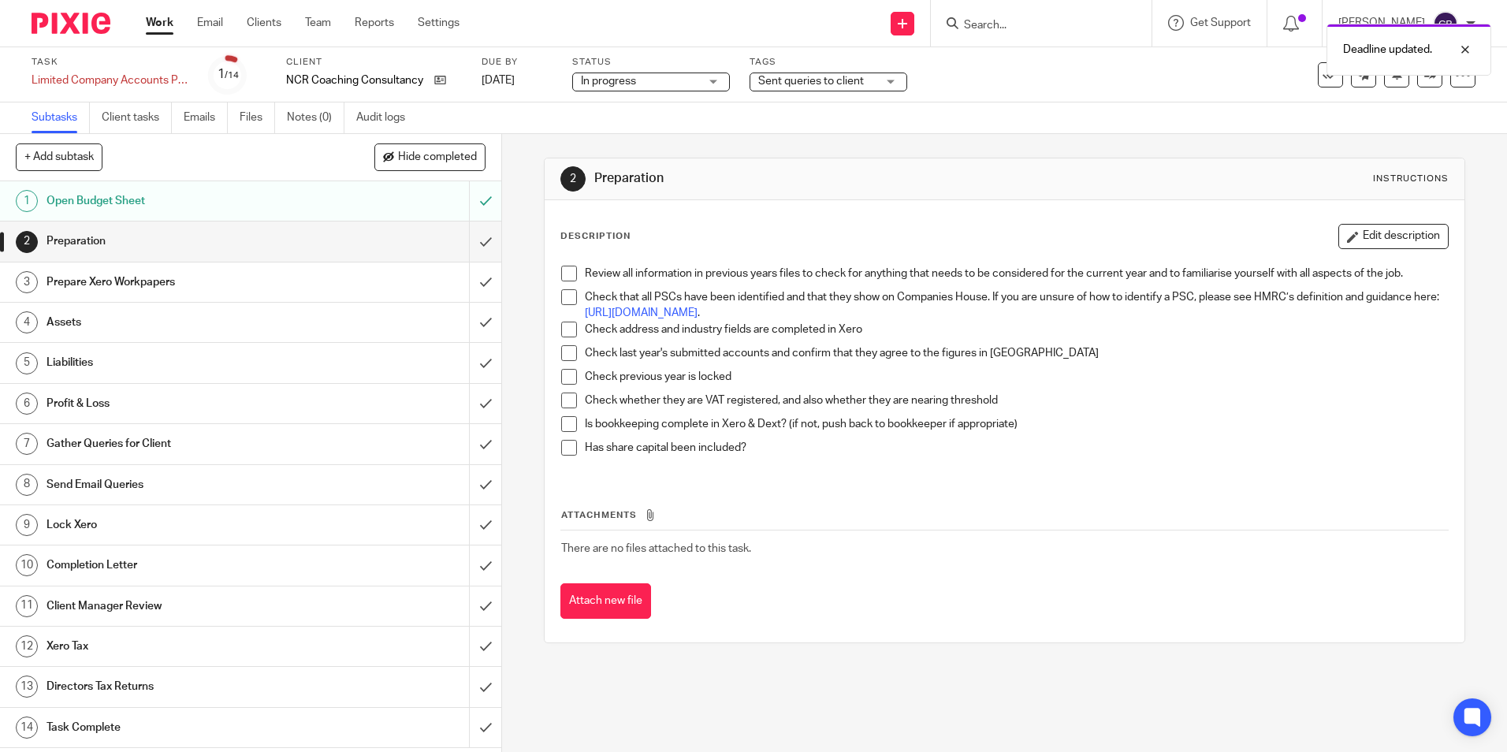
click at [147, 14] on div "Work Email Clients Team Reports Settings Work Email Clients Team Reports Settin…" at bounding box center [306, 23] width 353 height 47
click at [155, 16] on link "Work" at bounding box center [160, 23] width 28 height 16
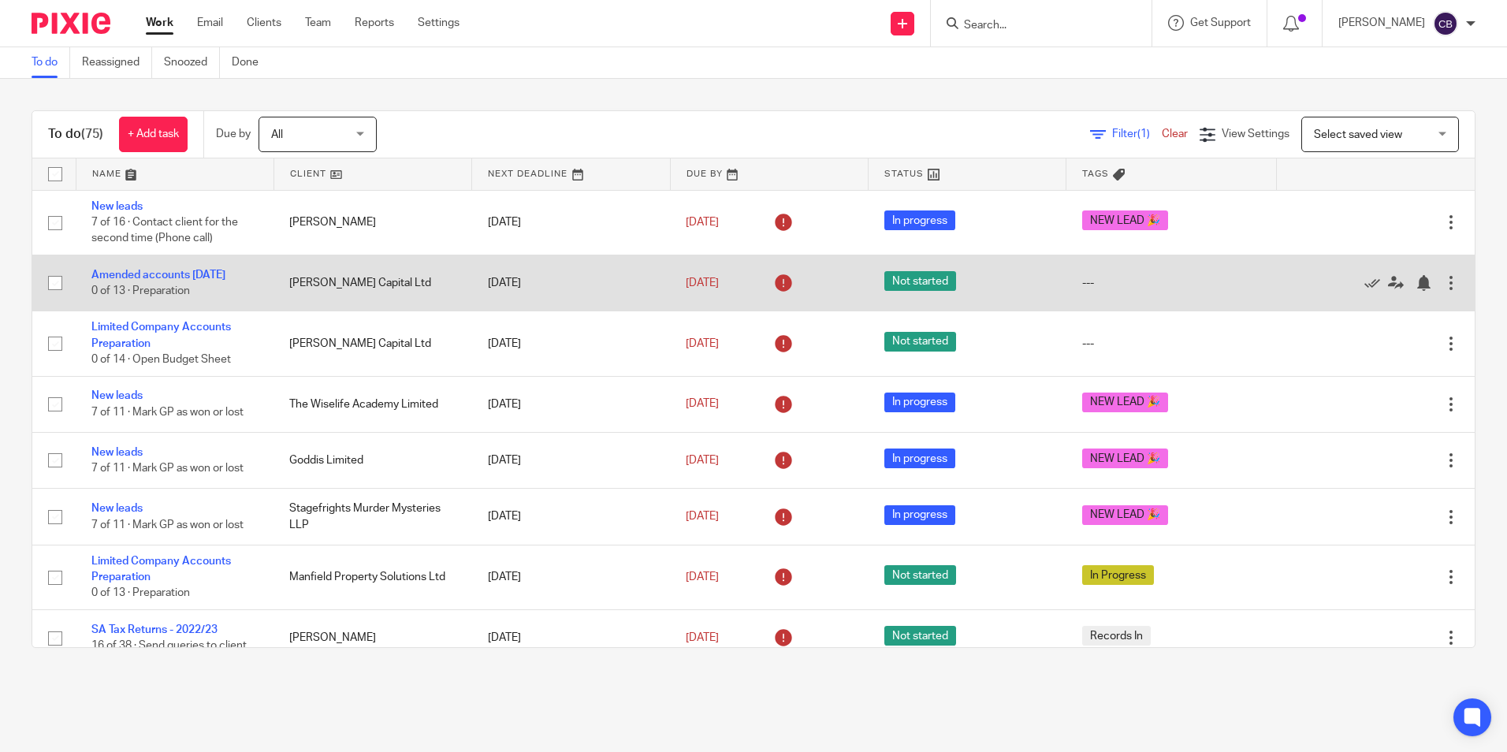
scroll to position [79, 0]
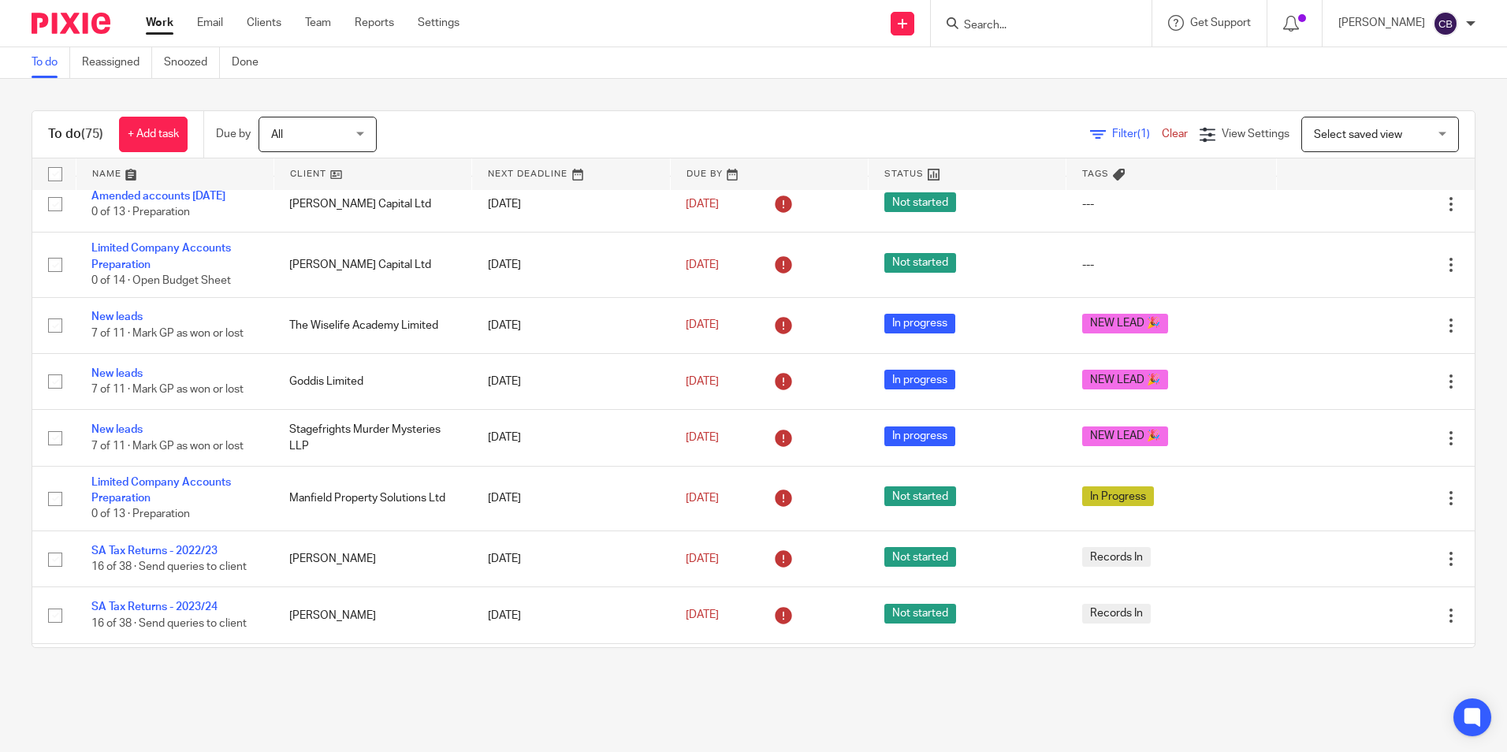
click at [1104, 127] on div "Filter (1) Clear" at bounding box center [1145, 134] width 110 height 17
click at [1090, 132] on icon at bounding box center [1098, 135] width 16 height 16
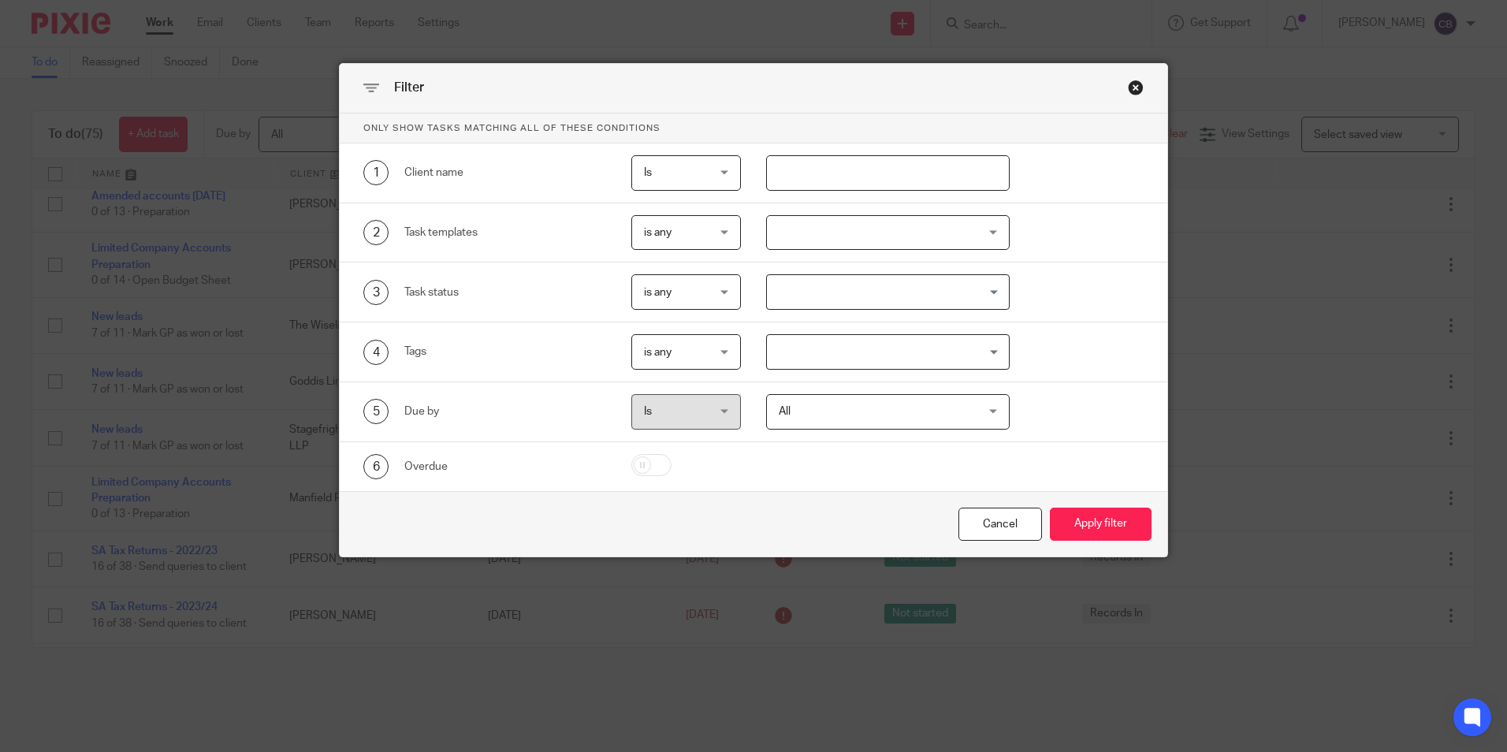
click at [771, 164] on input "text" at bounding box center [888, 172] width 244 height 35
type input "ncr"
click at [1050, 508] on button "Apply filter" at bounding box center [1101, 525] width 102 height 34
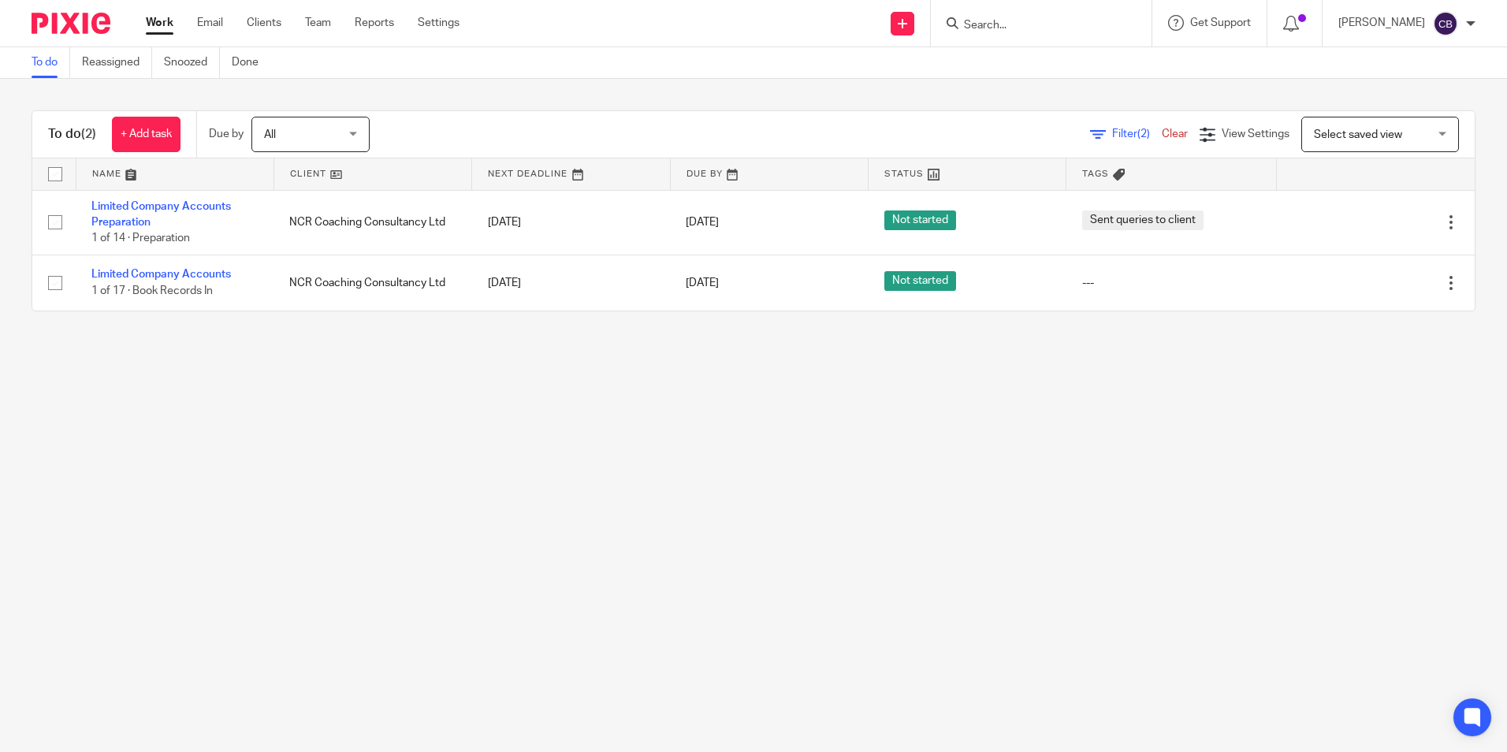
drag, startPoint x: 598, startPoint y: 454, endPoint x: 538, endPoint y: 468, distance: 61.4
click at [592, 461] on main "To do Reassigned Snoozed Done To do (2) + Add task Due by All All [DATE] [DATE]…" at bounding box center [753, 376] width 1507 height 752
click at [532, 468] on main "To do Reassigned Snoozed Done To do (2) + Add task Due by All All [DATE] [DATE]…" at bounding box center [753, 376] width 1507 height 752
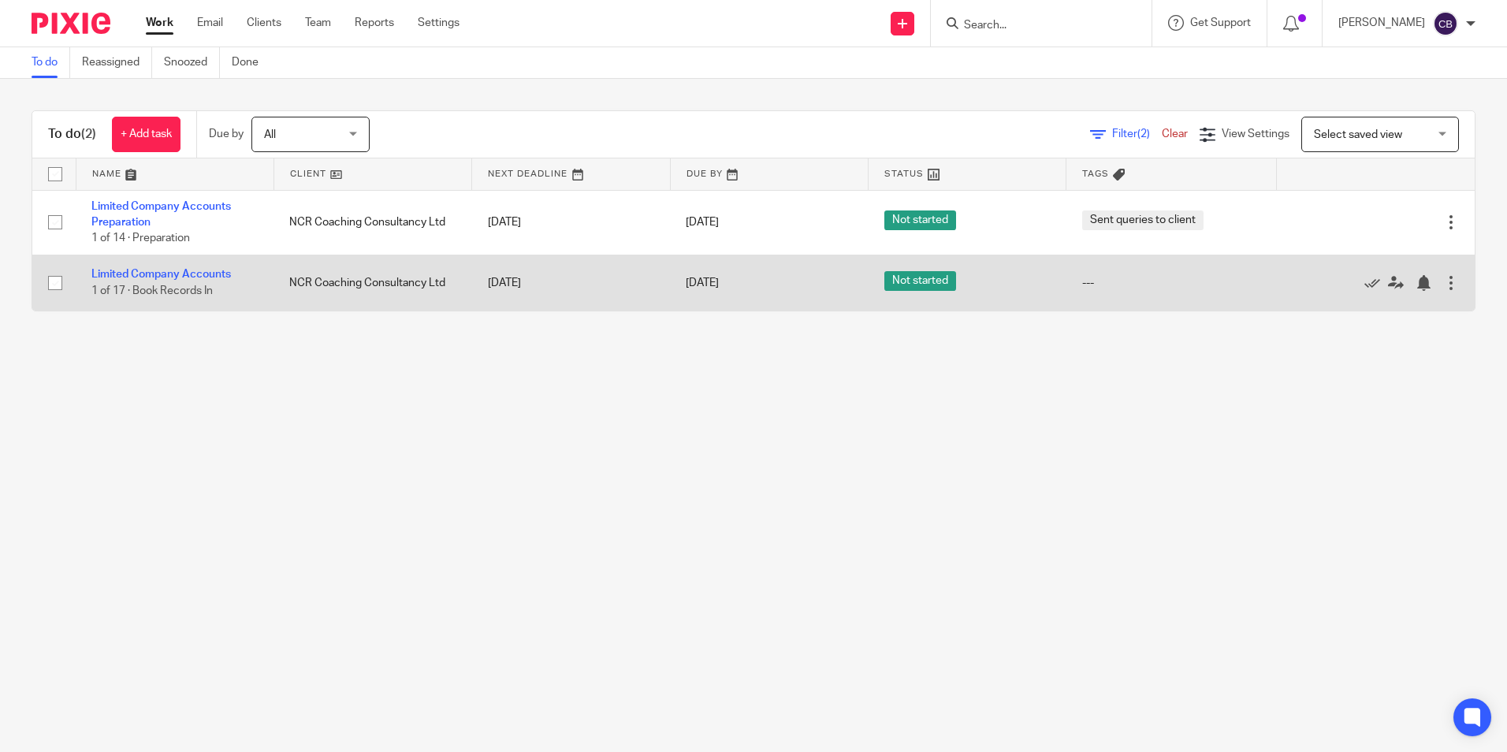
click at [56, 284] on input "checkbox" at bounding box center [55, 283] width 30 height 30
checkbox input "true"
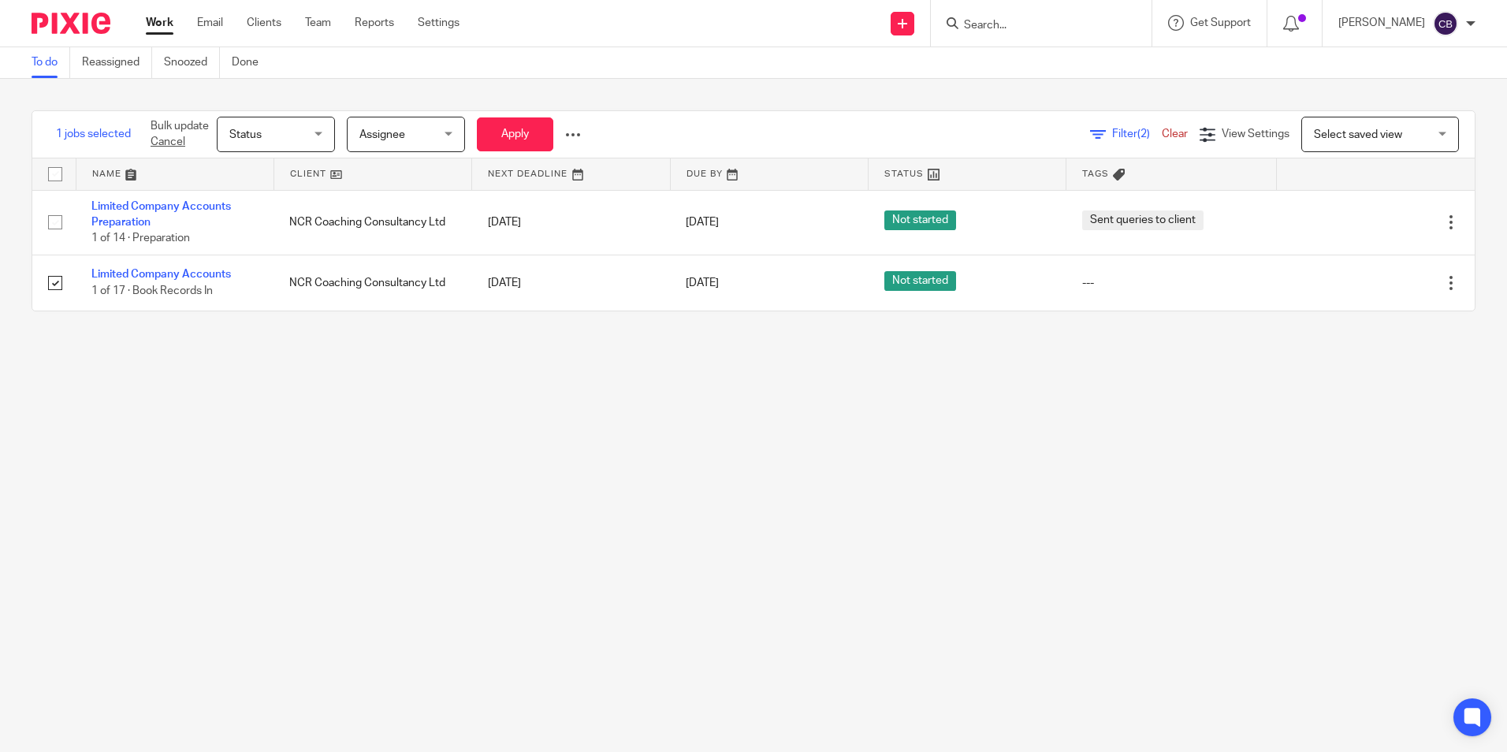
click at [419, 121] on span "Assignee" at bounding box center [401, 133] width 84 height 33
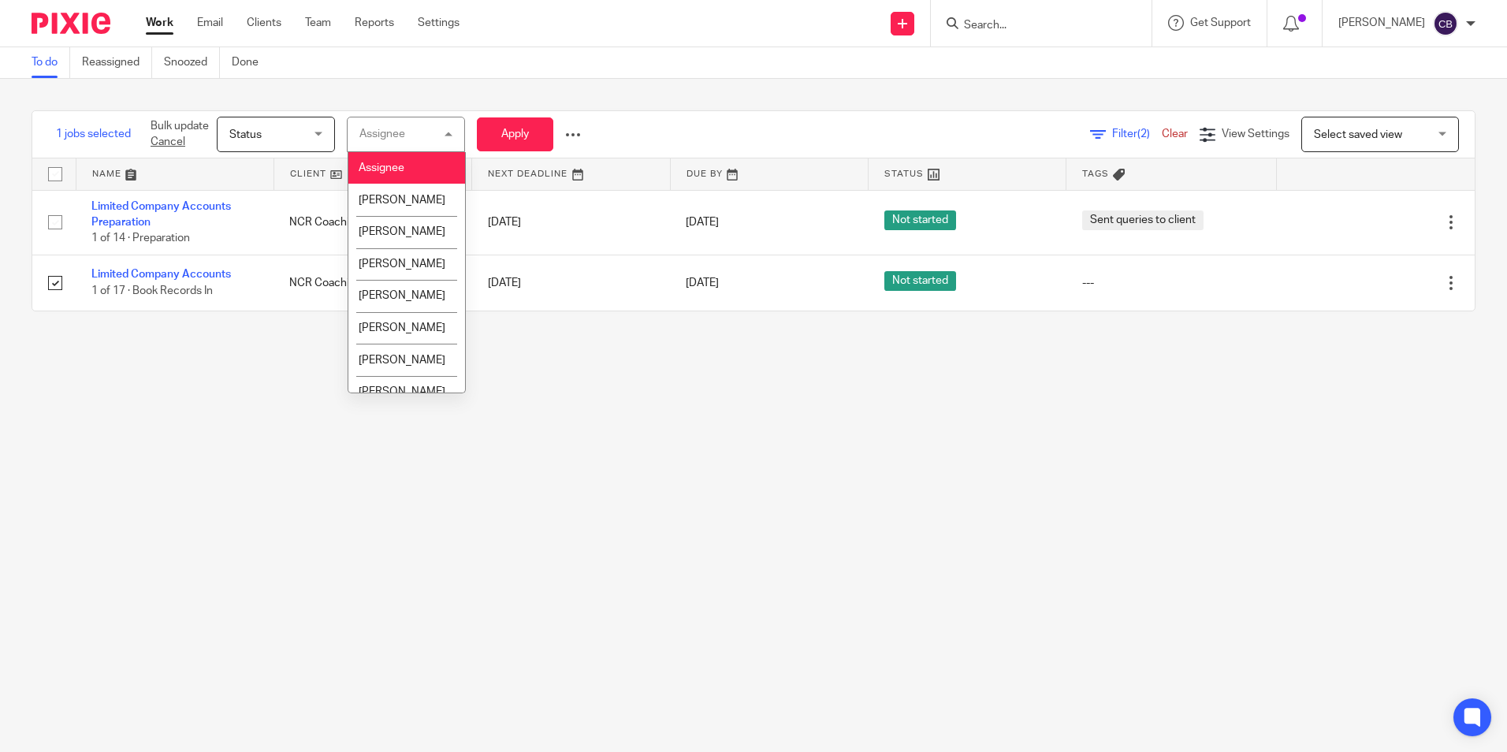
click at [274, 125] on span "Status" at bounding box center [271, 133] width 84 height 33
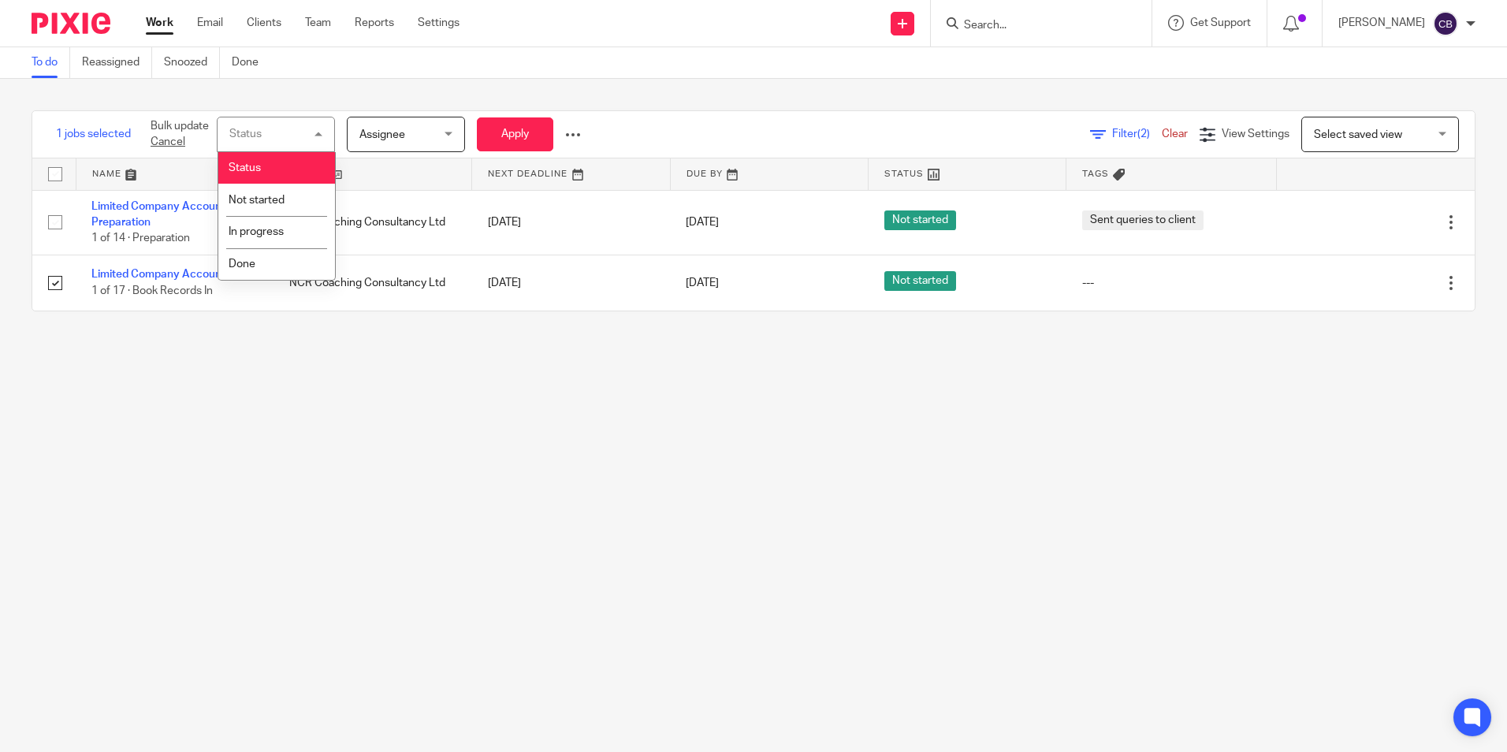
click at [419, 129] on span "Assignee" at bounding box center [401, 133] width 84 height 33
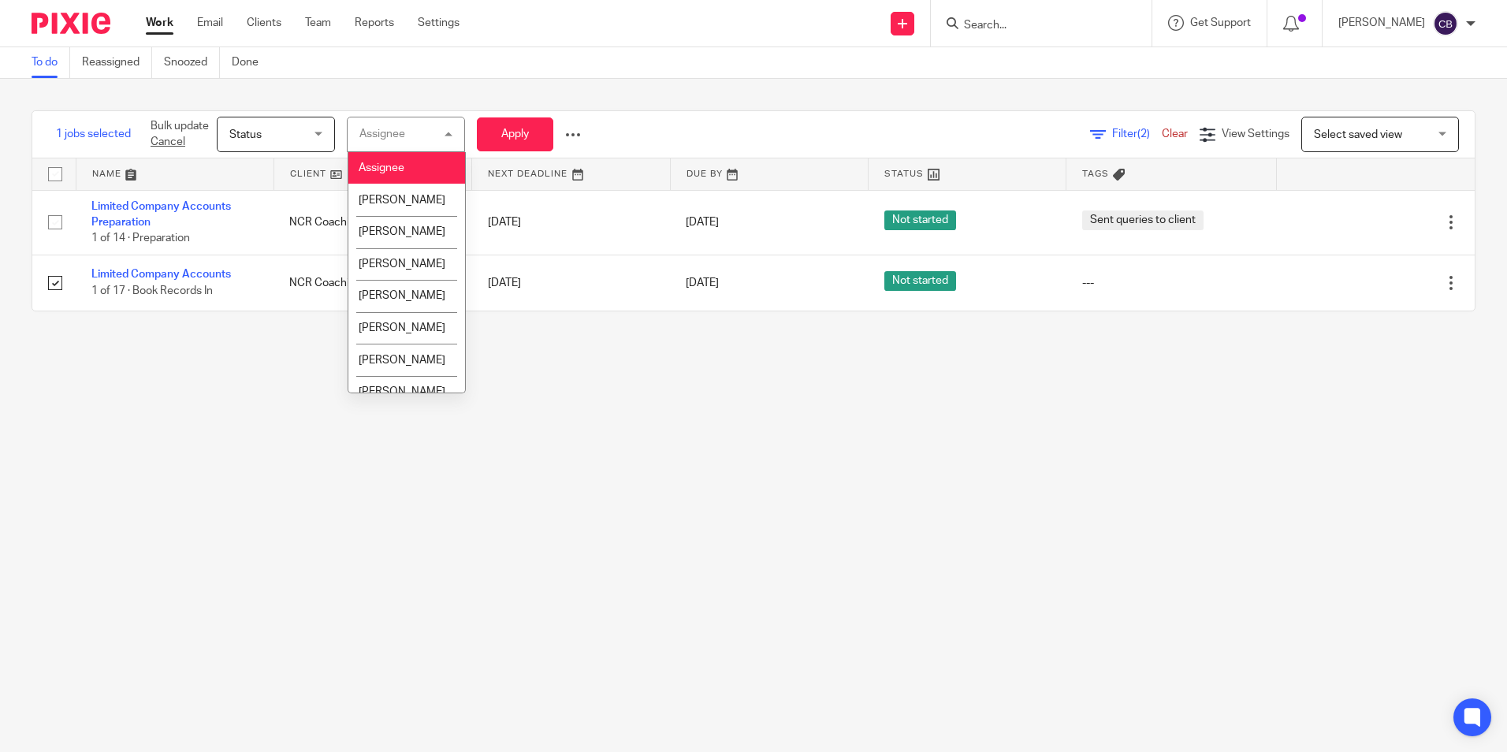
click at [419, 129] on div "Assignee Assignee" at bounding box center [406, 134] width 118 height 35
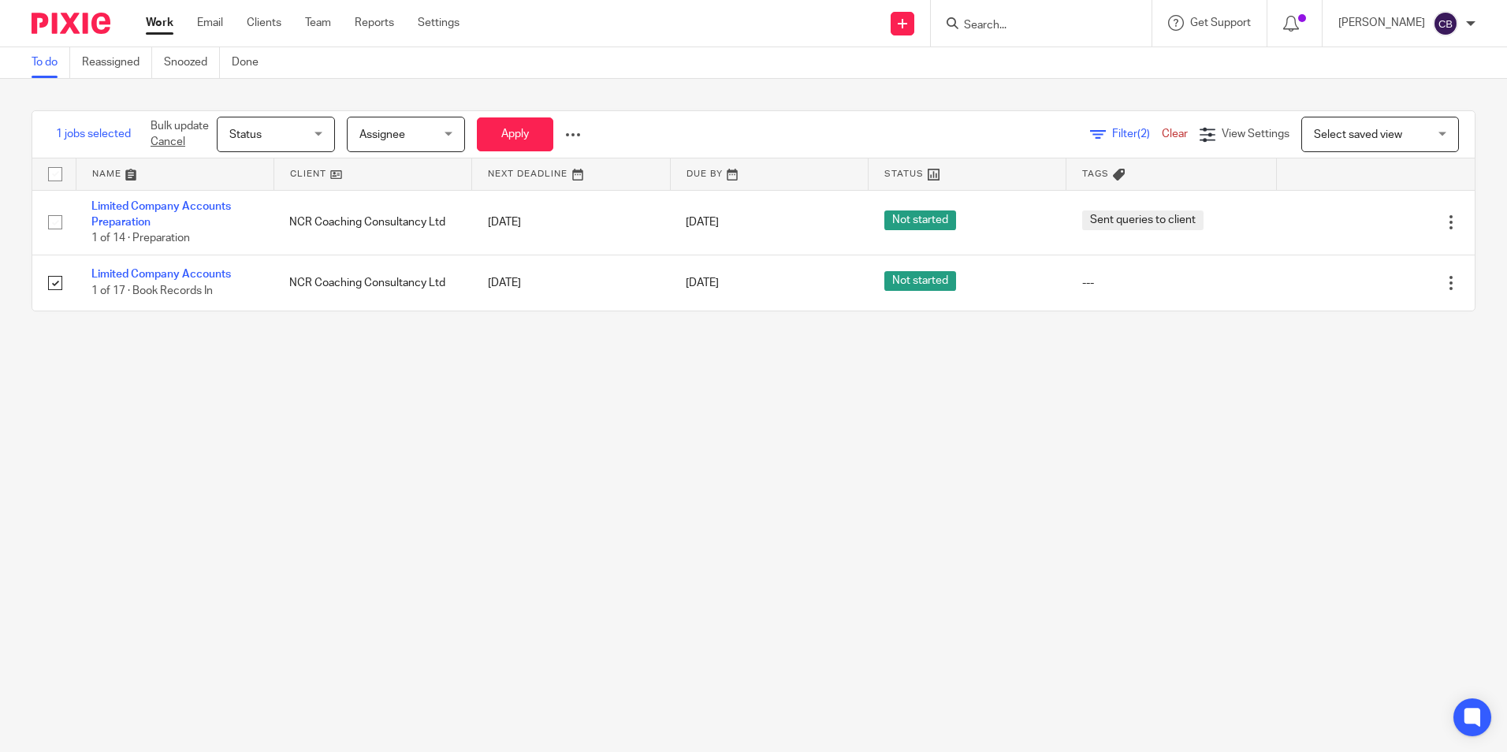
click at [579, 130] on div at bounding box center [573, 135] width 16 height 16
click at [556, 173] on span "Update Tags" at bounding box center [549, 169] width 60 height 11
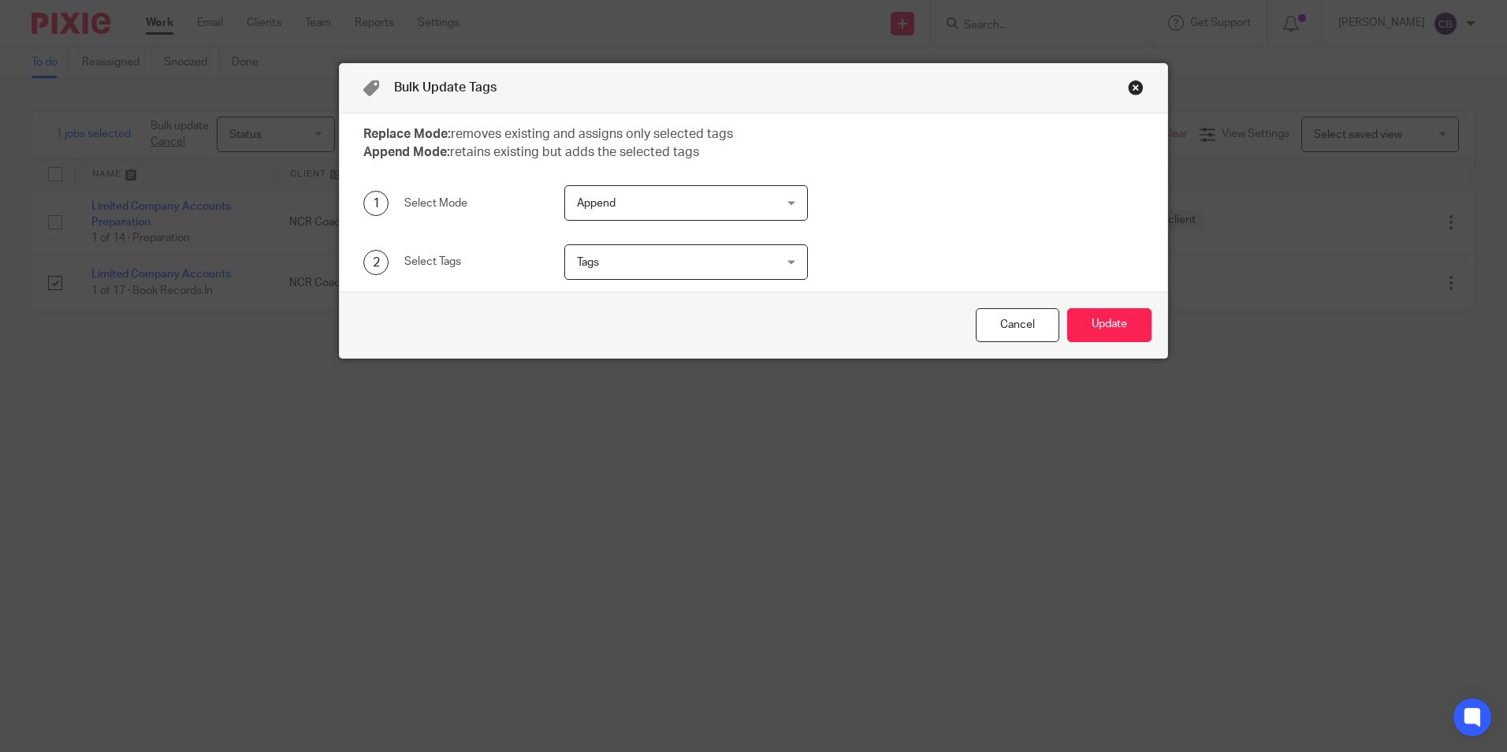
click at [672, 268] on span "Tags" at bounding box center [669, 261] width 184 height 33
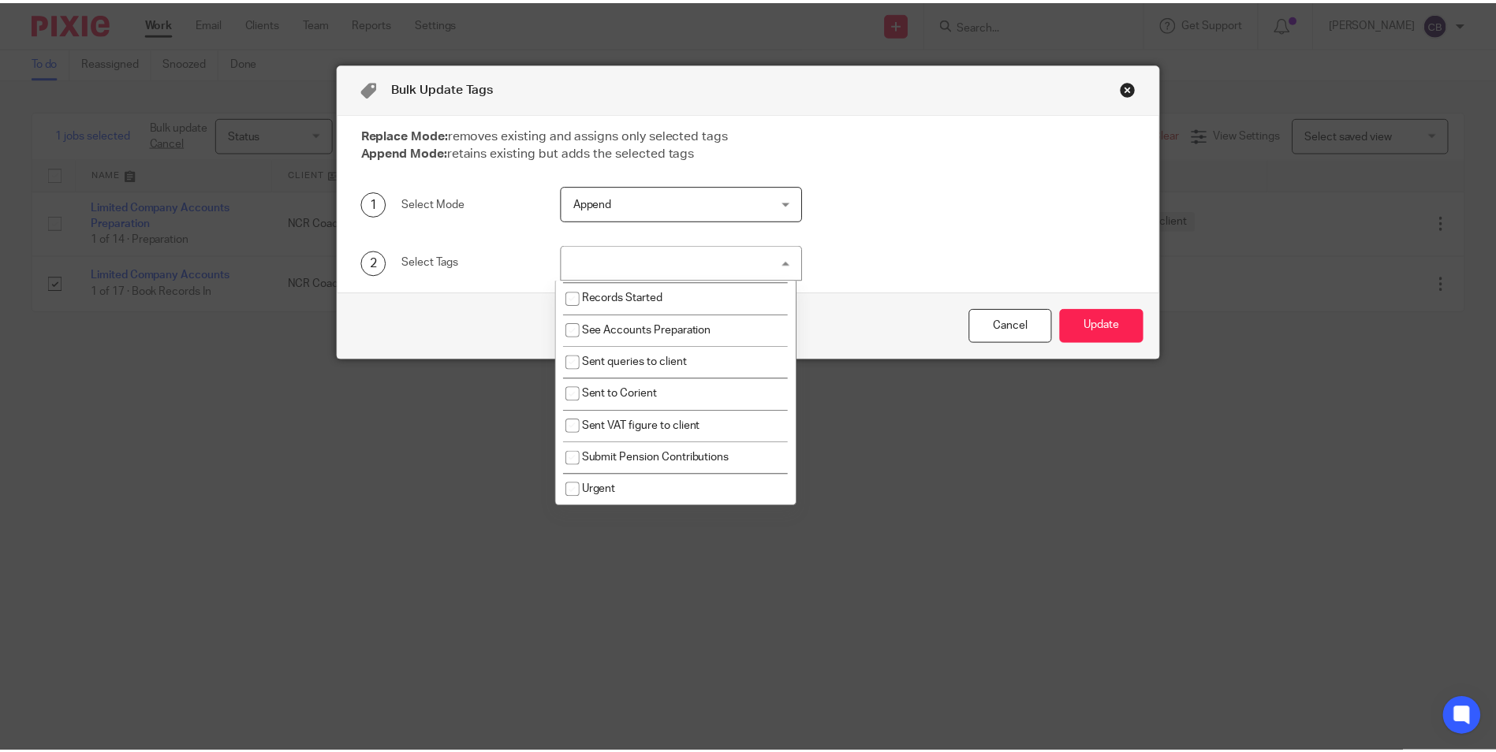
scroll to position [710, 0]
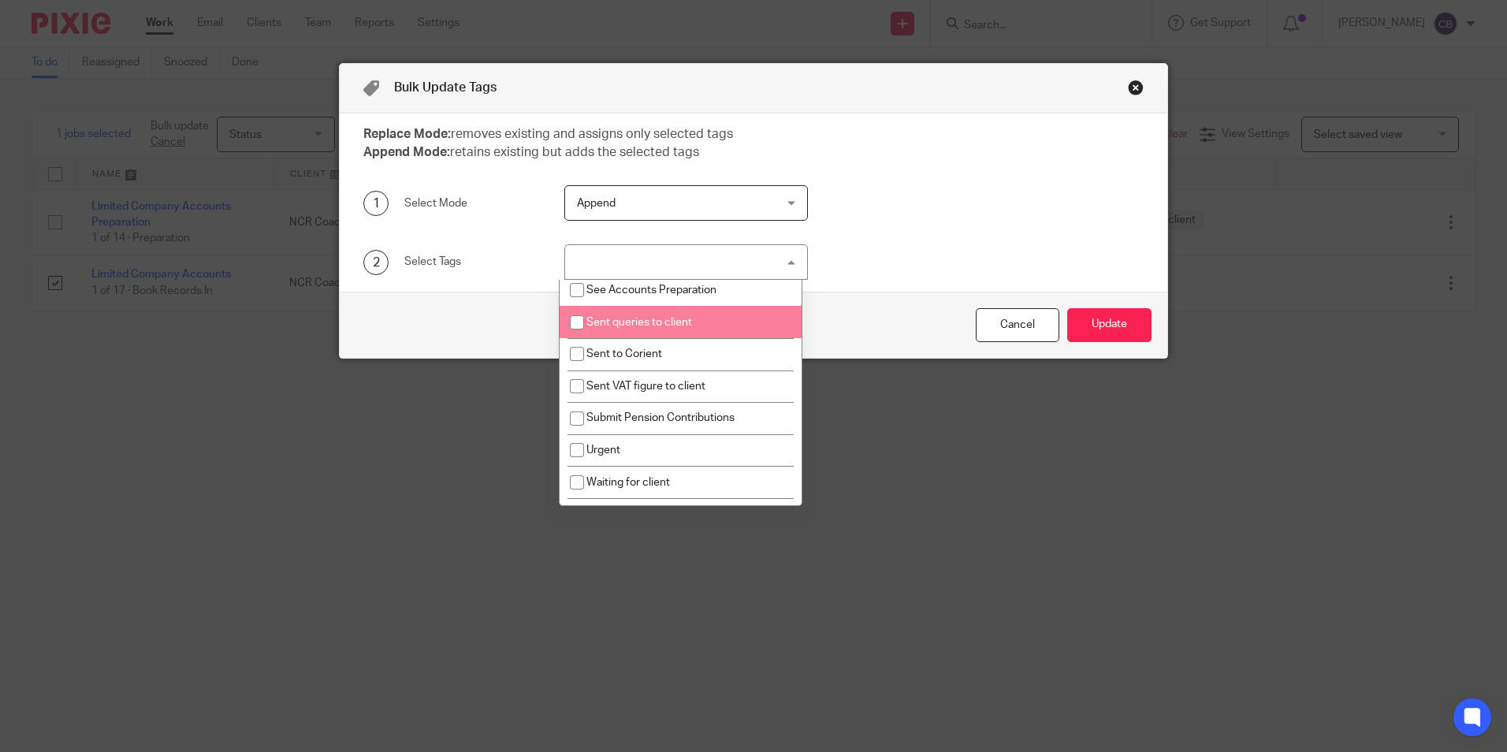
click at [687, 333] on li "Sent queries to client" at bounding box center [681, 322] width 242 height 32
checkbox input "true"
click at [1098, 315] on button "Update" at bounding box center [1109, 325] width 84 height 34
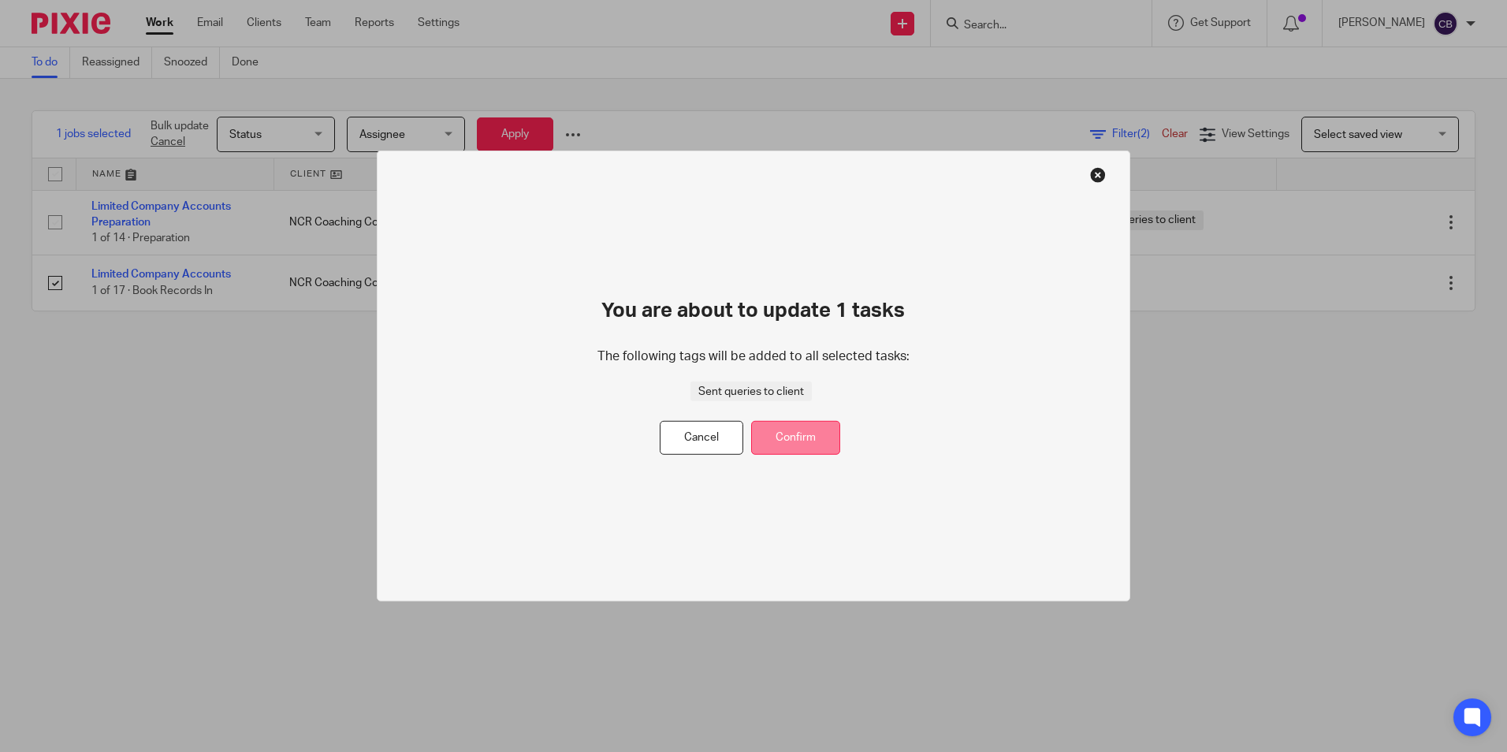
click at [796, 427] on button "Confirm" at bounding box center [795, 438] width 89 height 34
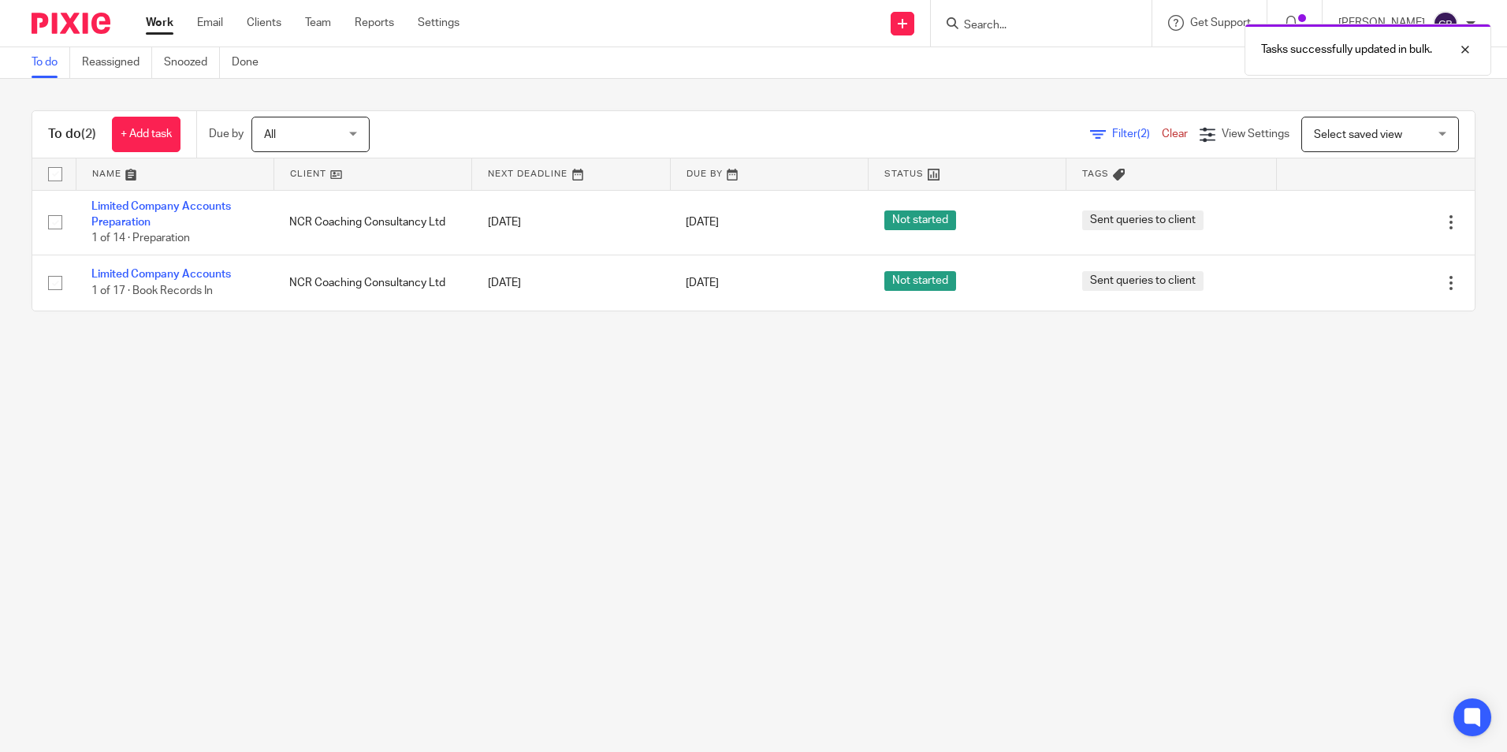
drag, startPoint x: 869, startPoint y: 355, endPoint x: 799, endPoint y: 364, distance: 70.8
click at [865, 359] on main "To do Reassigned Snoozed Done To do (2) + Add task Due by All All [DATE] [DATE]…" at bounding box center [753, 376] width 1507 height 752
click at [799, 364] on main "To do Reassigned Snoozed Done To do (2) + Add task Due by All All [DATE] [DATE]…" at bounding box center [753, 376] width 1507 height 752
click at [57, 173] on input "checkbox" at bounding box center [55, 174] width 30 height 30
checkbox input "true"
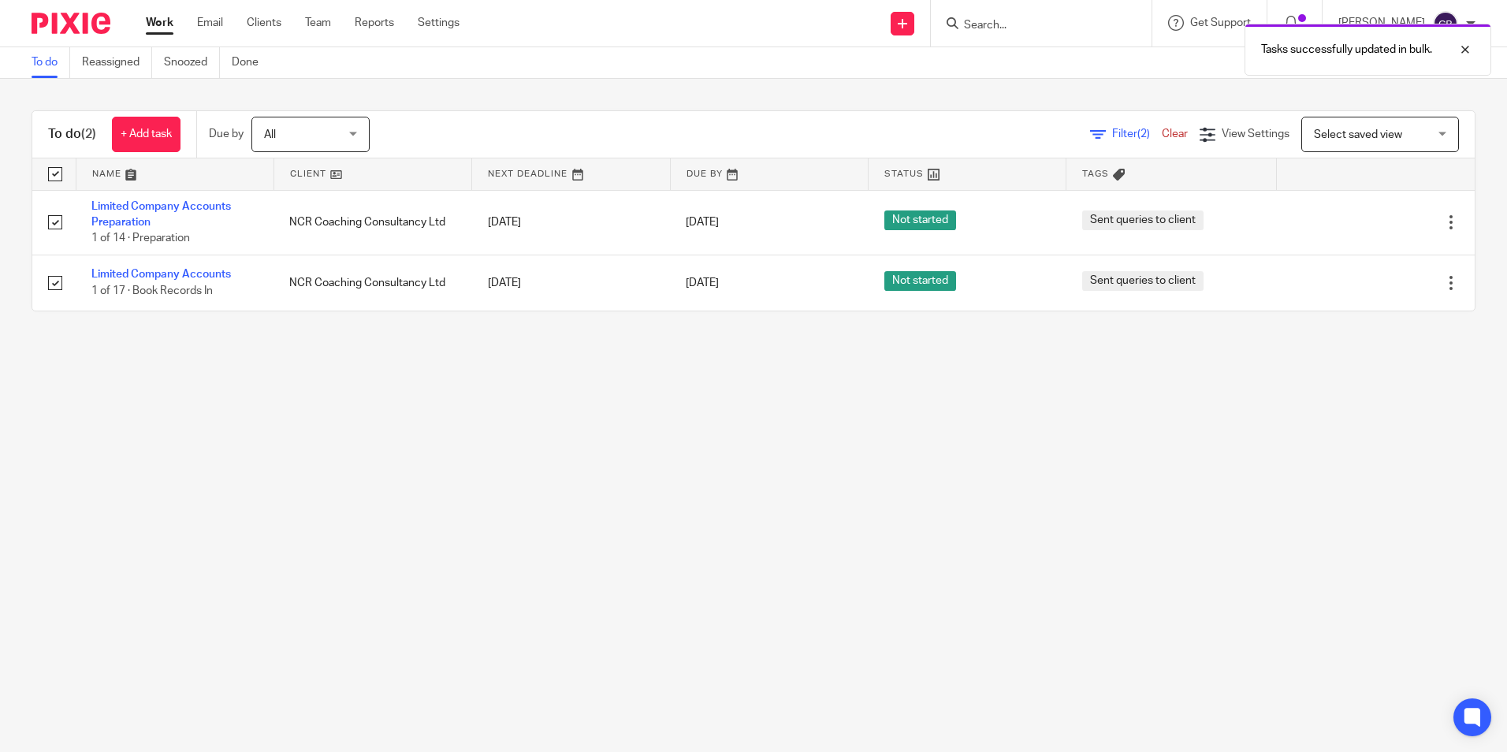
checkbox input "true"
click at [268, 129] on span "Status" at bounding box center [271, 133] width 84 height 33
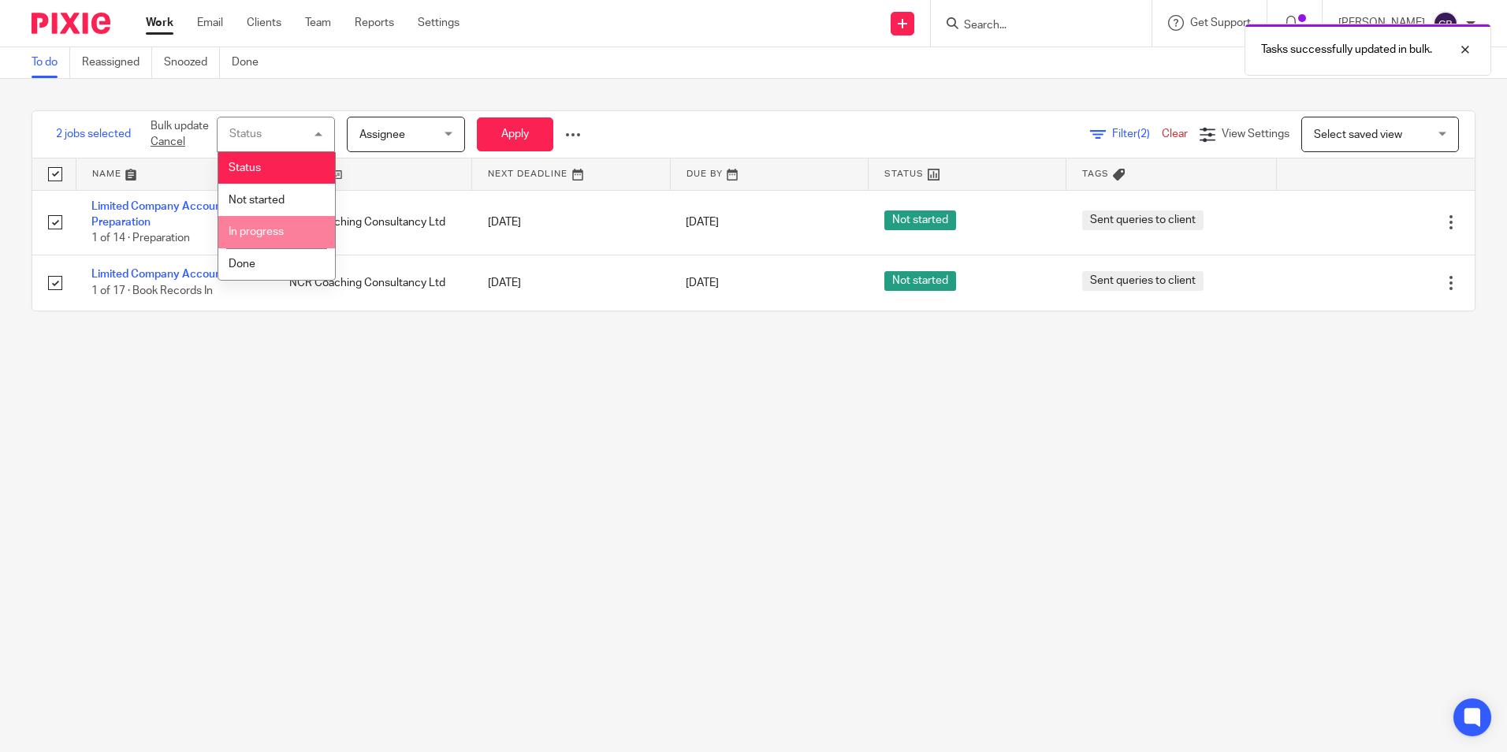
click at [275, 225] on li "In progress" at bounding box center [276, 232] width 117 height 32
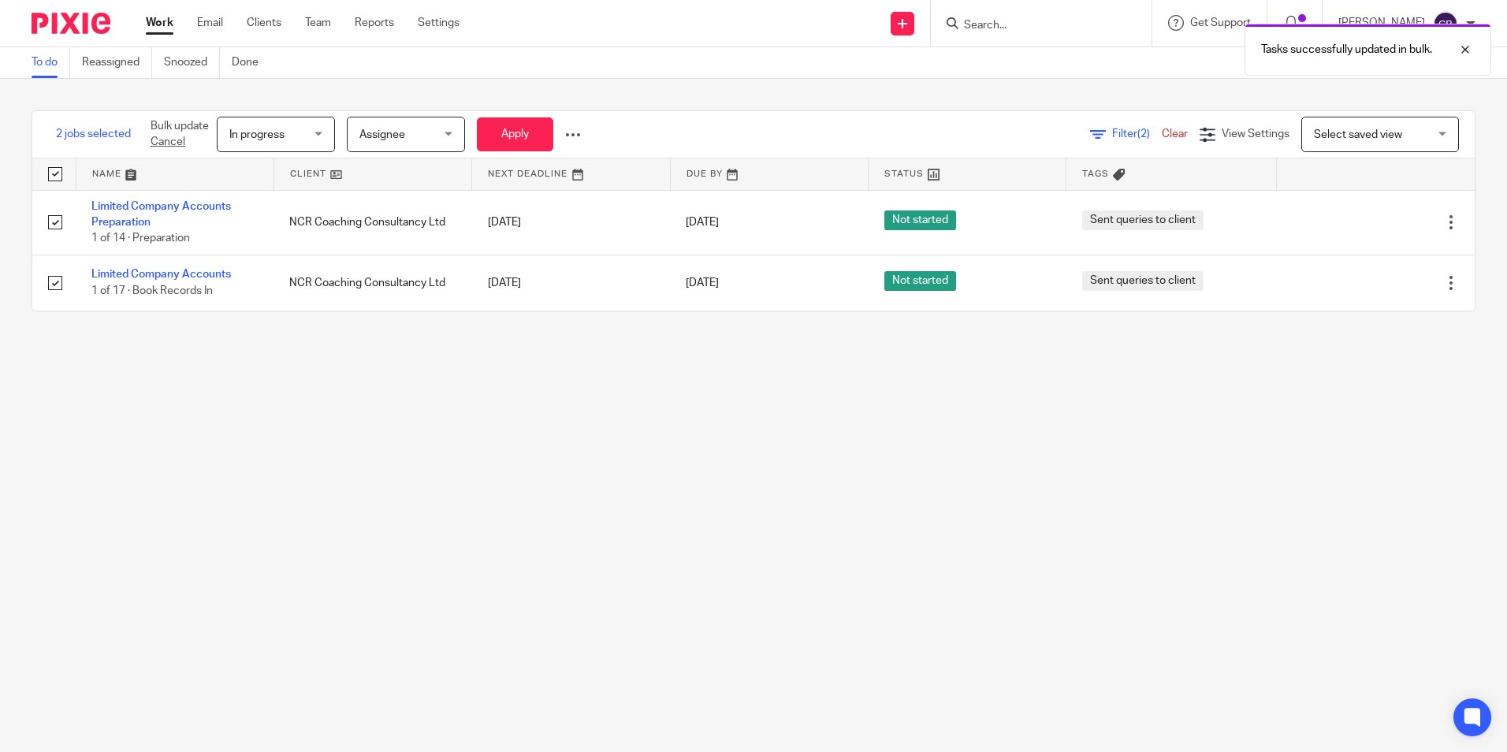
click at [459, 406] on main "To do Reassigned Snoozed Done 2 jobs selected Bulk update Cancel In progress In…" at bounding box center [753, 376] width 1507 height 752
click at [540, 135] on button "Apply" at bounding box center [515, 134] width 76 height 34
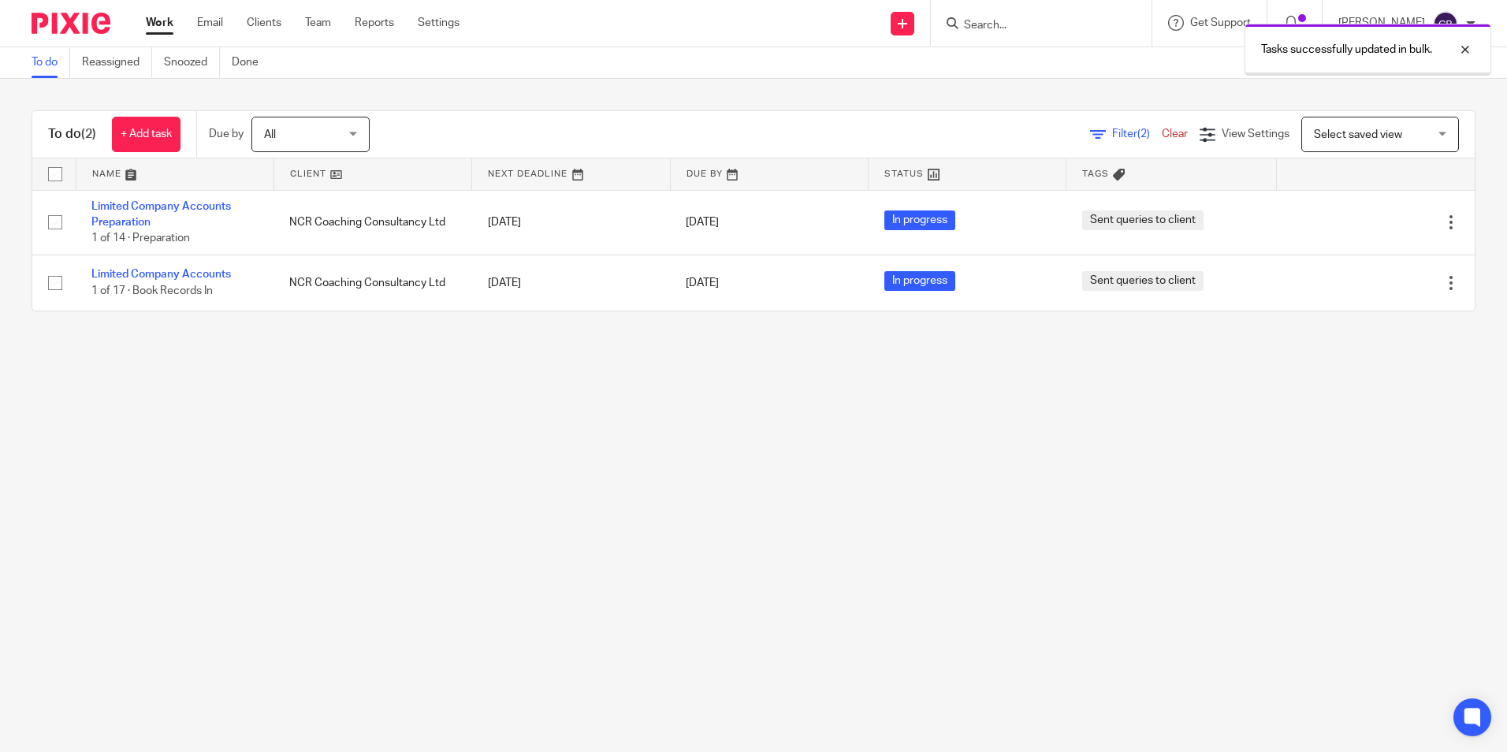
drag, startPoint x: 789, startPoint y: 409, endPoint x: 717, endPoint y: 442, distance: 79.7
click at [777, 419] on main "To do Reassigned Snoozed Done To do (2) + Add task Due by All All [DATE] [DATE]…" at bounding box center [753, 376] width 1507 height 752
drag, startPoint x: 717, startPoint y: 442, endPoint x: 731, endPoint y: 442, distance: 14.2
click at [715, 442] on main "To do Reassigned Snoozed Done To do (2) + Add task Due by All All [DATE] [DATE]…" at bounding box center [753, 376] width 1507 height 752
click at [851, 448] on main "To do Reassigned Snoozed Done To do (2) + Add task Due by All All [DATE] [DATE]…" at bounding box center [753, 376] width 1507 height 752
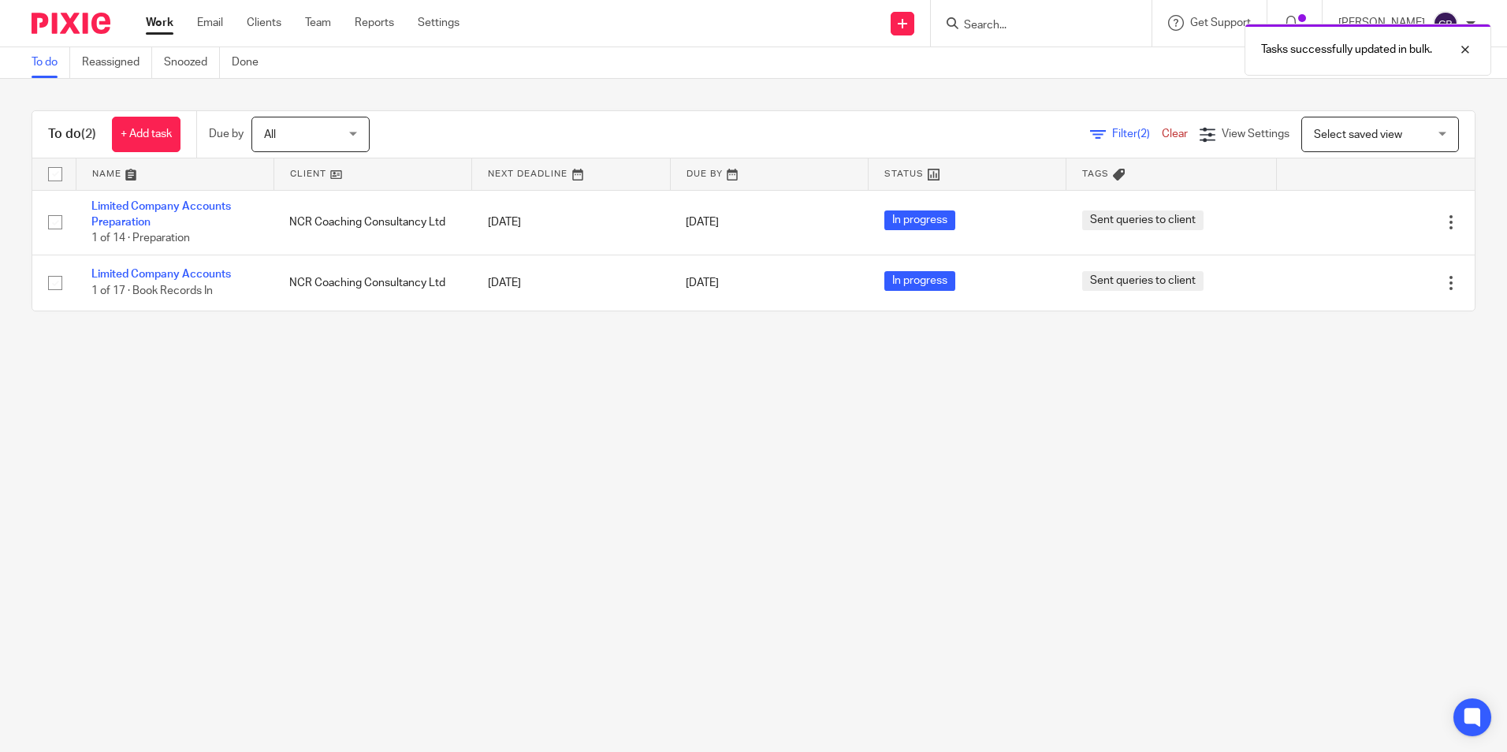
click at [489, 515] on main "To do Reassigned Snoozed Done To do (2) + Add task Due by All All [DATE] [DATE]…" at bounding box center [753, 376] width 1507 height 752
click at [345, 389] on main "To do Reassigned Snoozed Done To do (2) + Add task Due by All All [DATE] [DATE]…" at bounding box center [753, 376] width 1507 height 752
click at [326, 406] on main "To do Reassigned Snoozed Done To do (2) + Add task Due by All All [DATE] [DATE]…" at bounding box center [753, 376] width 1507 height 752
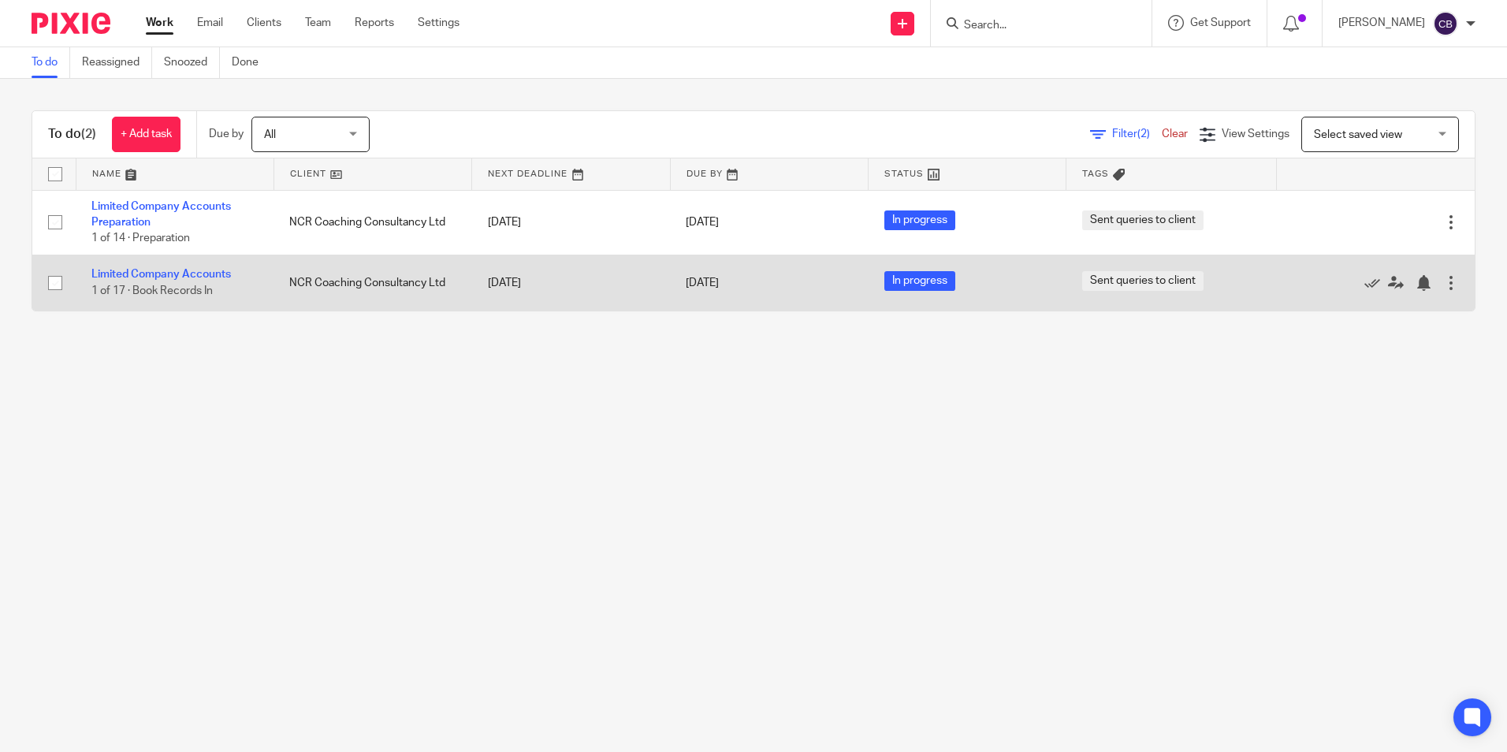
click at [192, 266] on td "Limited Company Accounts 1 of 17 · Book Records In" at bounding box center [175, 283] width 198 height 56
click at [191, 271] on link "Limited Company Accounts" at bounding box center [161, 274] width 140 height 11
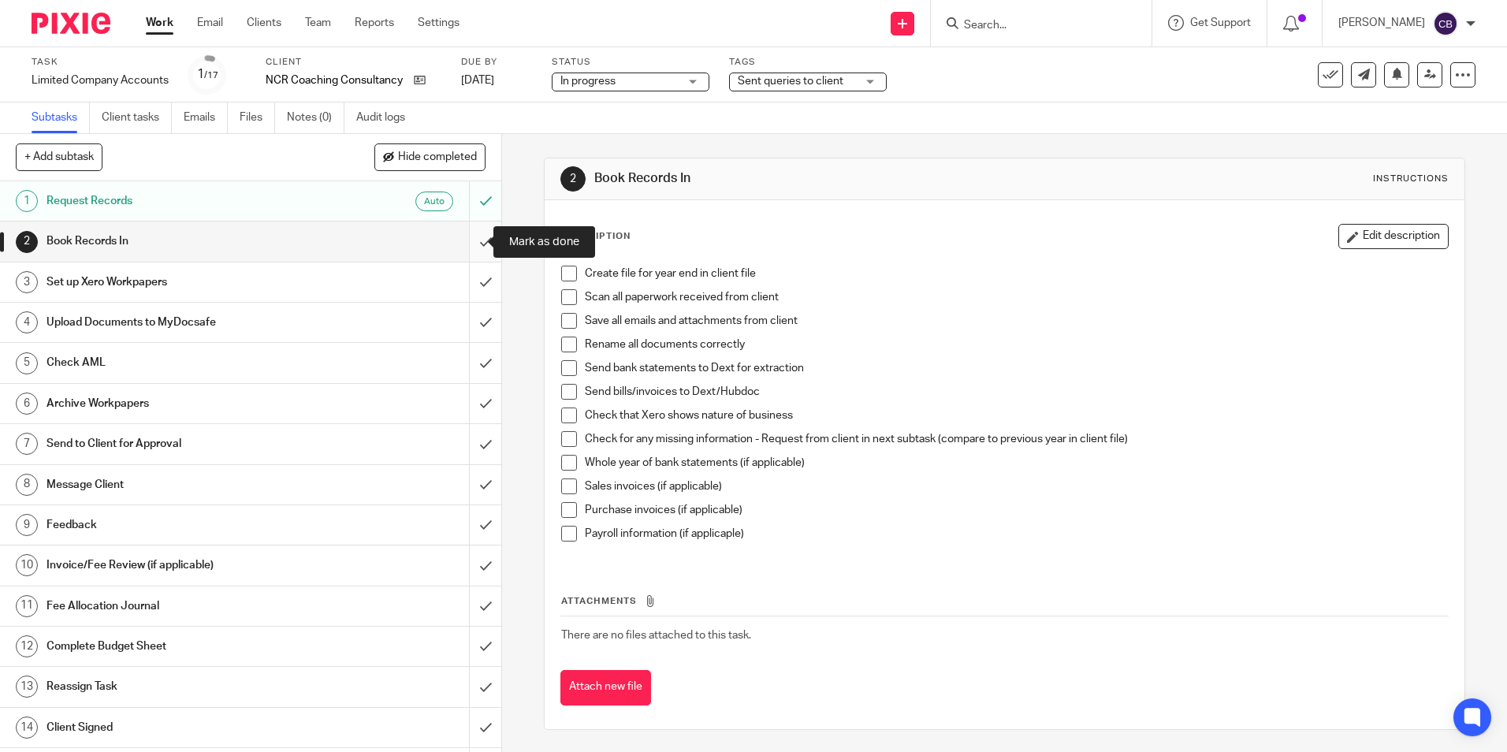
click at [465, 237] on input "submit" at bounding box center [250, 241] width 501 height 39
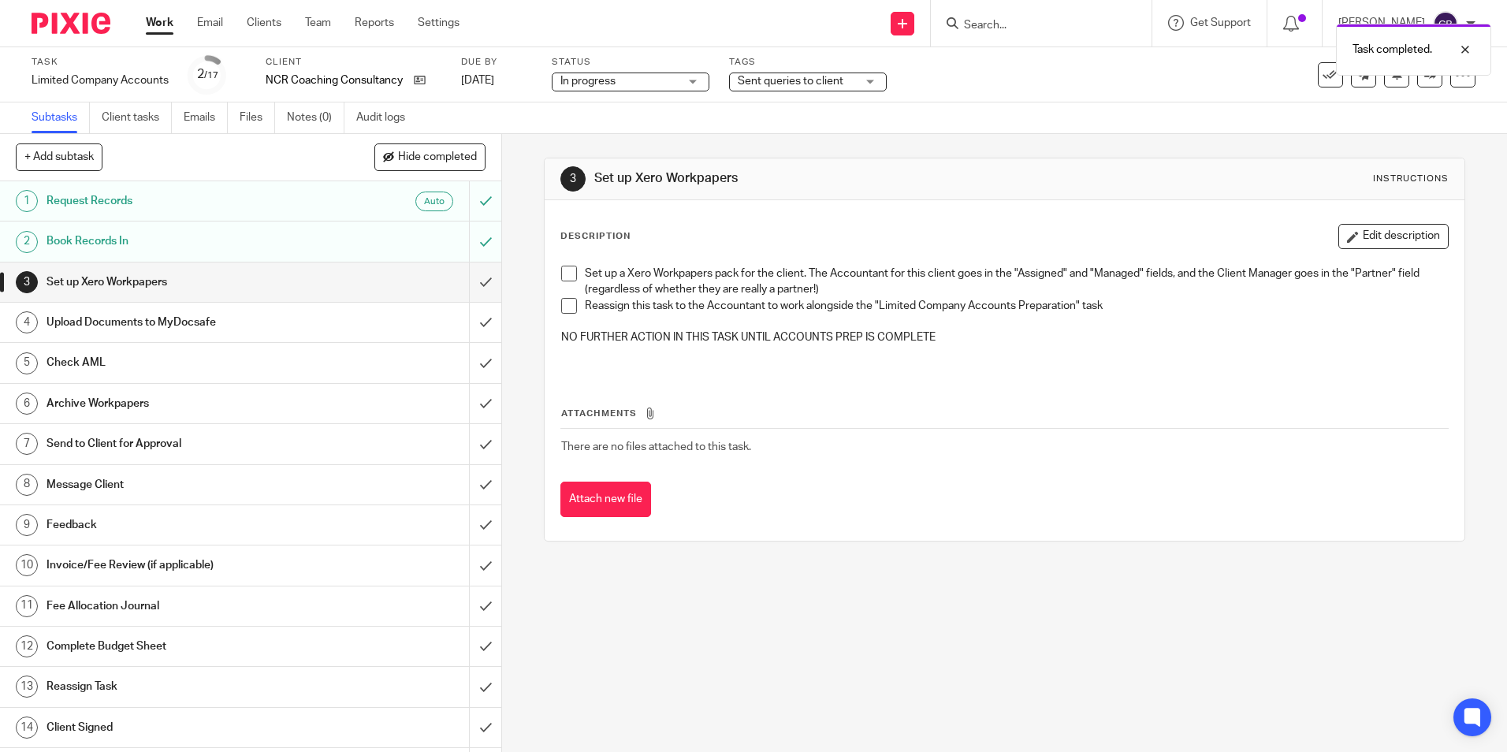
drag, startPoint x: 561, startPoint y: 272, endPoint x: 488, endPoint y: 308, distance: 81.8
click at [561, 271] on span at bounding box center [569, 274] width 16 height 16
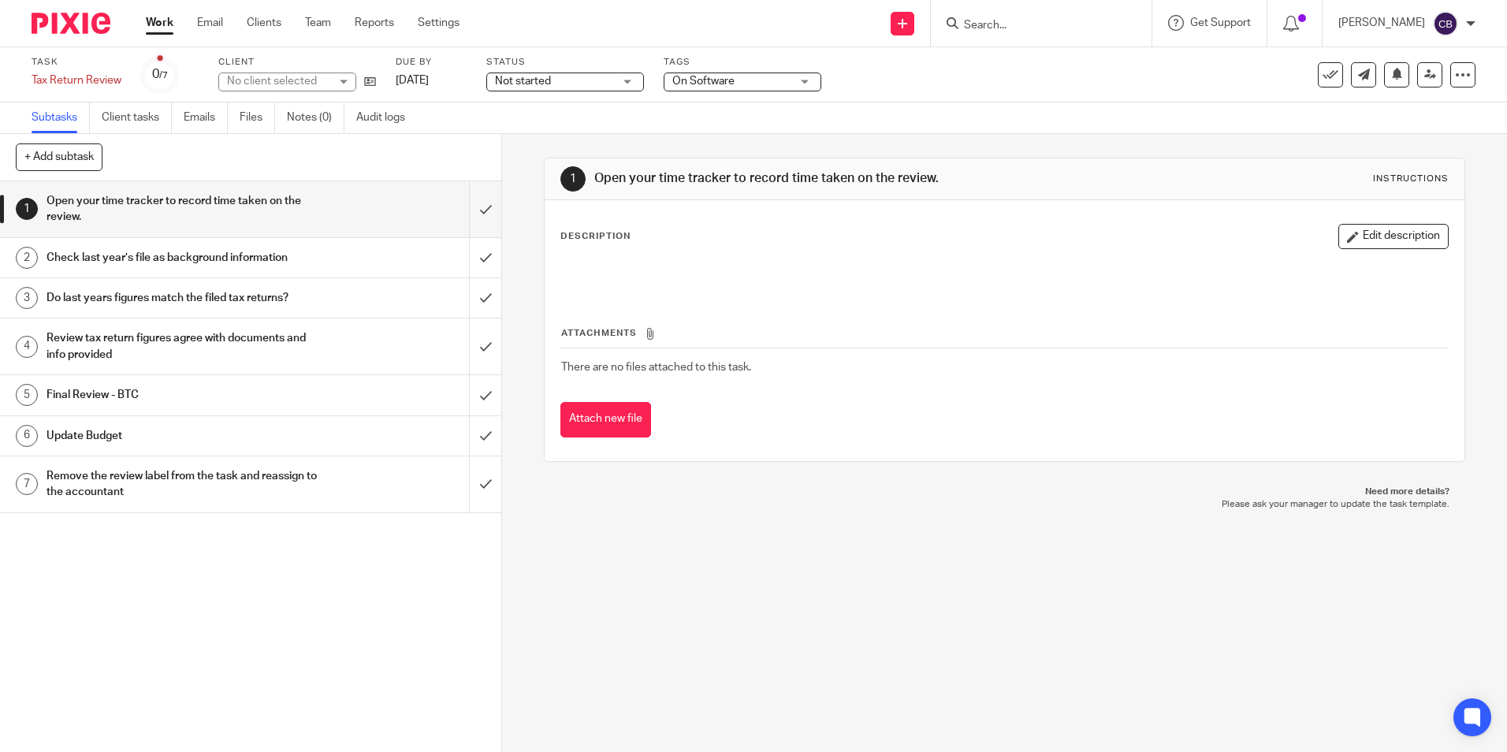
click at [865, 610] on div "1 Open your time tracker to record time taken on the review. Instructions Descr…" at bounding box center [1004, 443] width 1005 height 618
click at [817, 622] on div "1 Open your time tracker to record time taken on the review. Instructions Descr…" at bounding box center [1004, 443] width 1005 height 618
click at [962, 626] on div "1 Open your time tracker to record time taken on the review. Instructions Descr…" at bounding box center [1004, 443] width 1005 height 618
click at [847, 624] on div "1 Open your time tracker to record time taken on the review. Instructions Descr…" at bounding box center [1004, 443] width 1005 height 618
drag, startPoint x: 858, startPoint y: 643, endPoint x: 864, endPoint y: 656, distance: 14.1
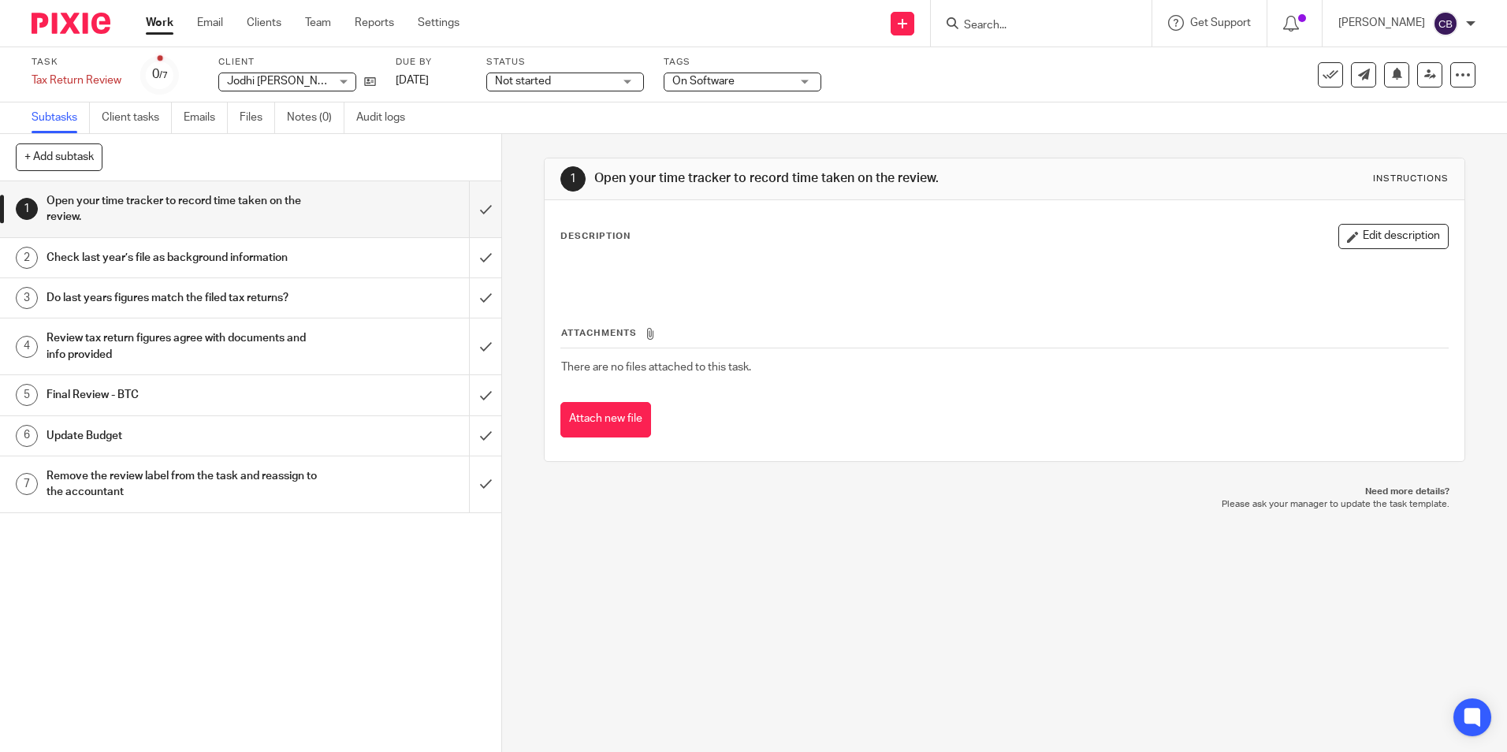
click at [864, 656] on div "1 Open your time tracker to record time taken on the review. Instructions Descr…" at bounding box center [1004, 443] width 1005 height 618
drag, startPoint x: 745, startPoint y: 529, endPoint x: 728, endPoint y: 562, distance: 37.0
click at [745, 529] on div "1 Open your time tracker to record time taken on the review. Instructions Descr…" at bounding box center [1004, 443] width 1005 height 618
click at [728, 562] on div "1 Open your time tracker to record time taken on the review. Instructions Descr…" at bounding box center [1004, 443] width 1005 height 618
